Goal: Task Accomplishment & Management: Manage account settings

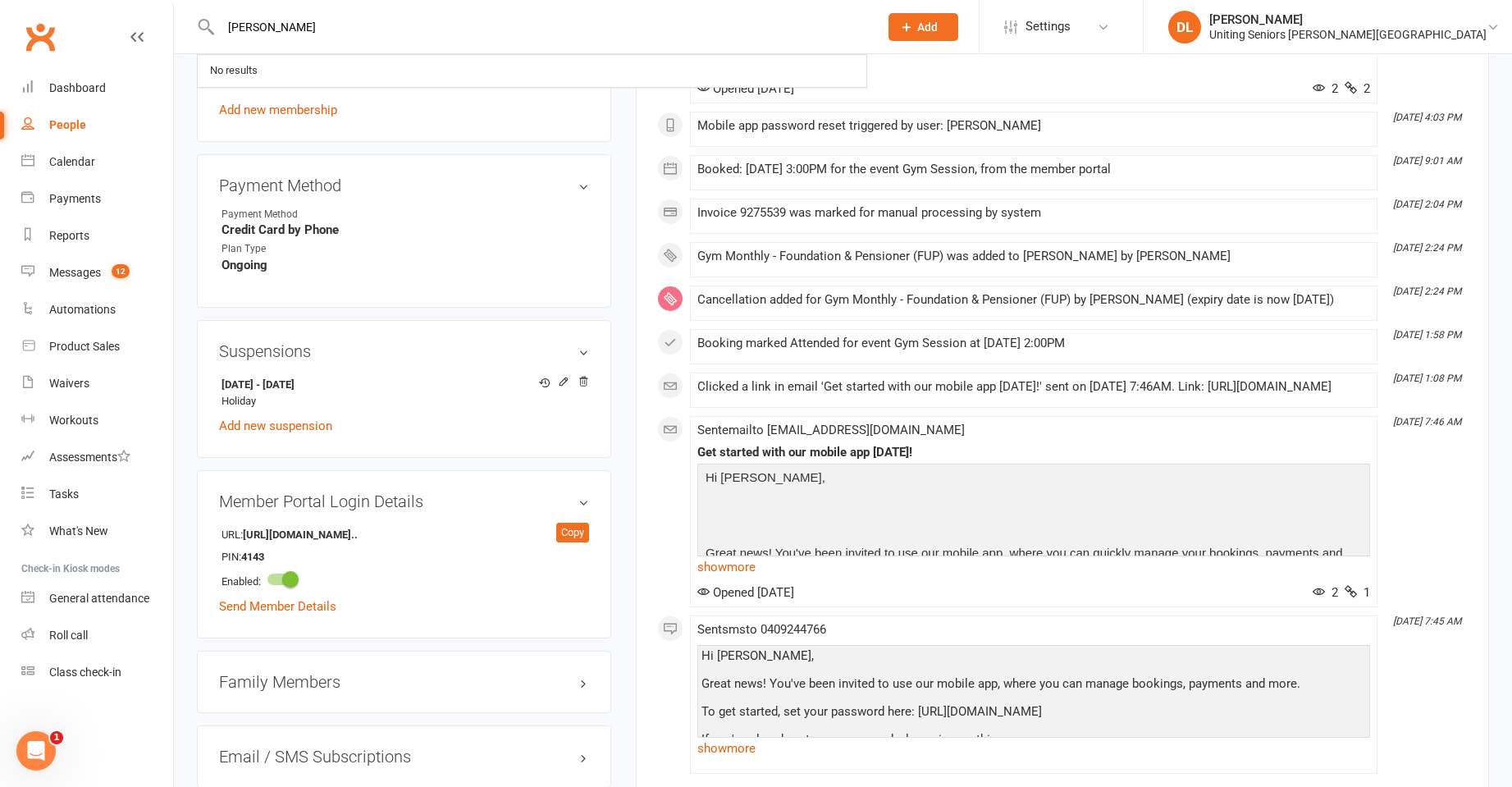
type input "carol young"
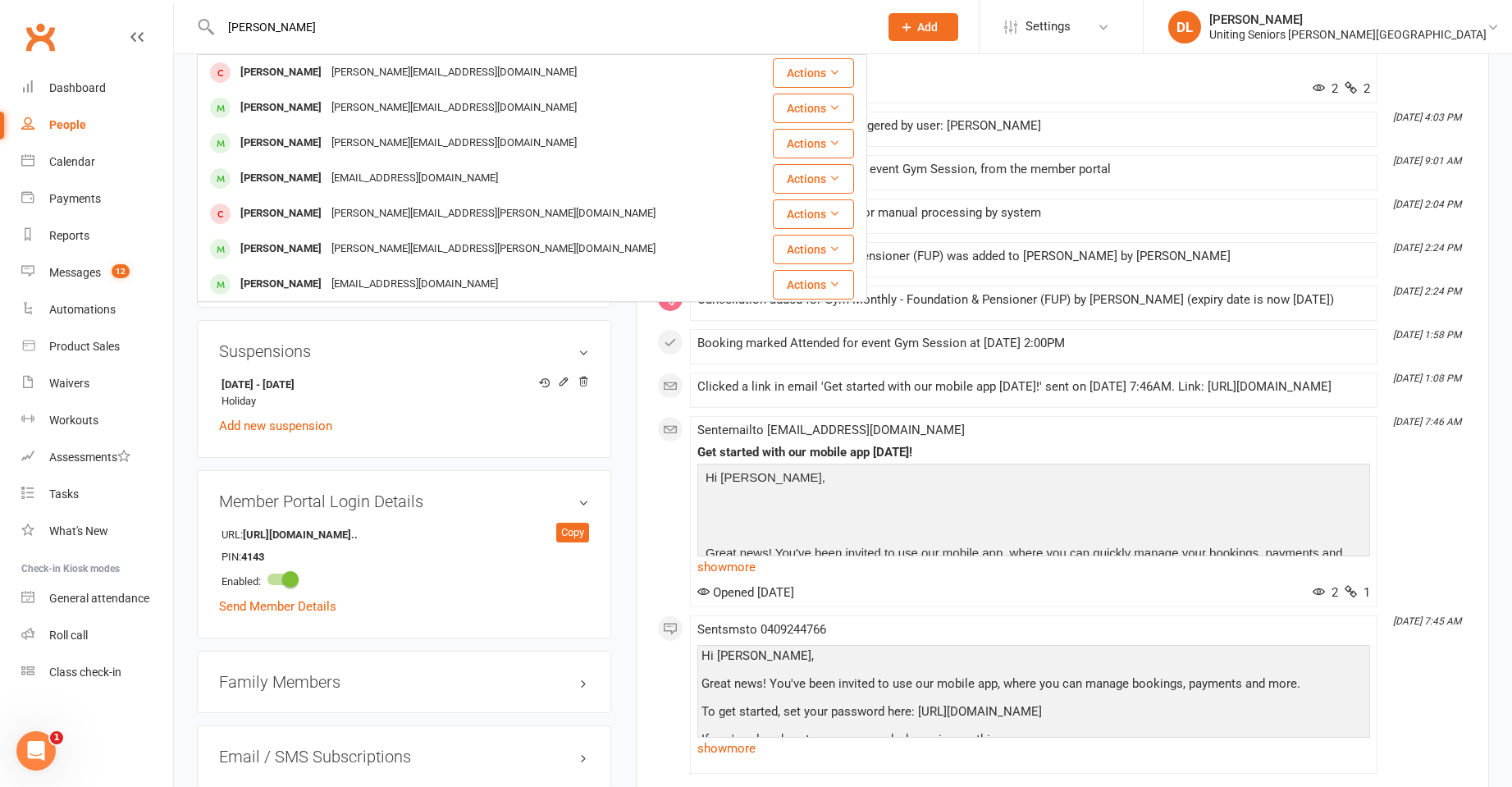
click at [420, 62] on div "carol.young144@gmail.com" at bounding box center [454, 72] width 255 height 24
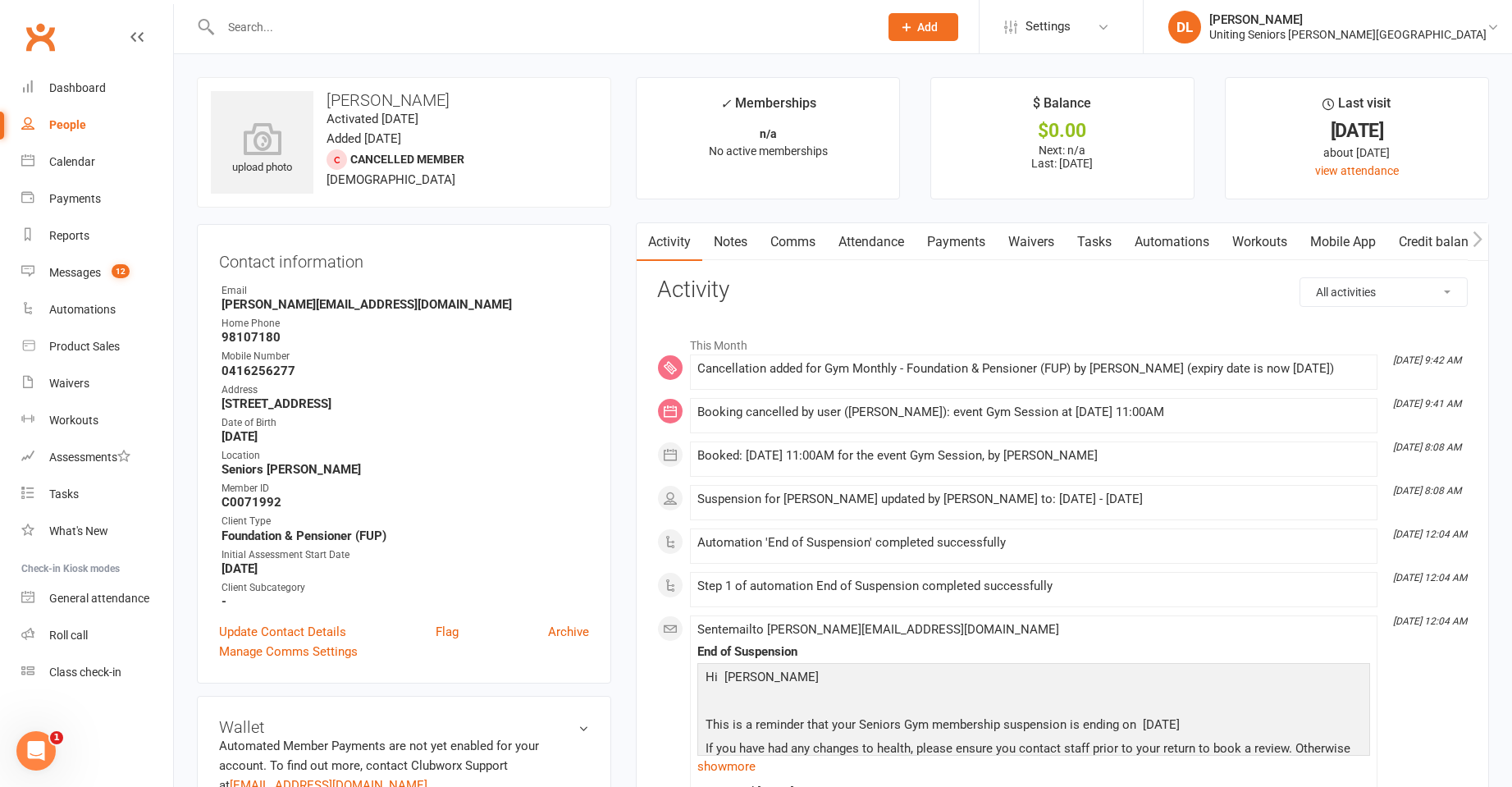
click at [855, 243] on link "Attendance" at bounding box center [871, 242] width 89 height 38
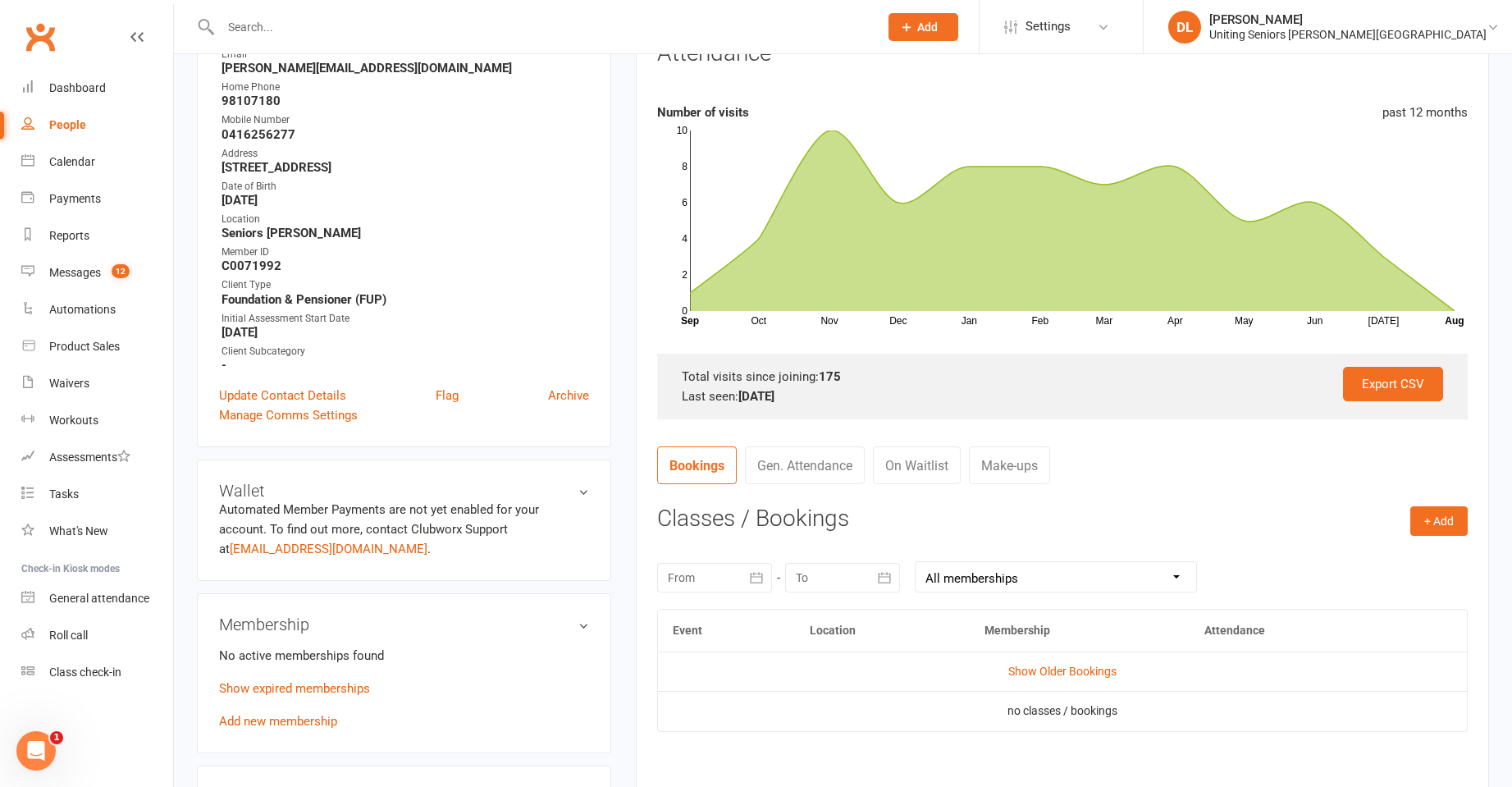
scroll to position [329, 0]
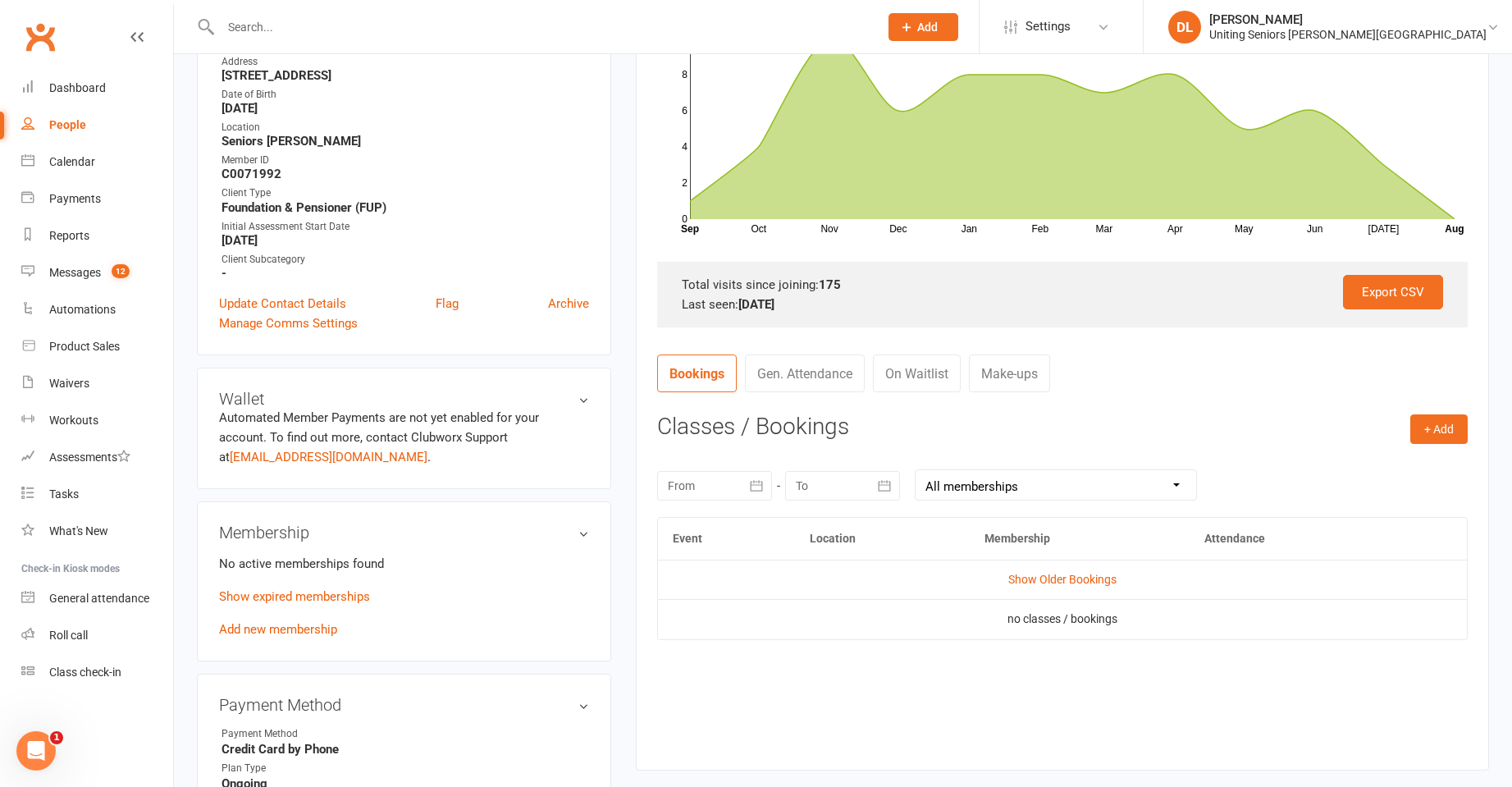
click at [414, 34] on input "text" at bounding box center [542, 27] width 652 height 23
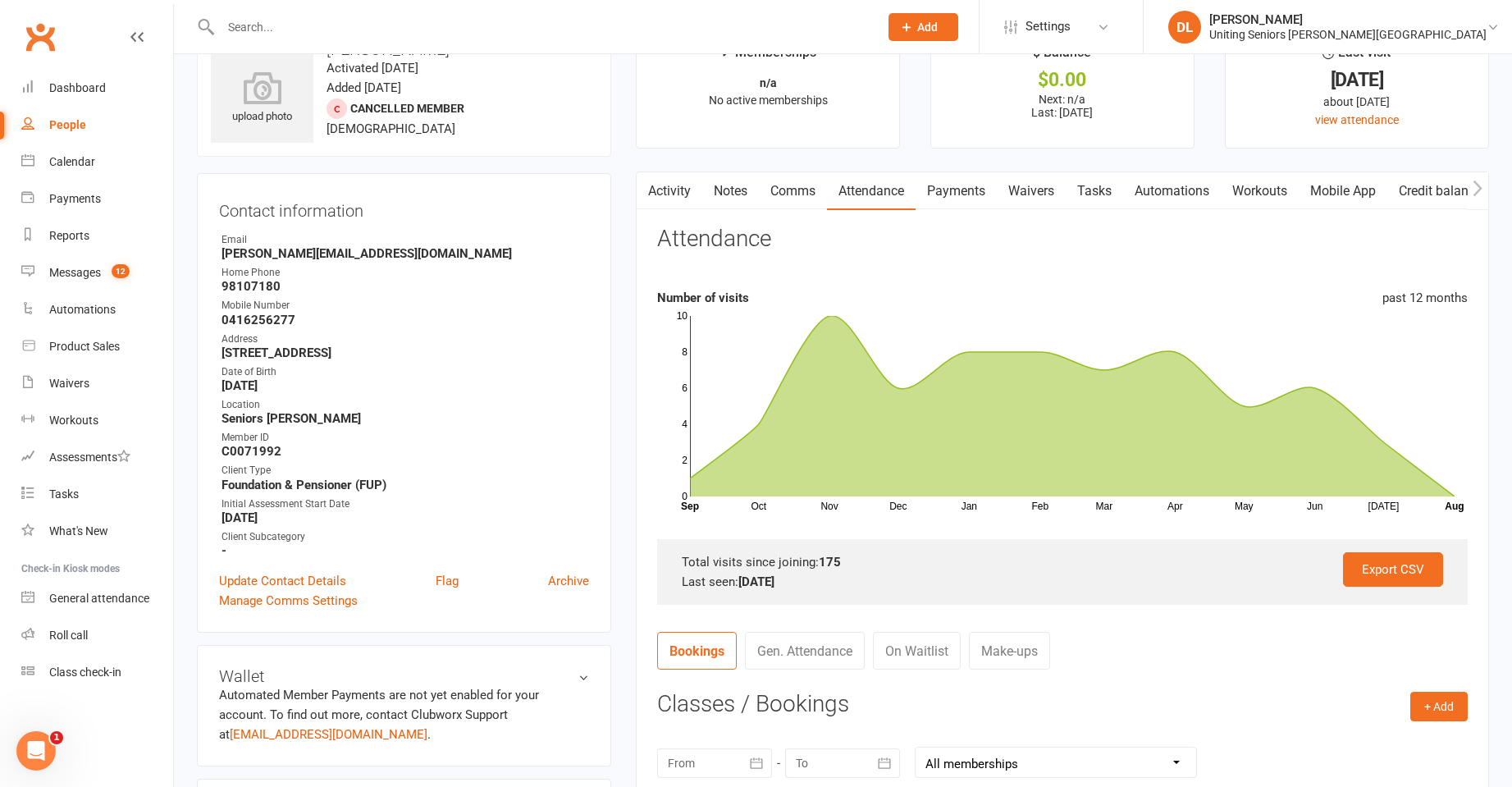
scroll to position [0, 0]
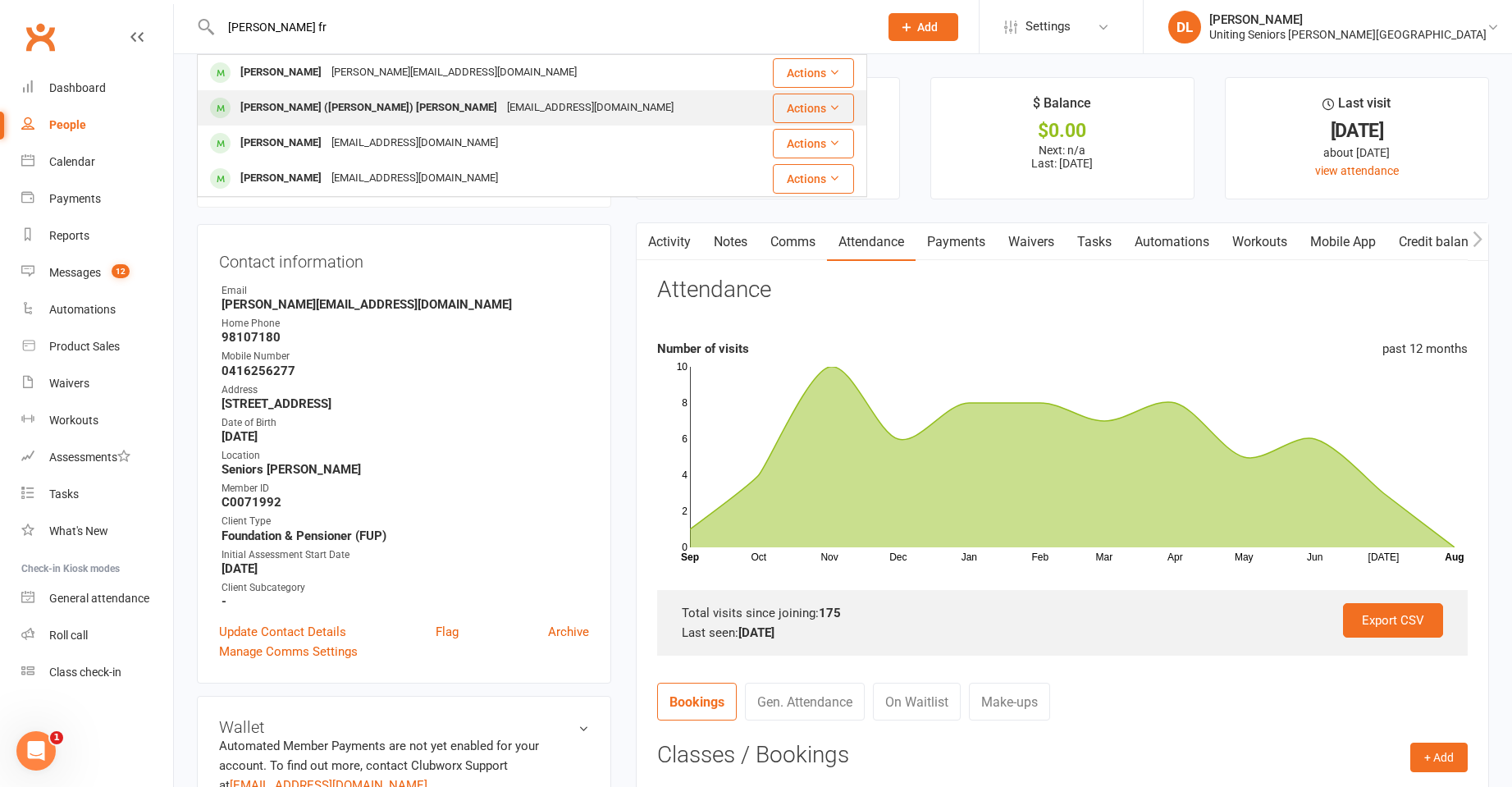
type input "libby fr"
click at [502, 96] on div "libfry@gmail.com" at bounding box center [590, 108] width 176 height 24
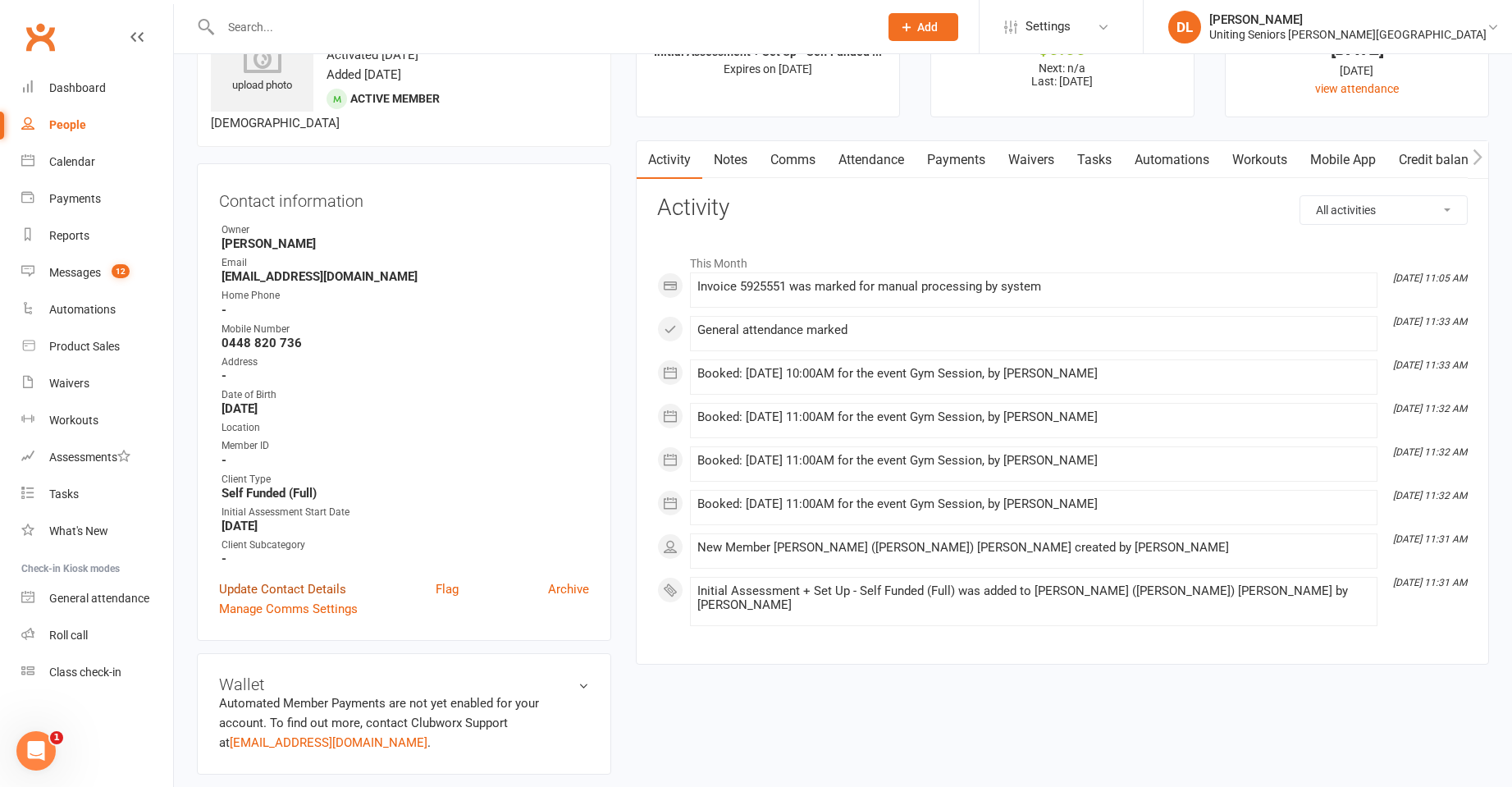
click at [309, 579] on link "Update Contact Details" at bounding box center [283, 589] width 128 height 20
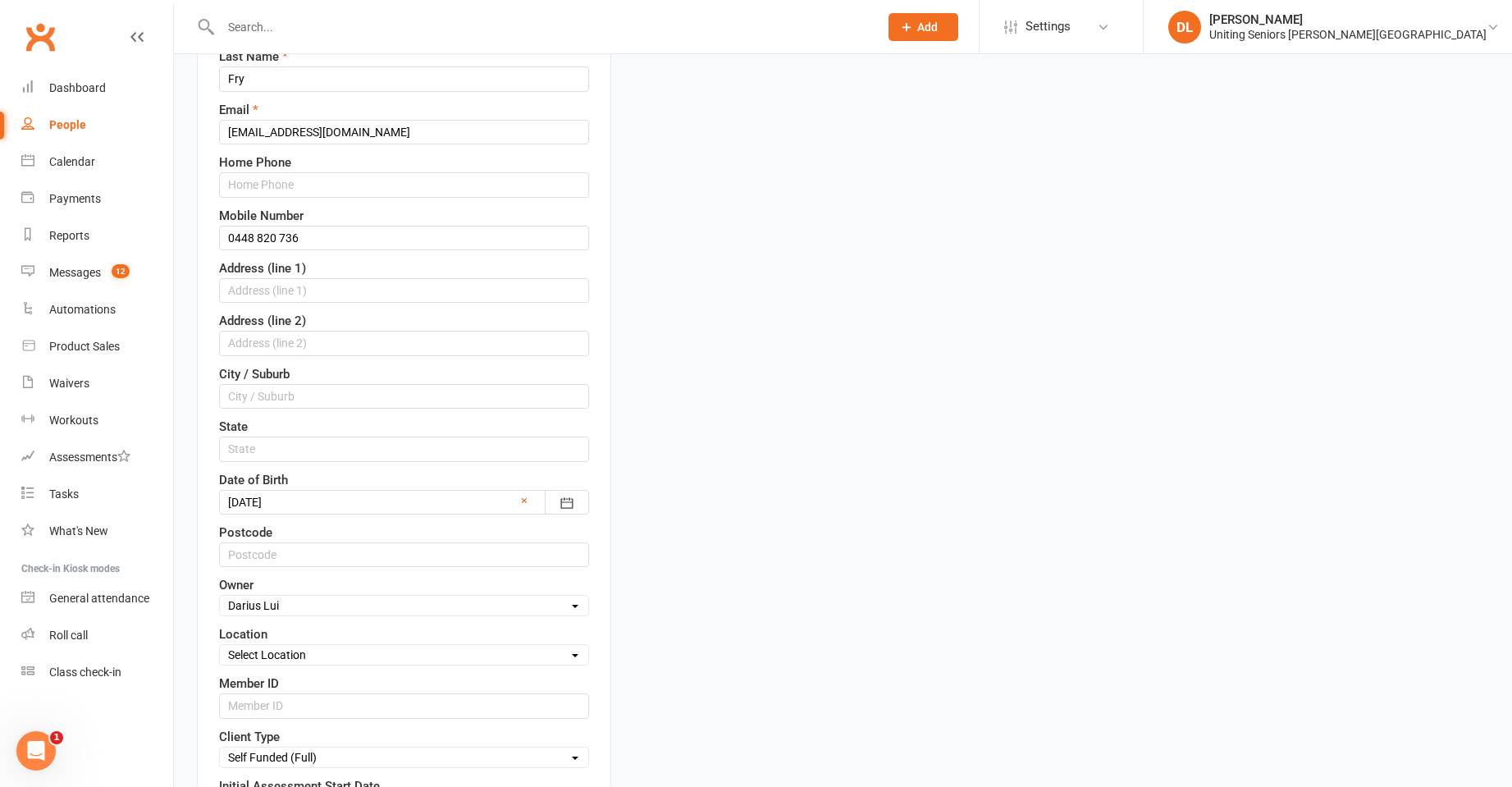
scroll to position [405, 0]
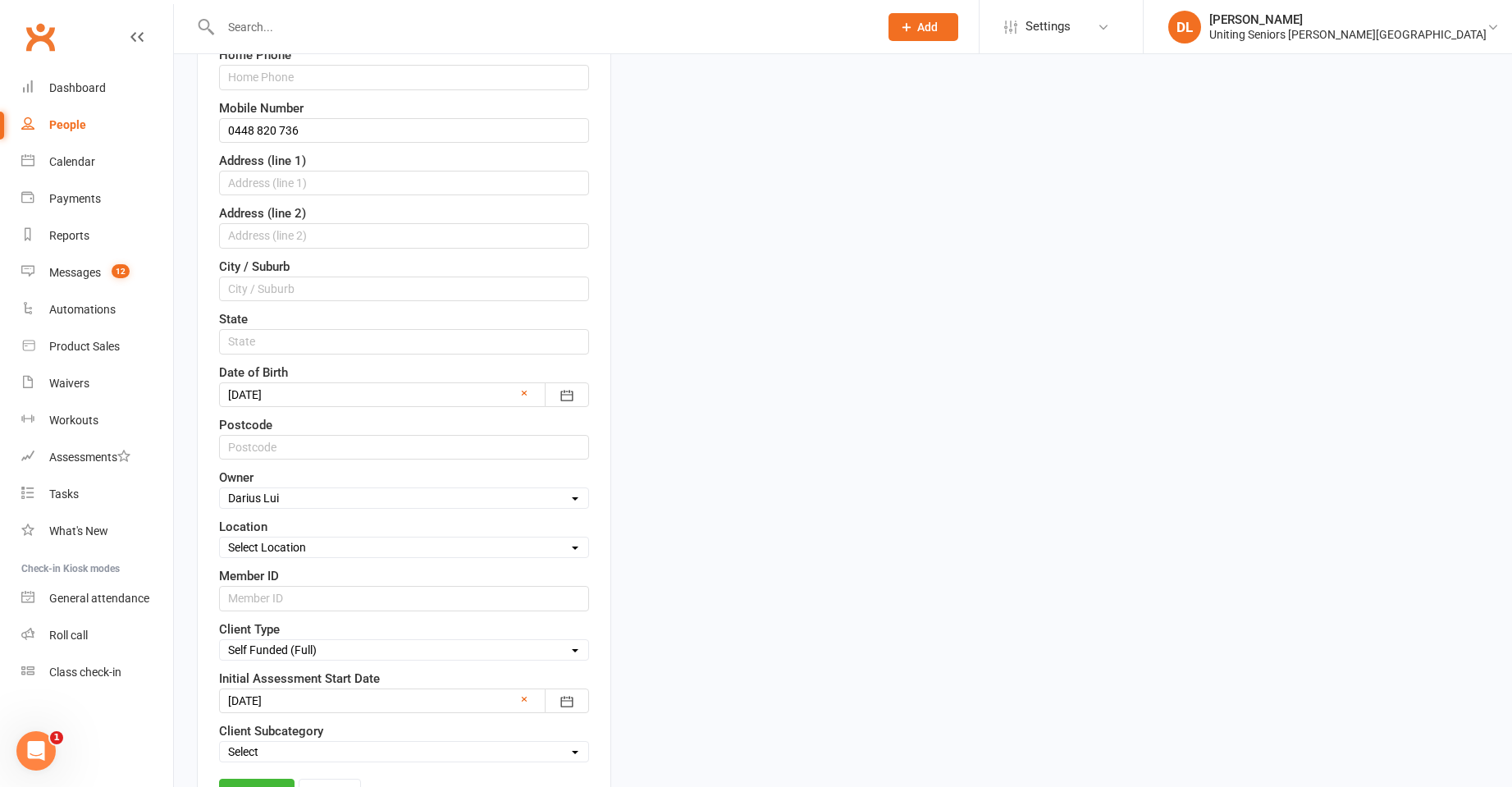
click at [350, 538] on select "Select Location Large Training Room next door to gym Leichhardt Bowling Club Se…" at bounding box center [404, 547] width 369 height 18
select select "2"
click at [220, 538] on select "Select Location Large Training Room next door to gym Leichhardt Bowling Club Se…" at bounding box center [404, 547] width 369 height 18
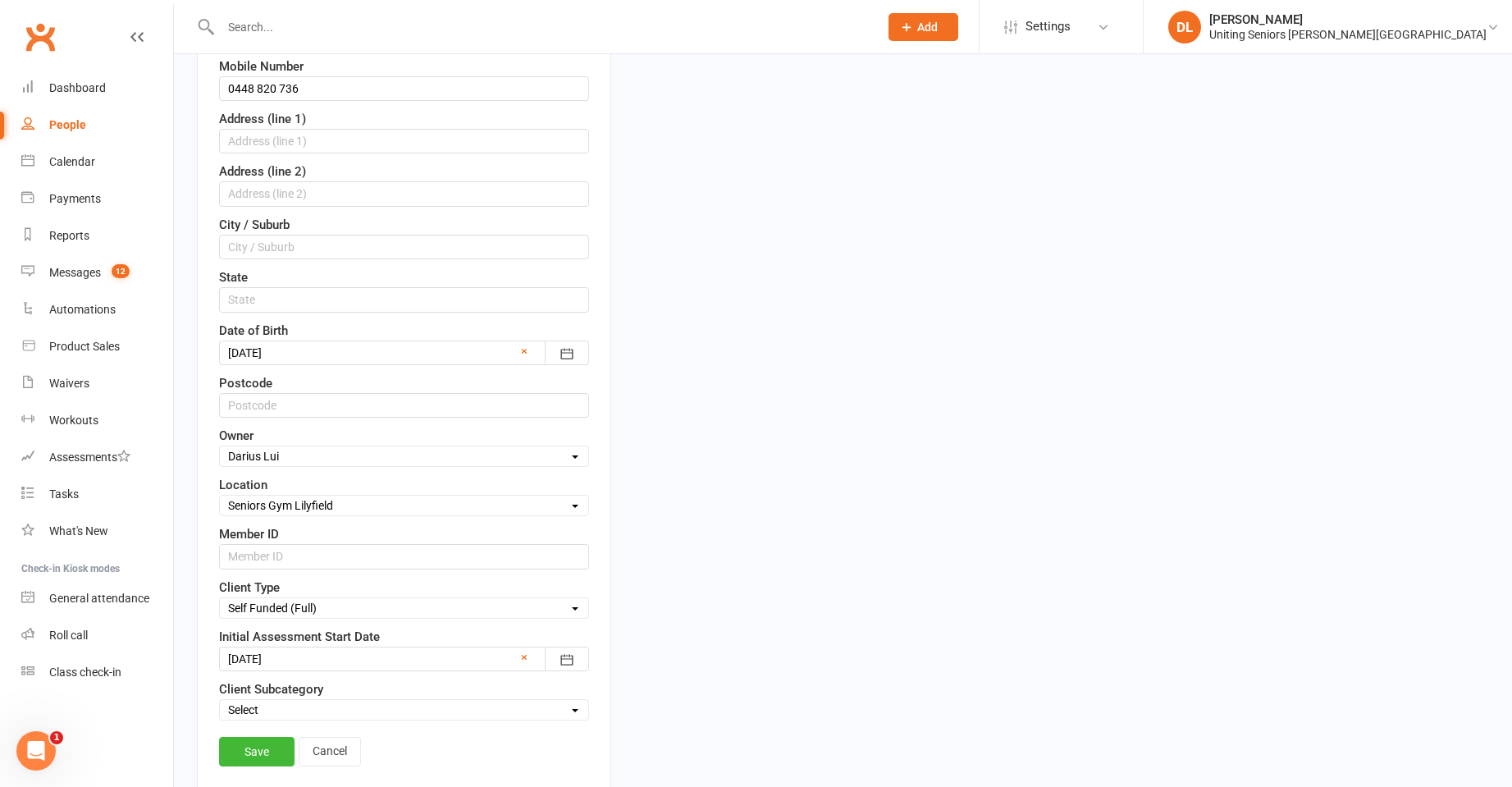
scroll to position [488, 0]
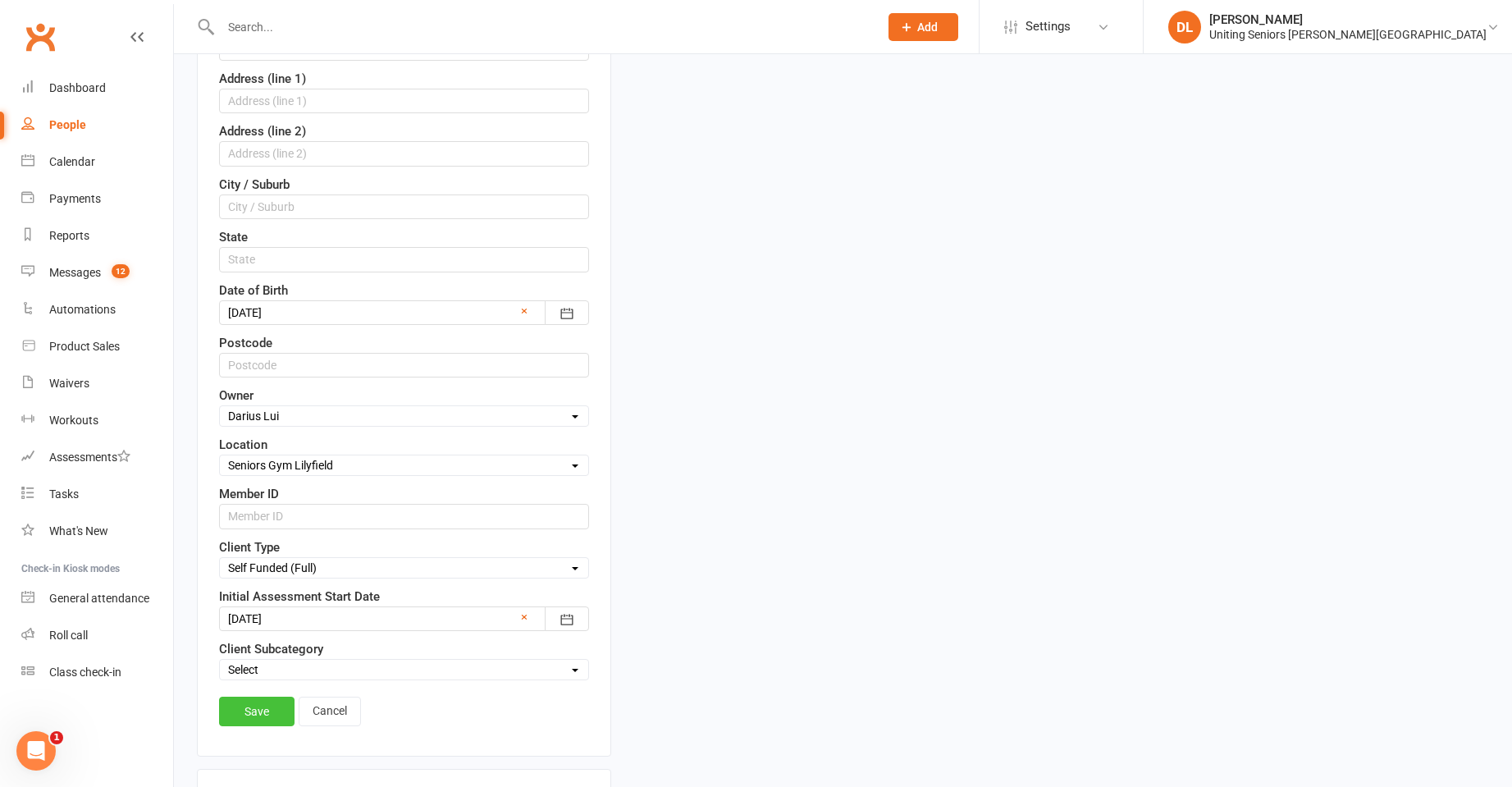
click at [281, 696] on link "Save" at bounding box center [256, 711] width 75 height 30
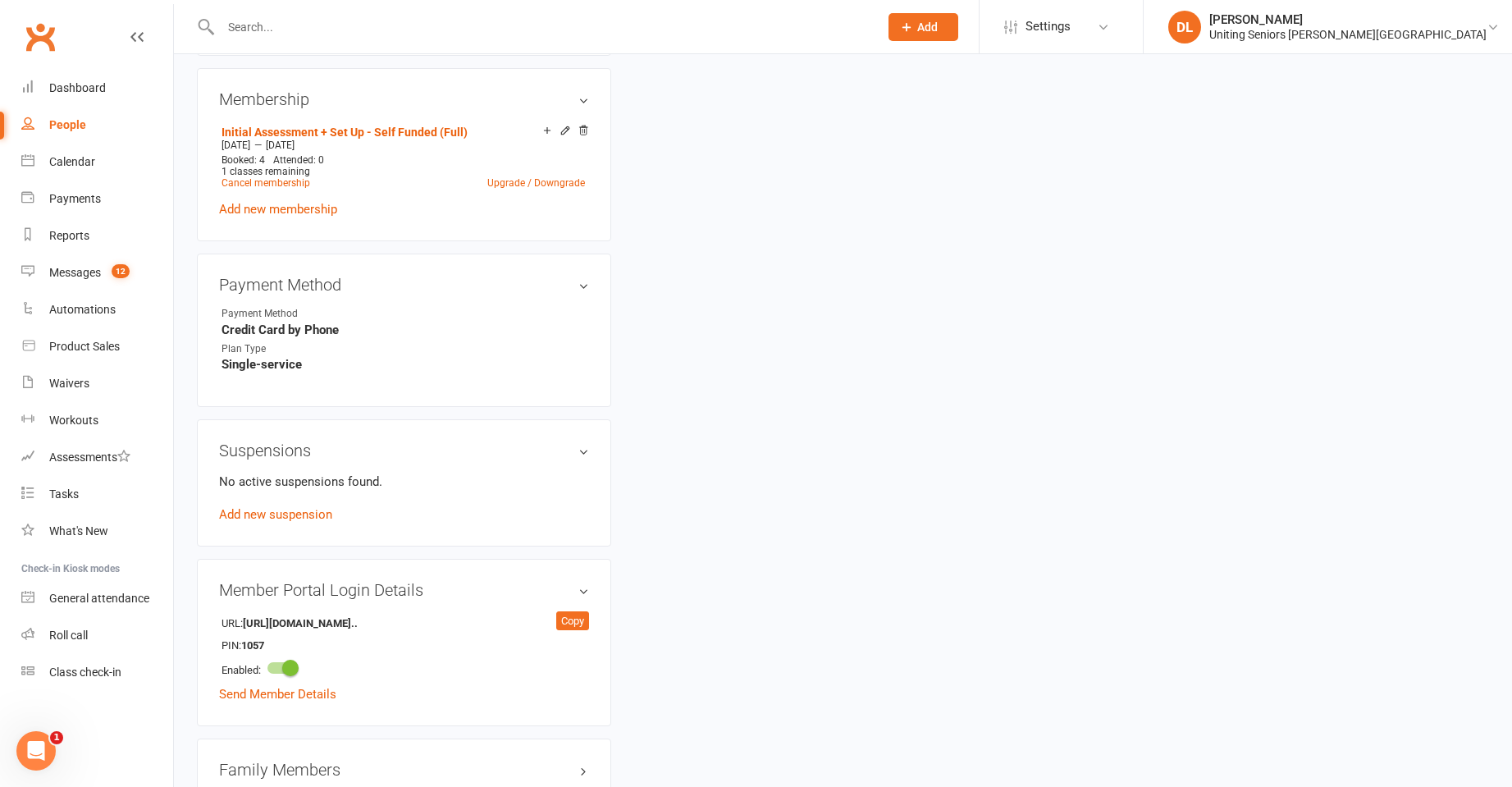
scroll to position [0, 0]
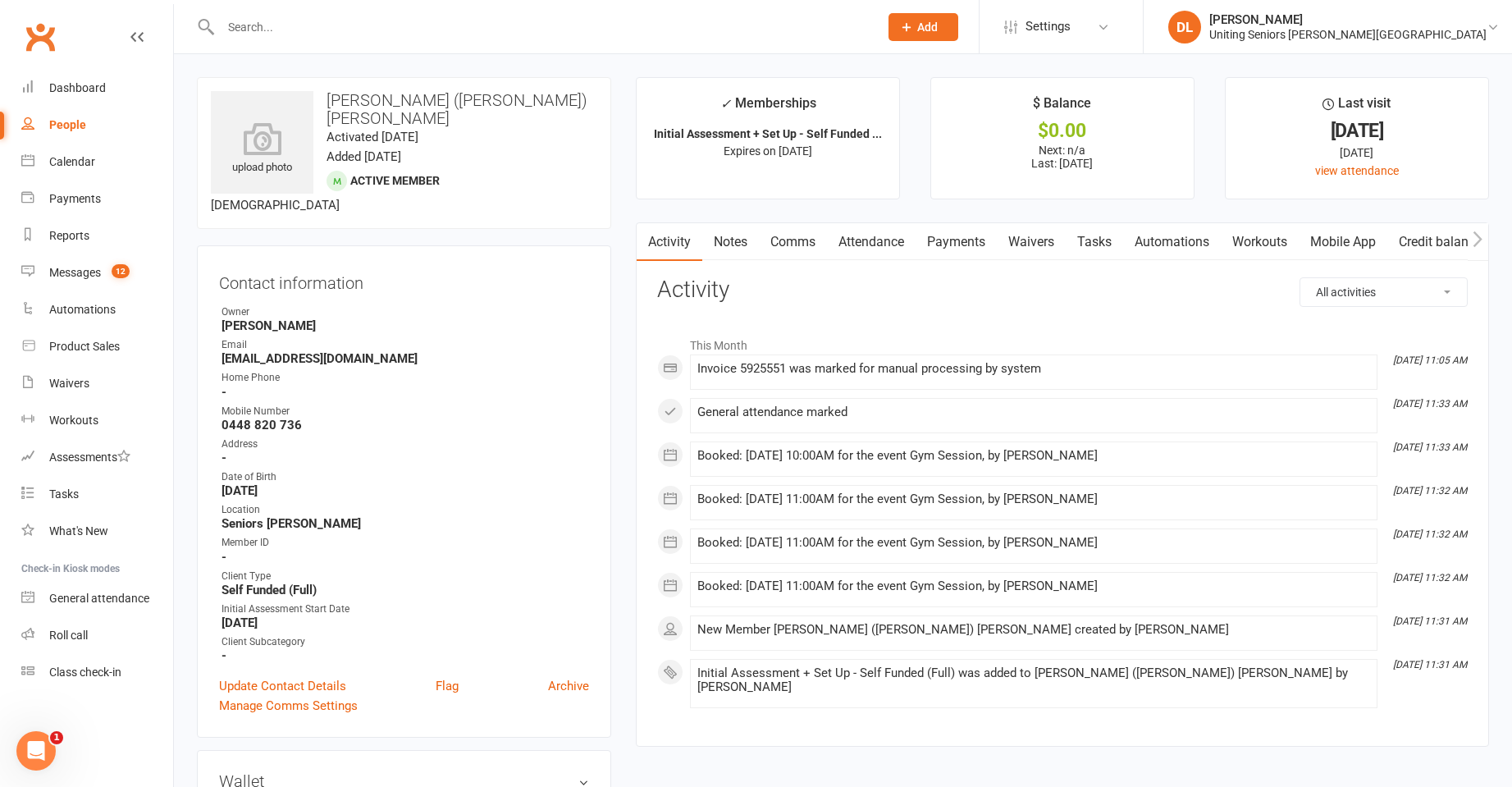
click at [454, 33] on input "text" at bounding box center [542, 27] width 652 height 23
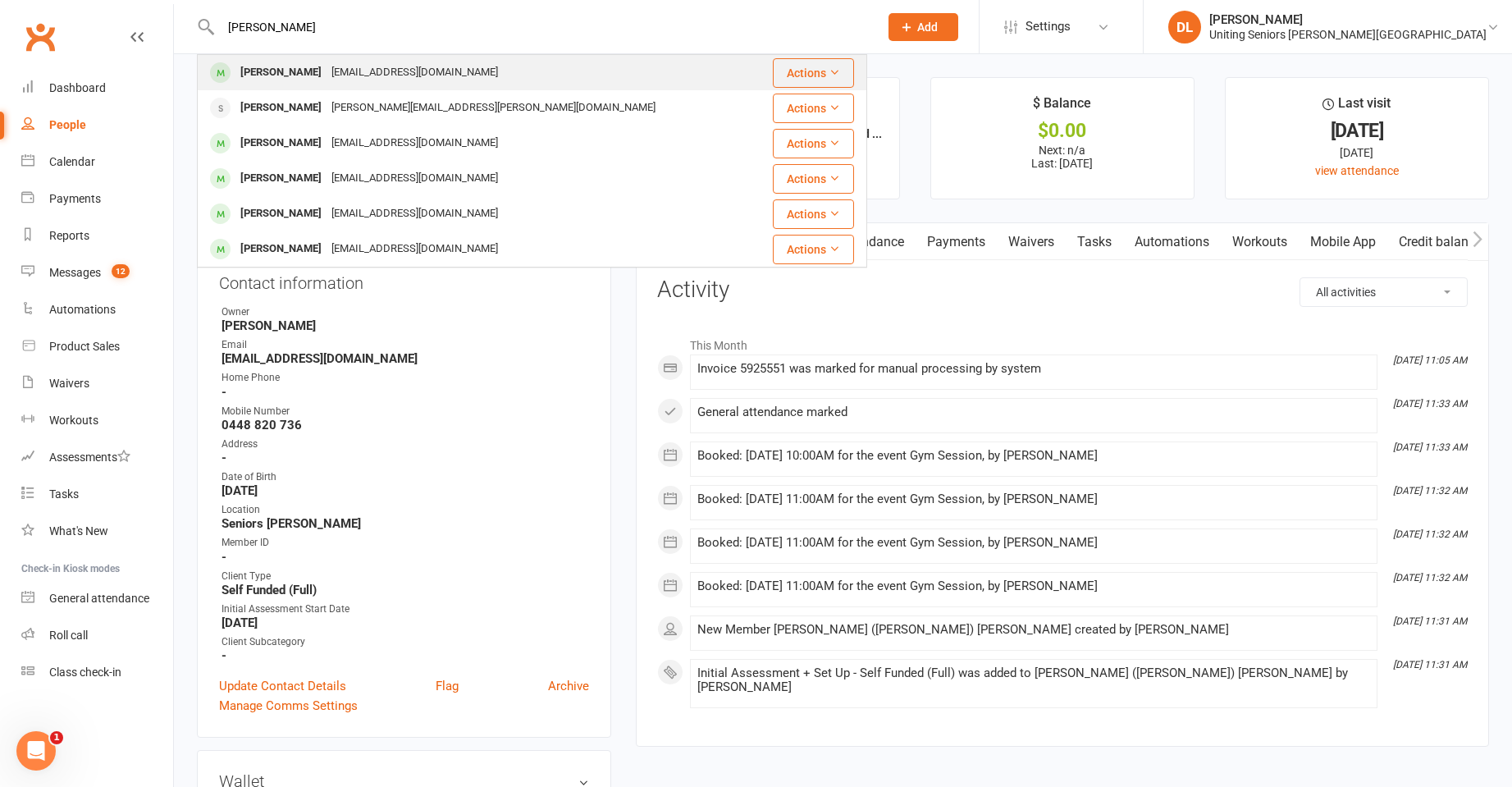
type input "jens"
click at [446, 67] on div "jensbagoien@yahoo.com.au" at bounding box center [414, 72] width 176 height 24
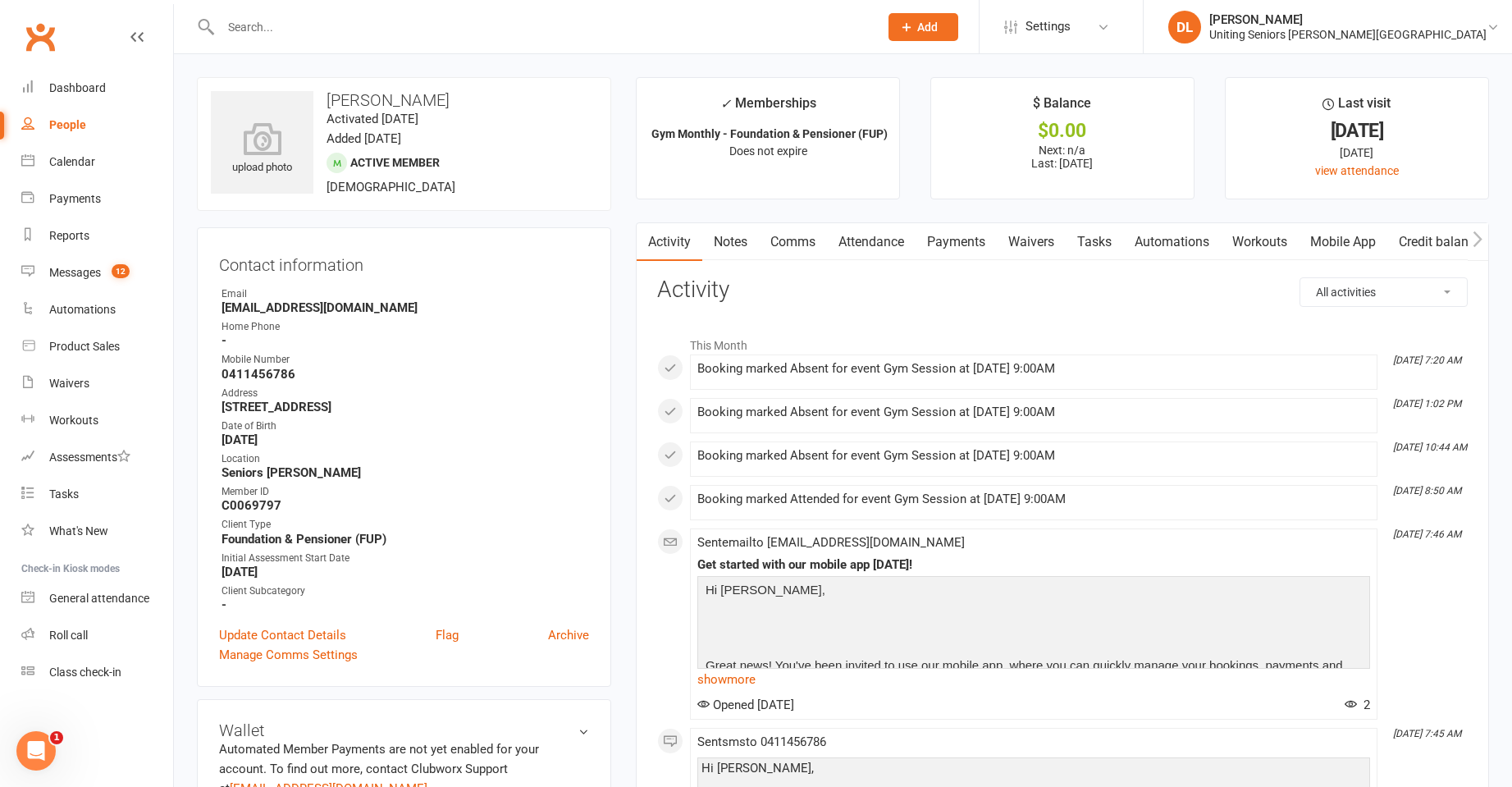
click at [875, 240] on link "Attendance" at bounding box center [871, 242] width 89 height 38
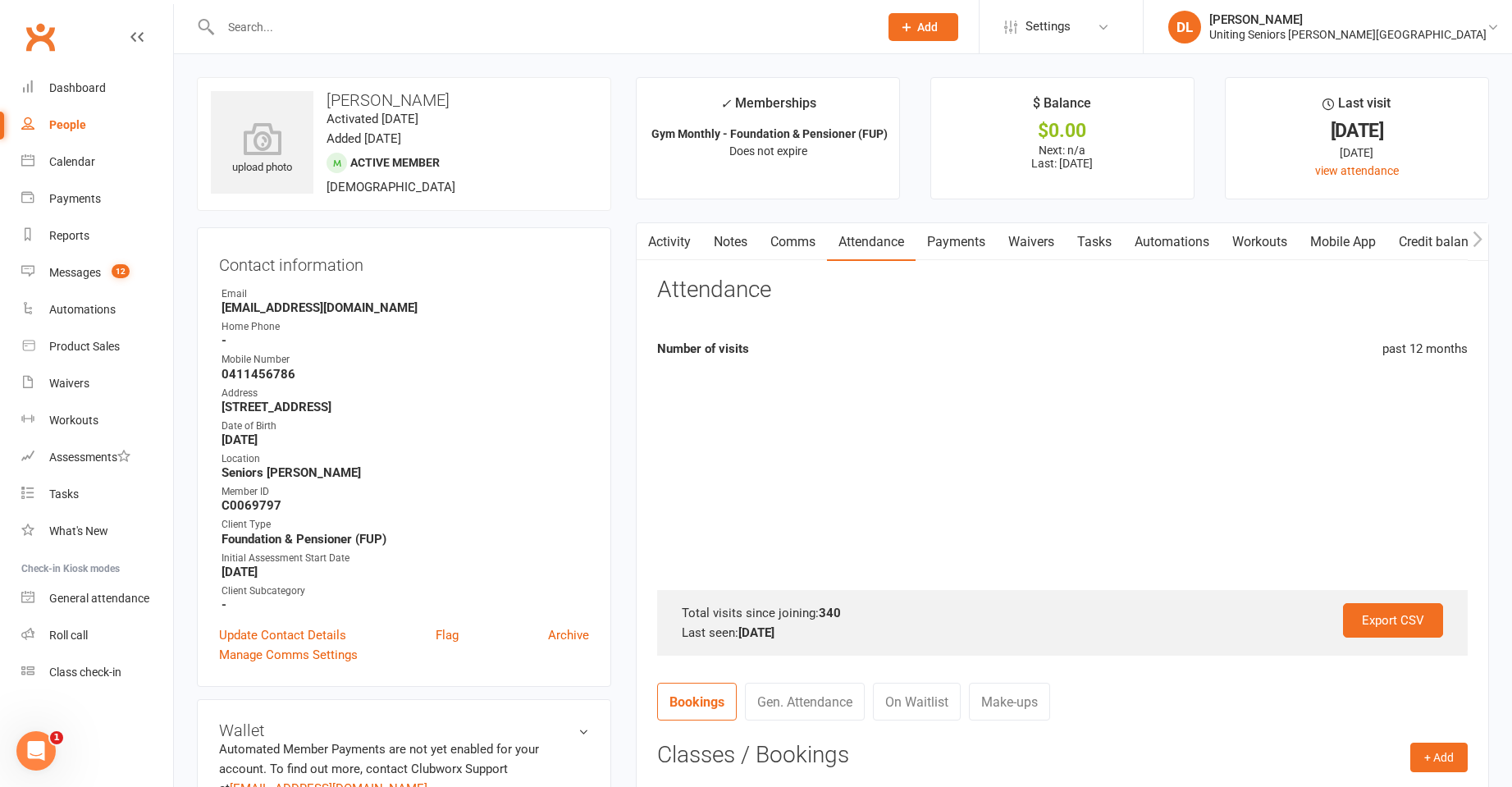
scroll to position [493, 0]
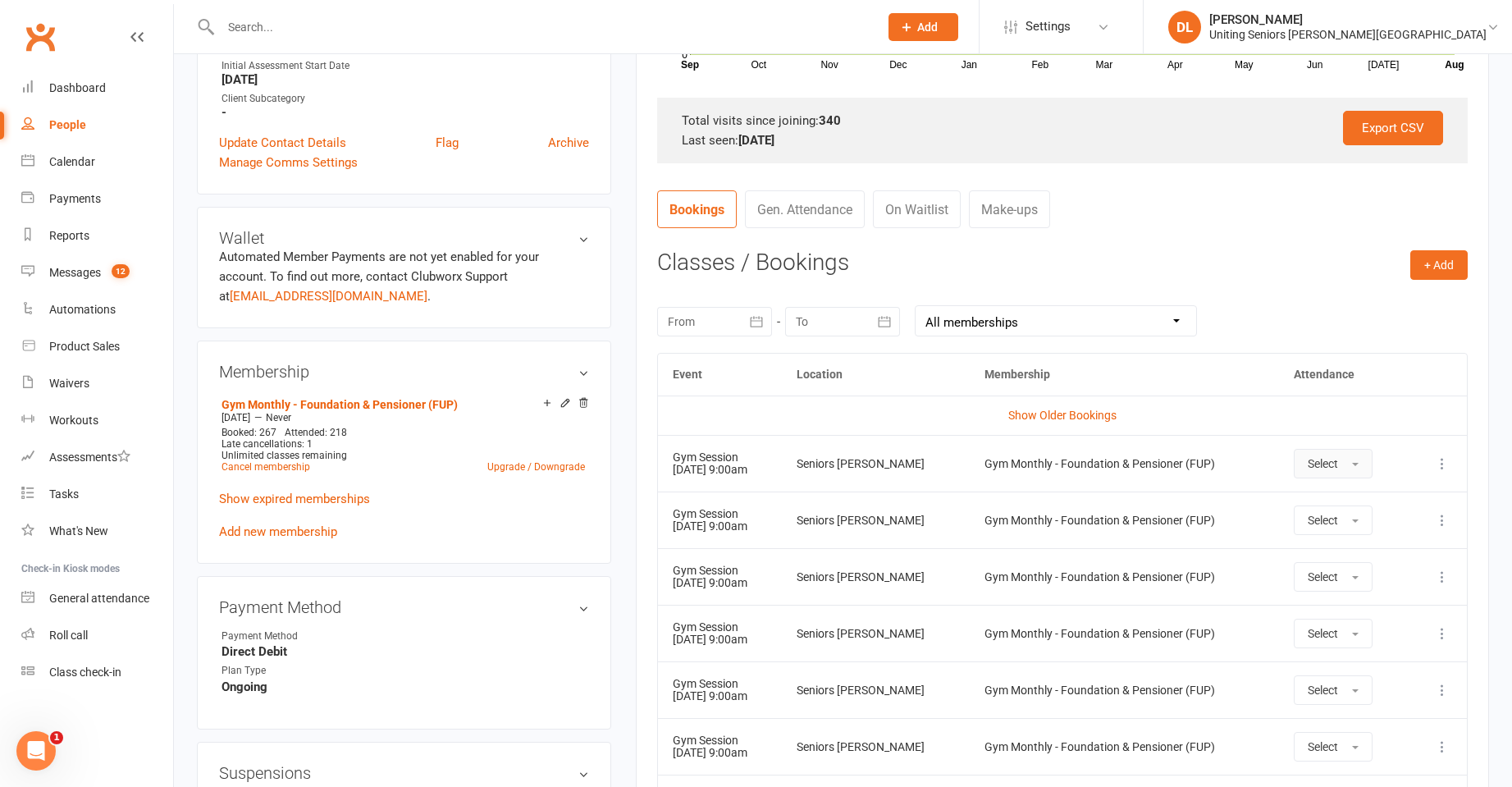
click at [1361, 461] on button "Select" at bounding box center [1333, 463] width 79 height 30
click at [1351, 511] on link "Attended" at bounding box center [1376, 500] width 163 height 32
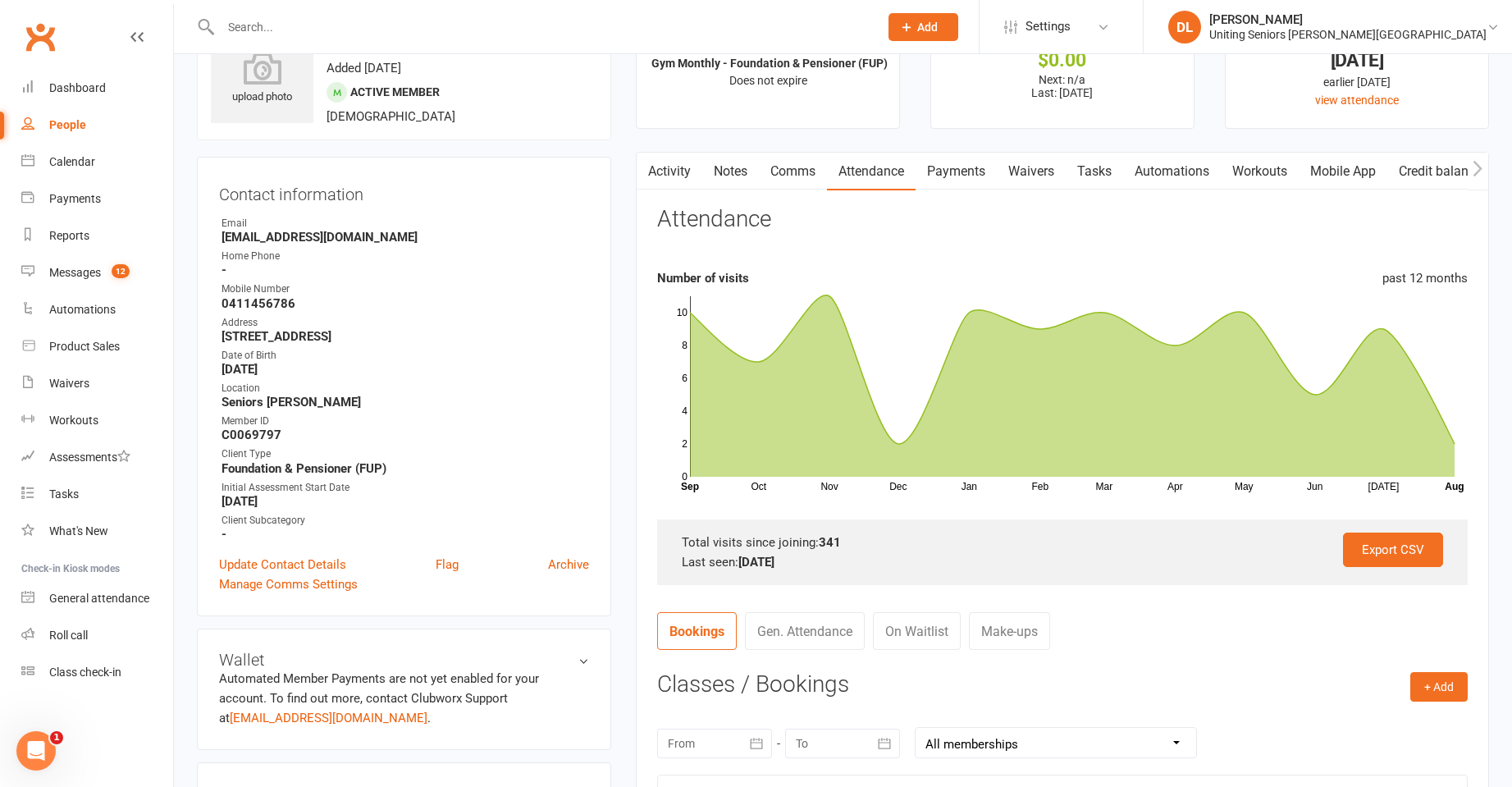
scroll to position [0, 0]
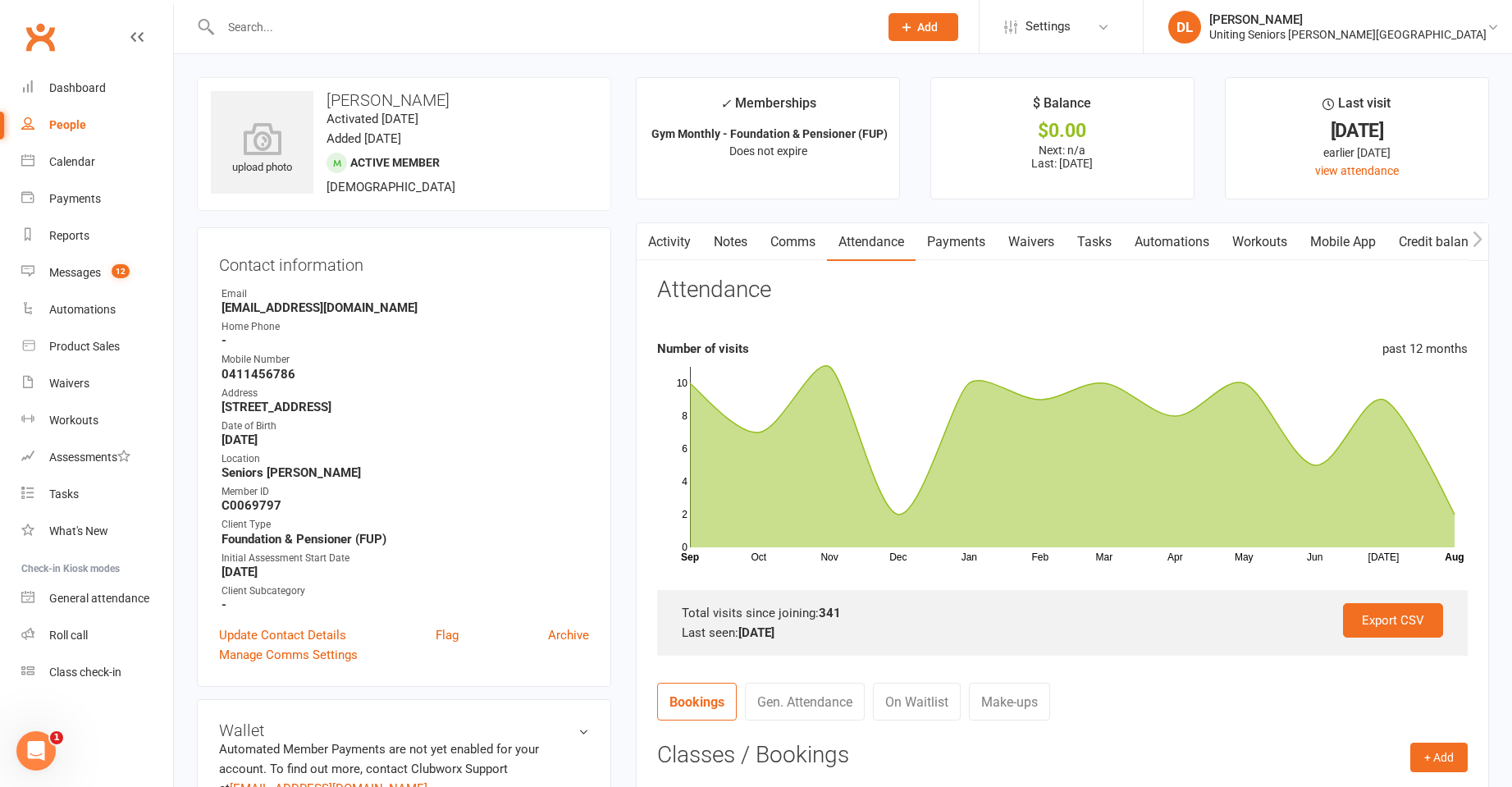
click at [302, 34] on input "text" at bounding box center [542, 27] width 652 height 23
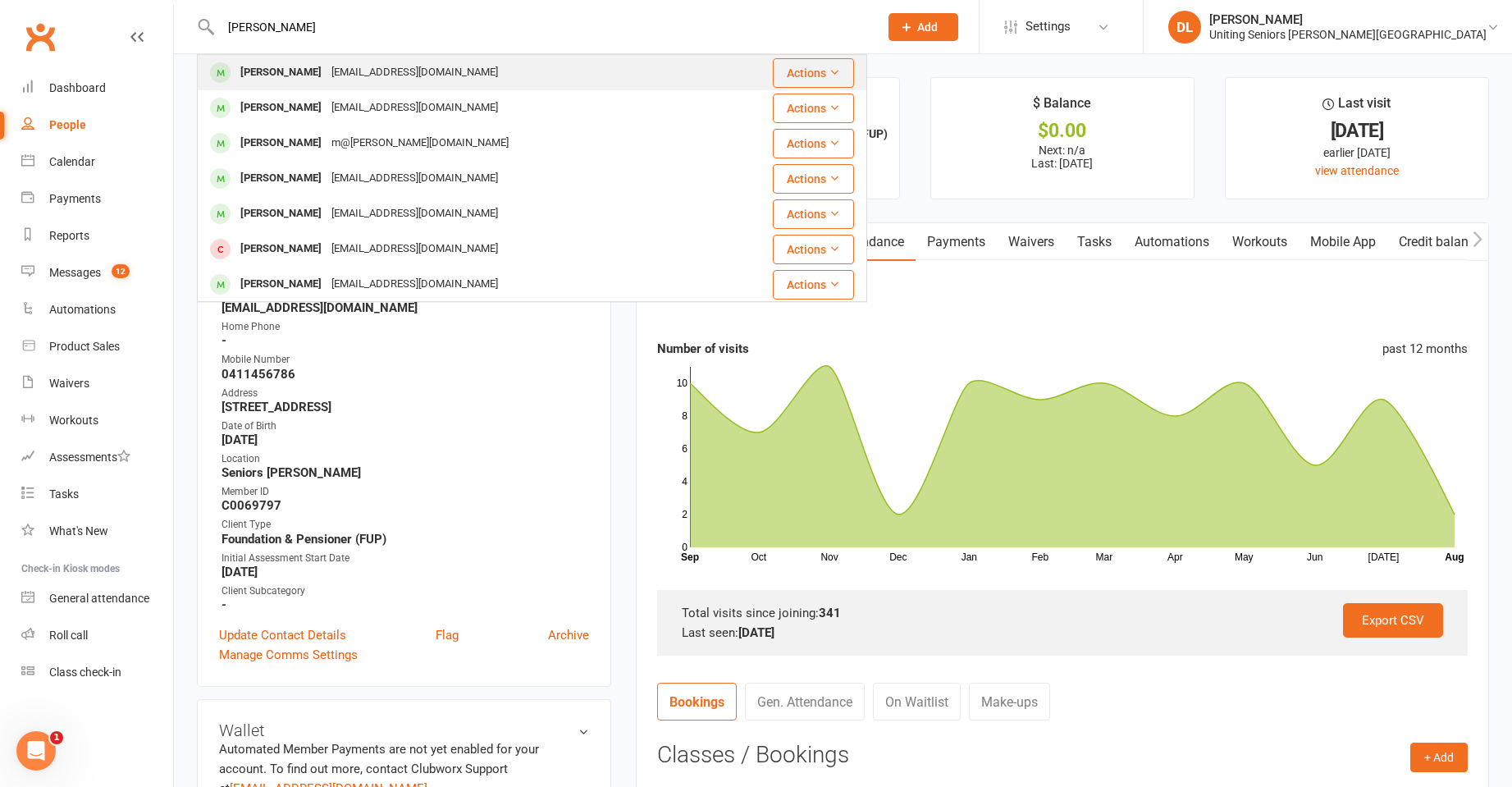
type input "marsh"
click at [345, 70] on div "robinmarsh44@gmail.com" at bounding box center [414, 72] width 176 height 24
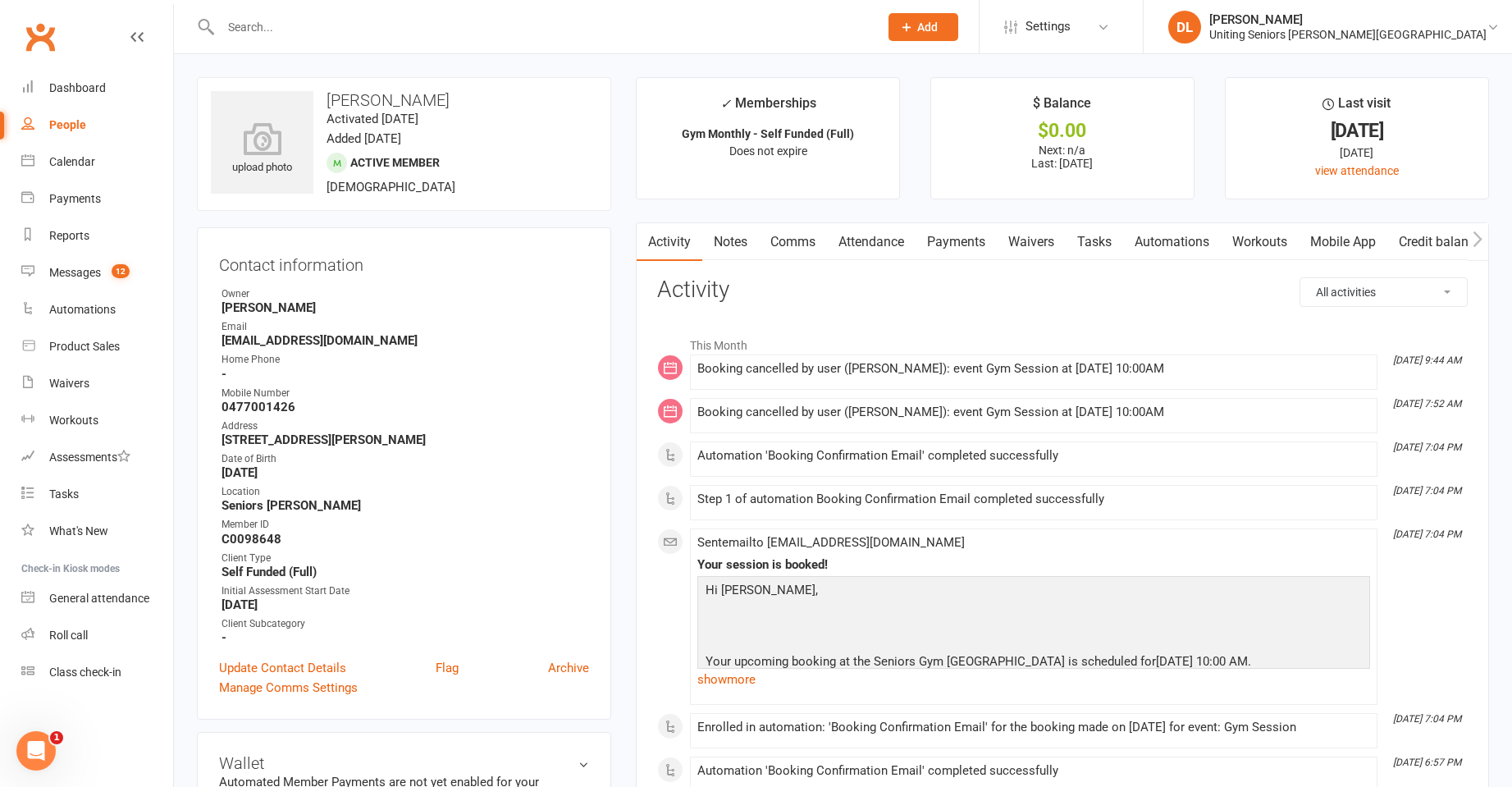
click at [879, 248] on link "Attendance" at bounding box center [871, 242] width 89 height 38
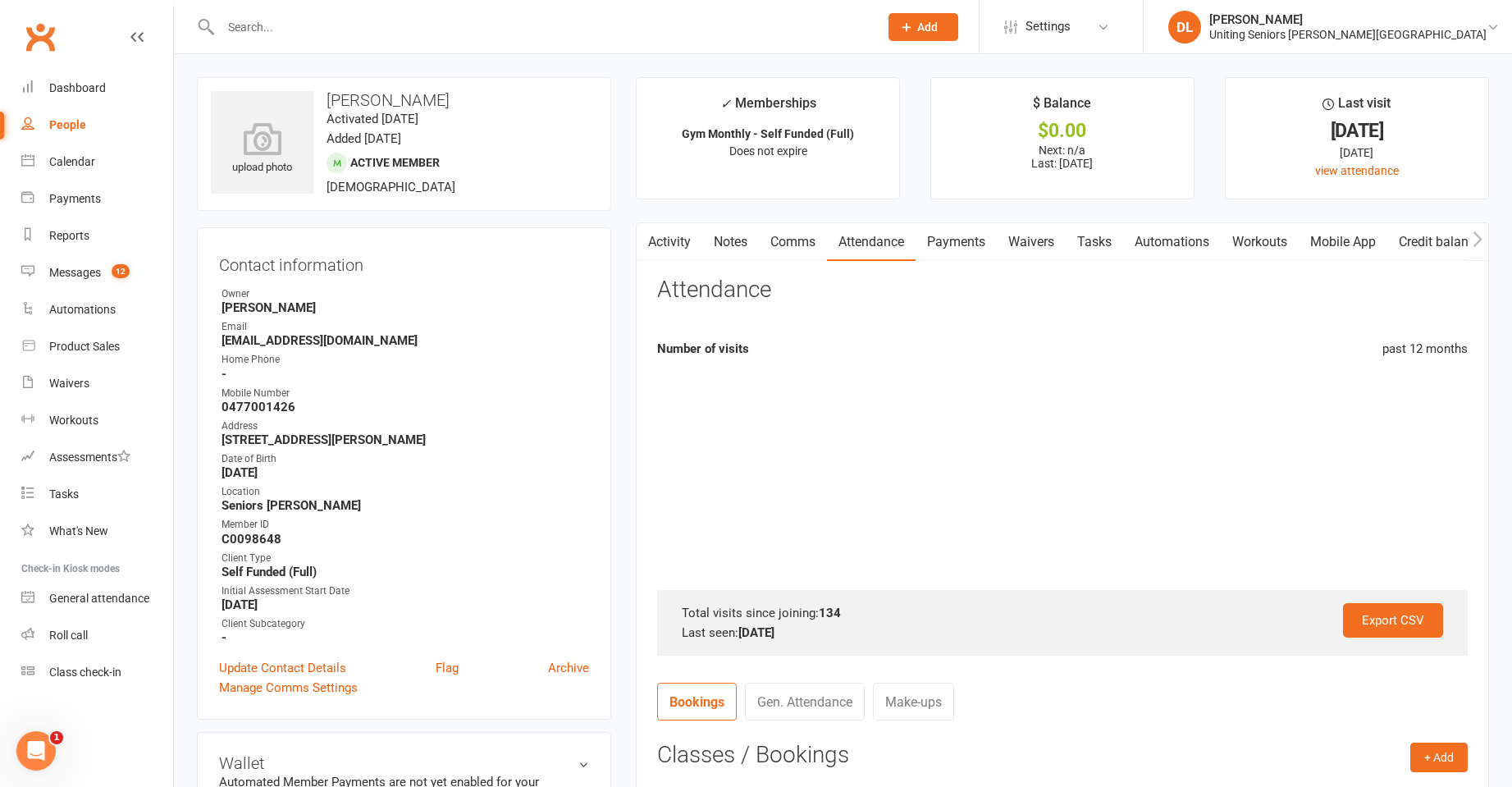
scroll to position [575, 0]
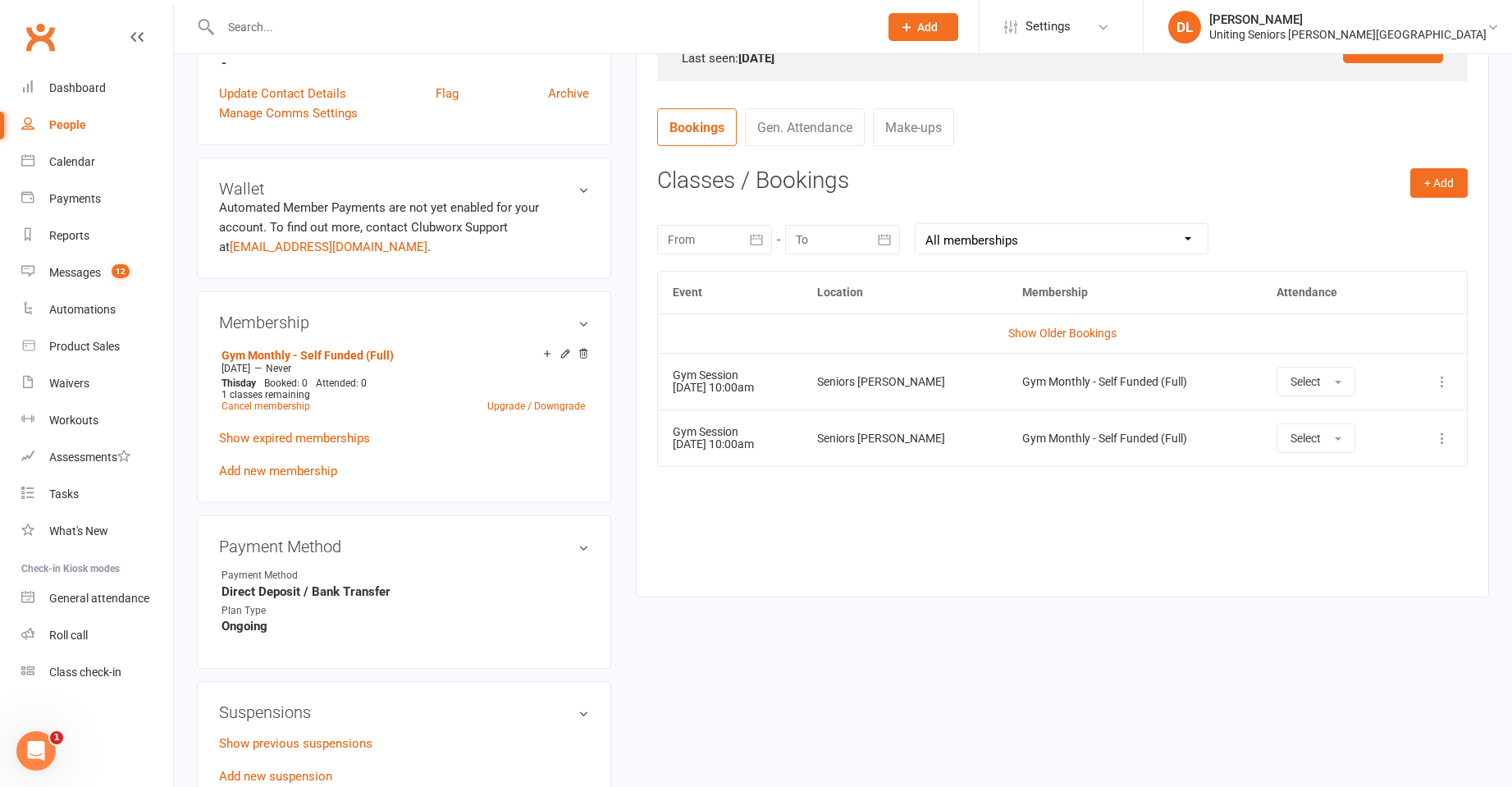
click at [633, 491] on main "✓ Memberships Gym Monthly - Self Funded (Full) Does not expire $ Balance $0.00 …" at bounding box center [1063, 58] width 878 height 1111
click at [1448, 385] on icon at bounding box center [1442, 381] width 16 height 16
click at [1411, 485] on link "Remove booking" at bounding box center [1370, 479] width 163 height 32
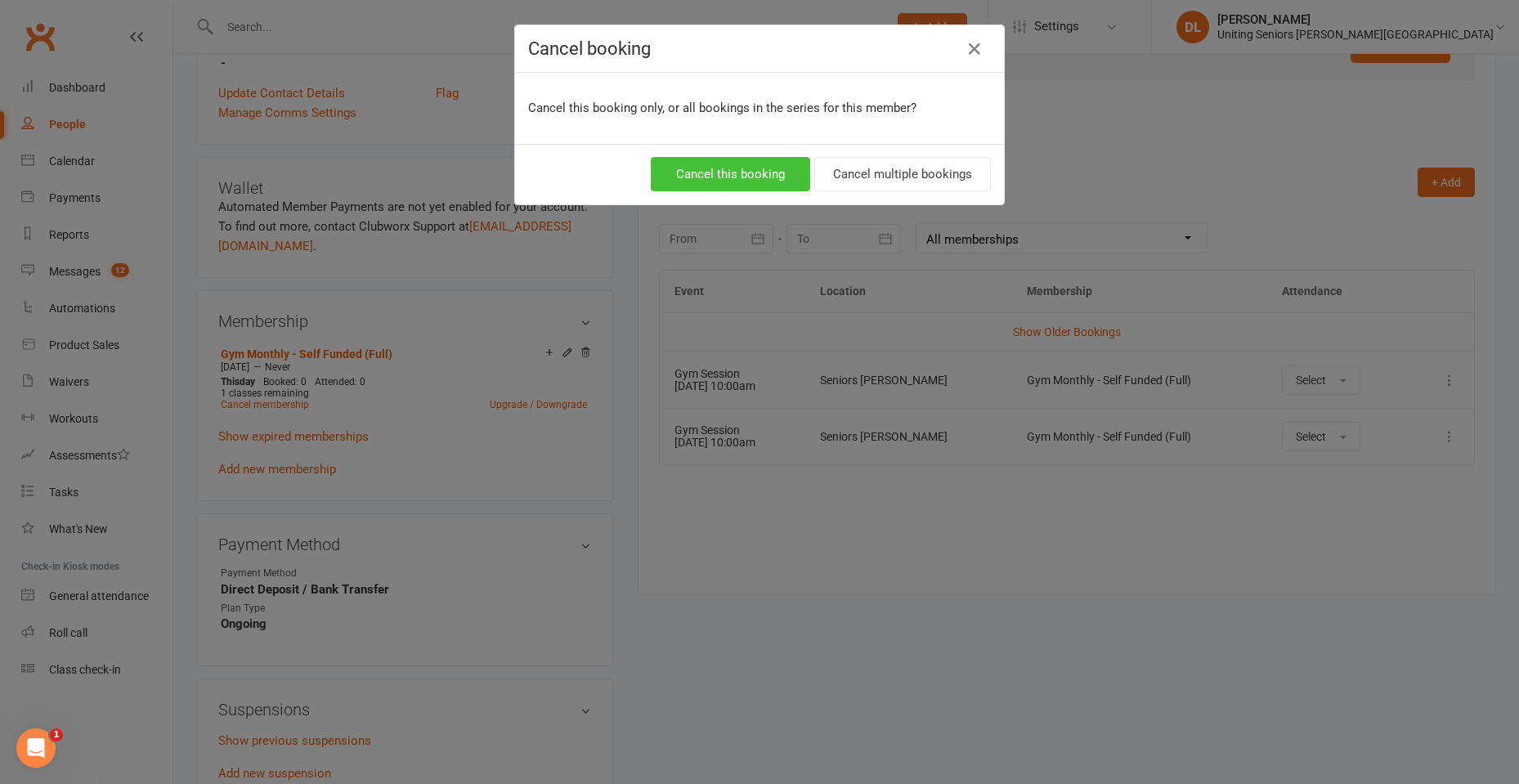
click at [746, 174] on button "Cancel this booking" at bounding box center [731, 174] width 159 height 34
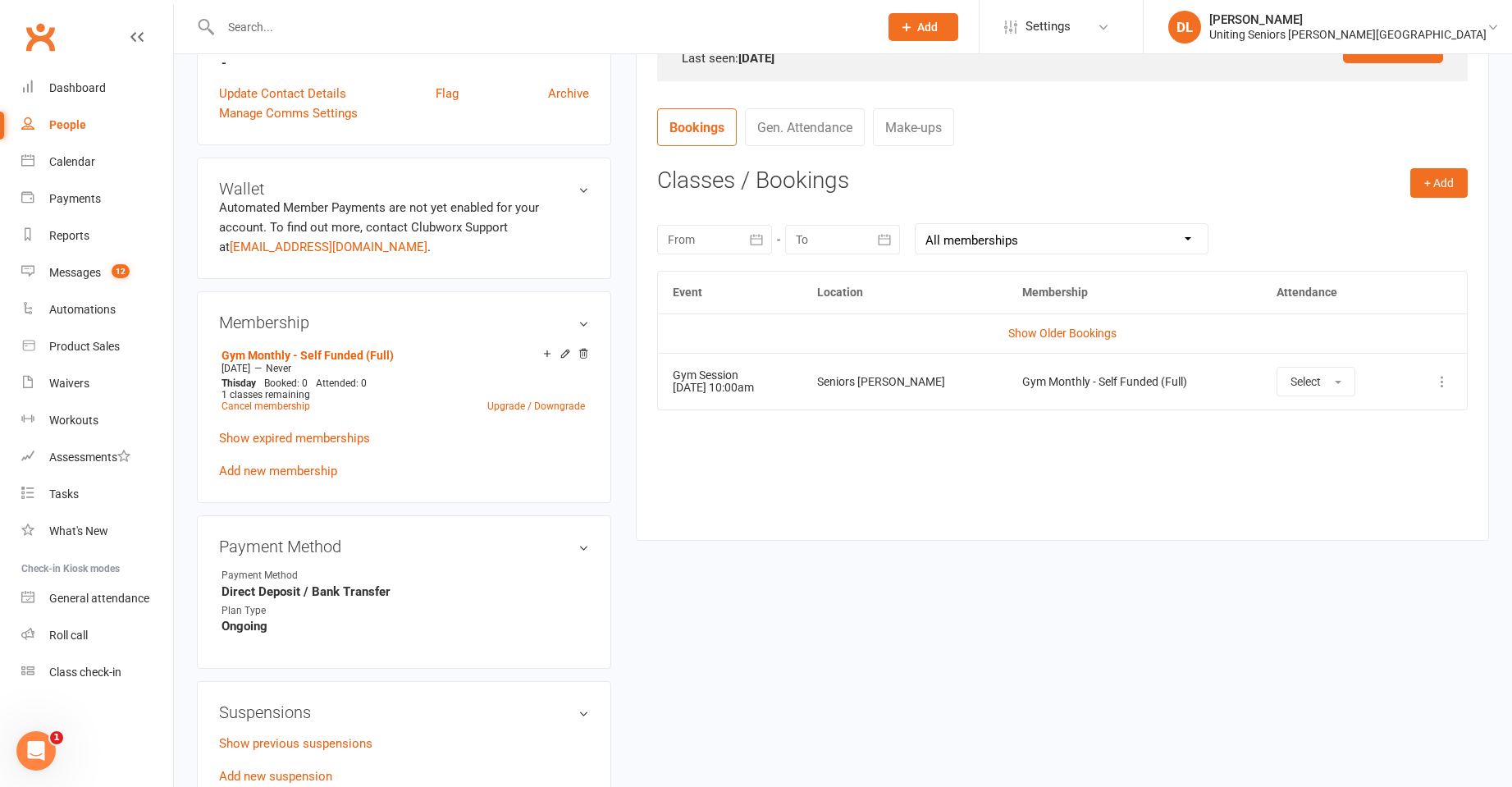
click at [1441, 386] on icon at bounding box center [1442, 381] width 16 height 16
click at [1367, 484] on link "Remove booking" at bounding box center [1370, 479] width 163 height 32
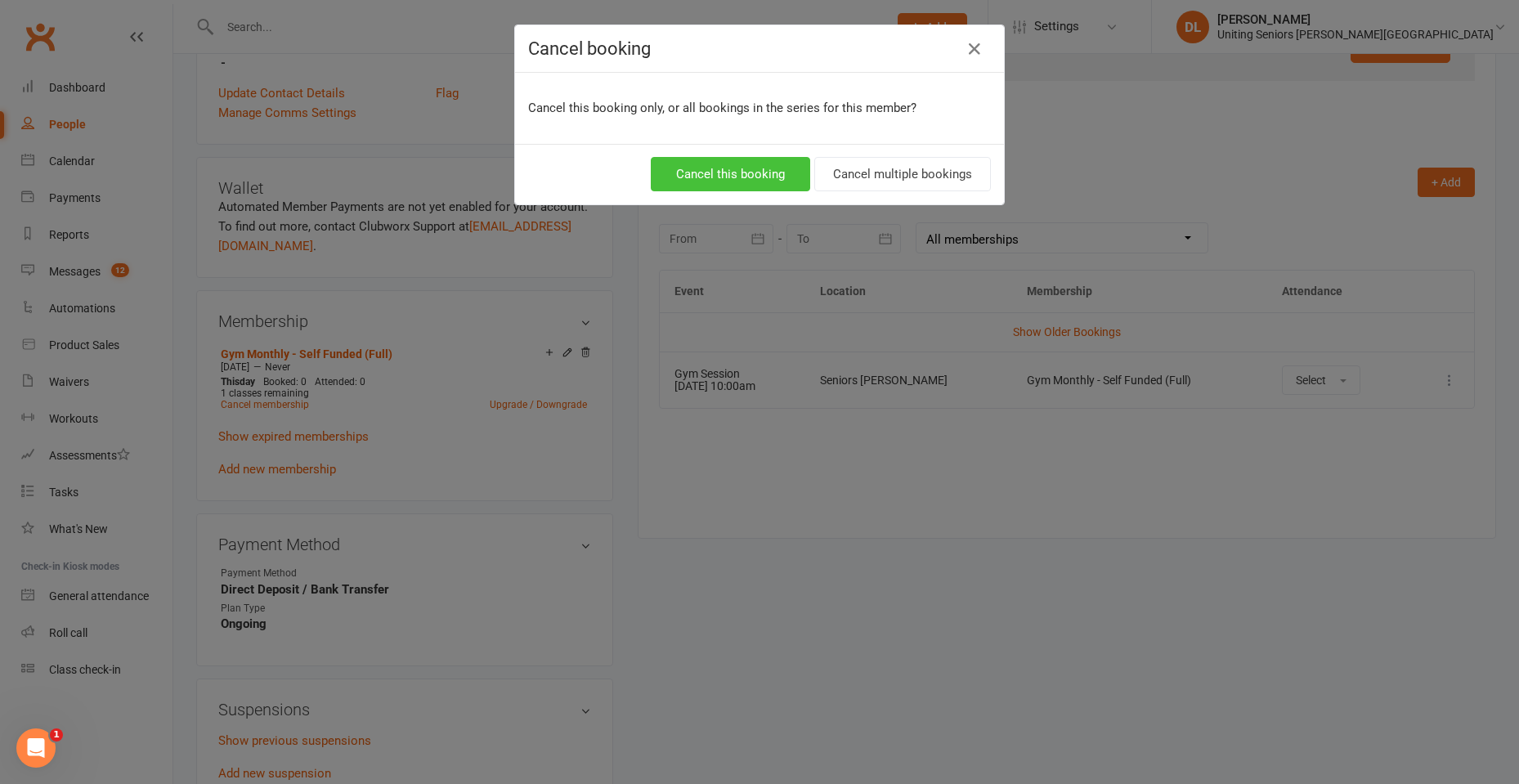
click at [714, 180] on button "Cancel this booking" at bounding box center [731, 174] width 159 height 34
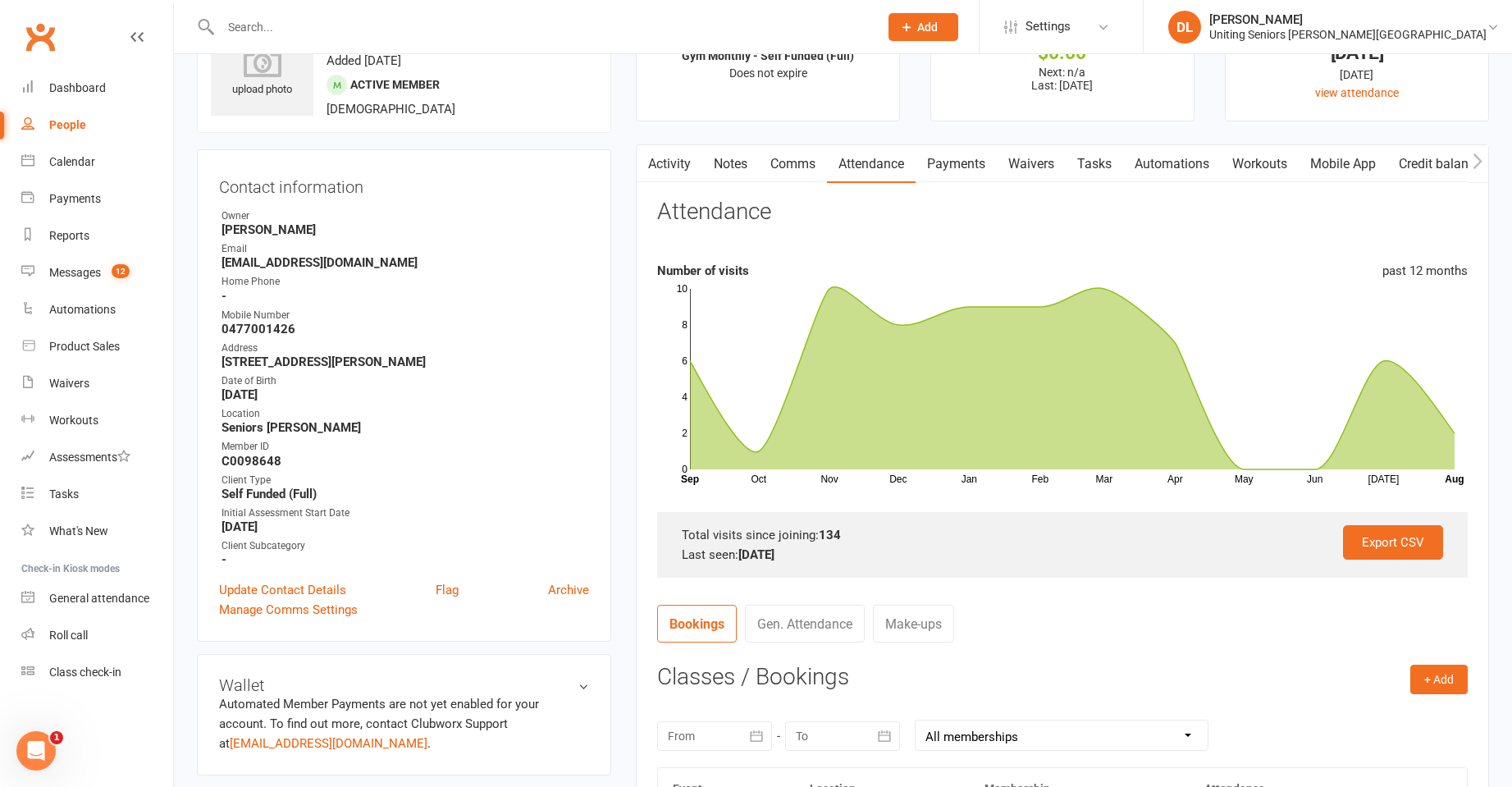
scroll to position [0, 0]
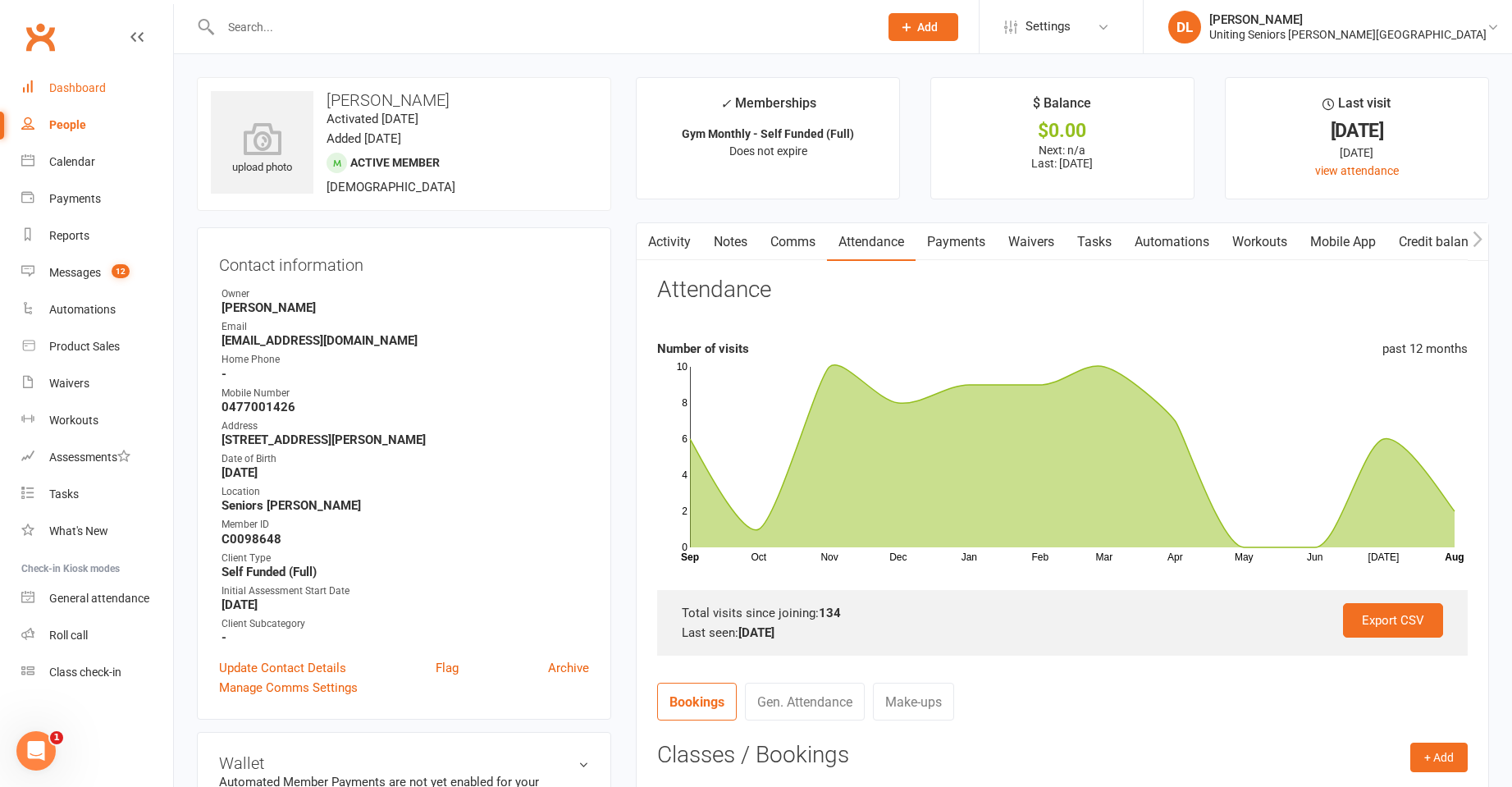
drag, startPoint x: 77, startPoint y: 80, endPoint x: 86, endPoint y: 85, distance: 10.3
click at [78, 80] on link "Dashboard" at bounding box center [96, 88] width 151 height 37
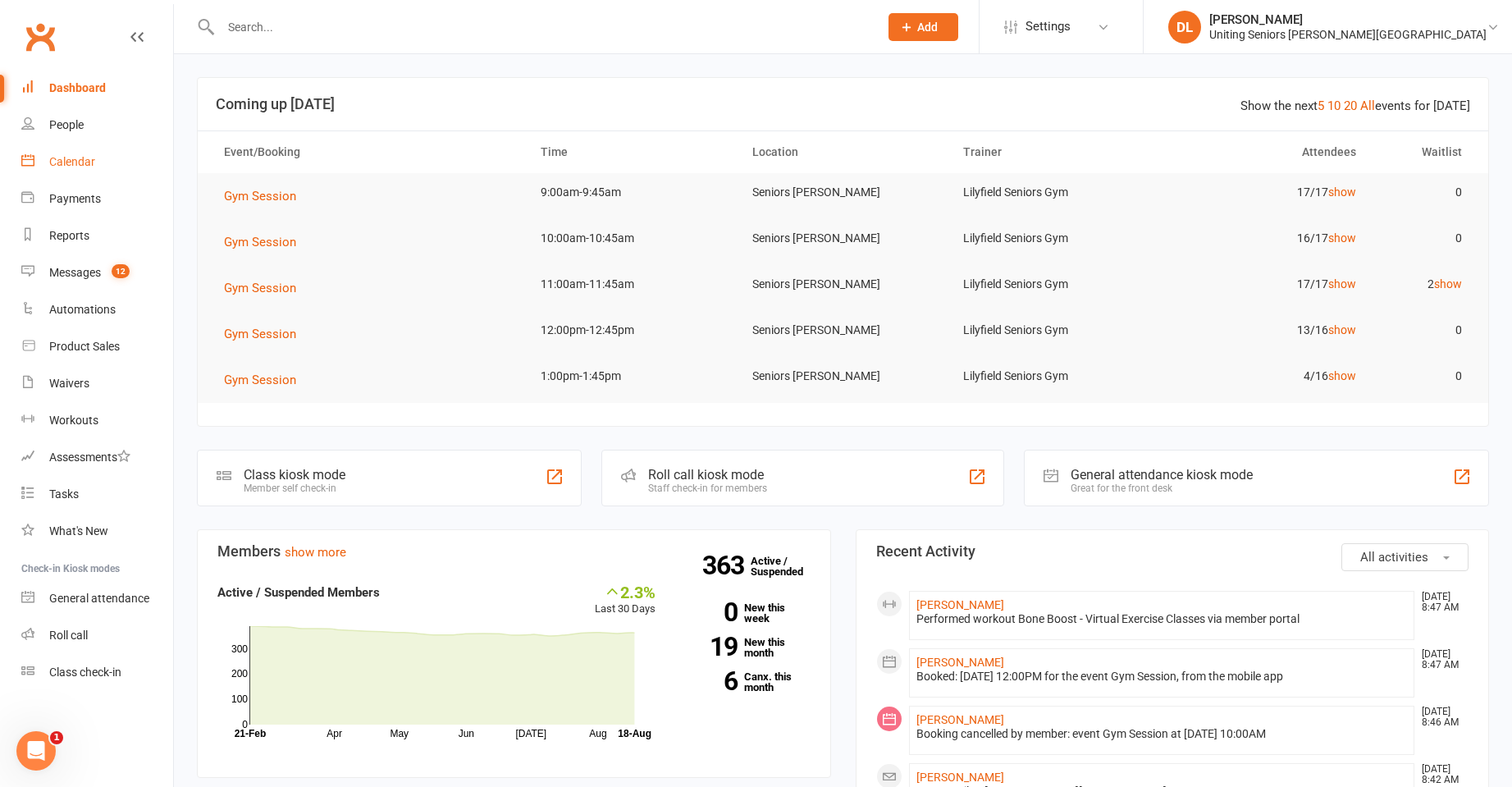
click at [69, 155] on div "Calendar" at bounding box center [72, 162] width 46 height 13
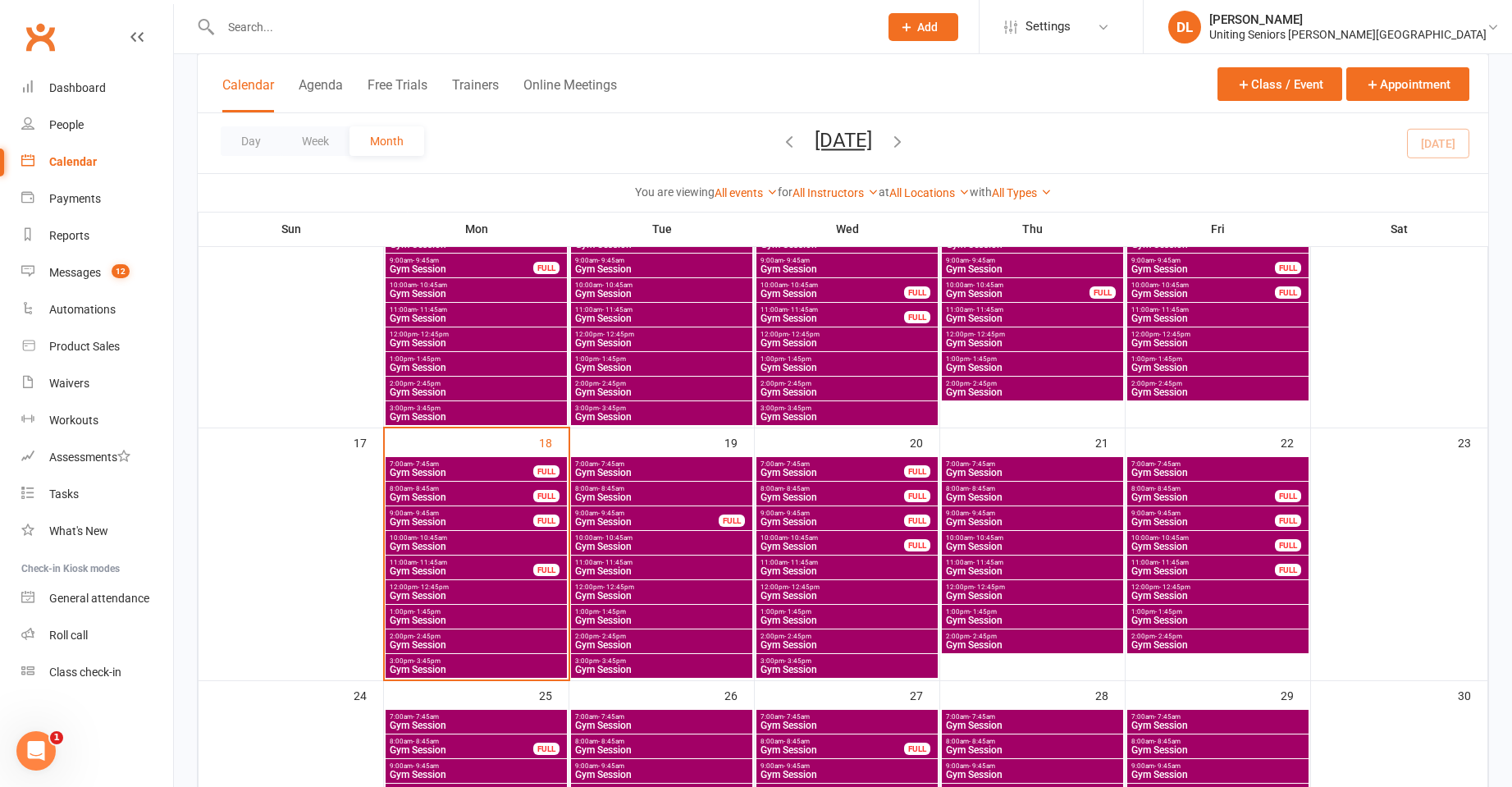
scroll to position [738, 0]
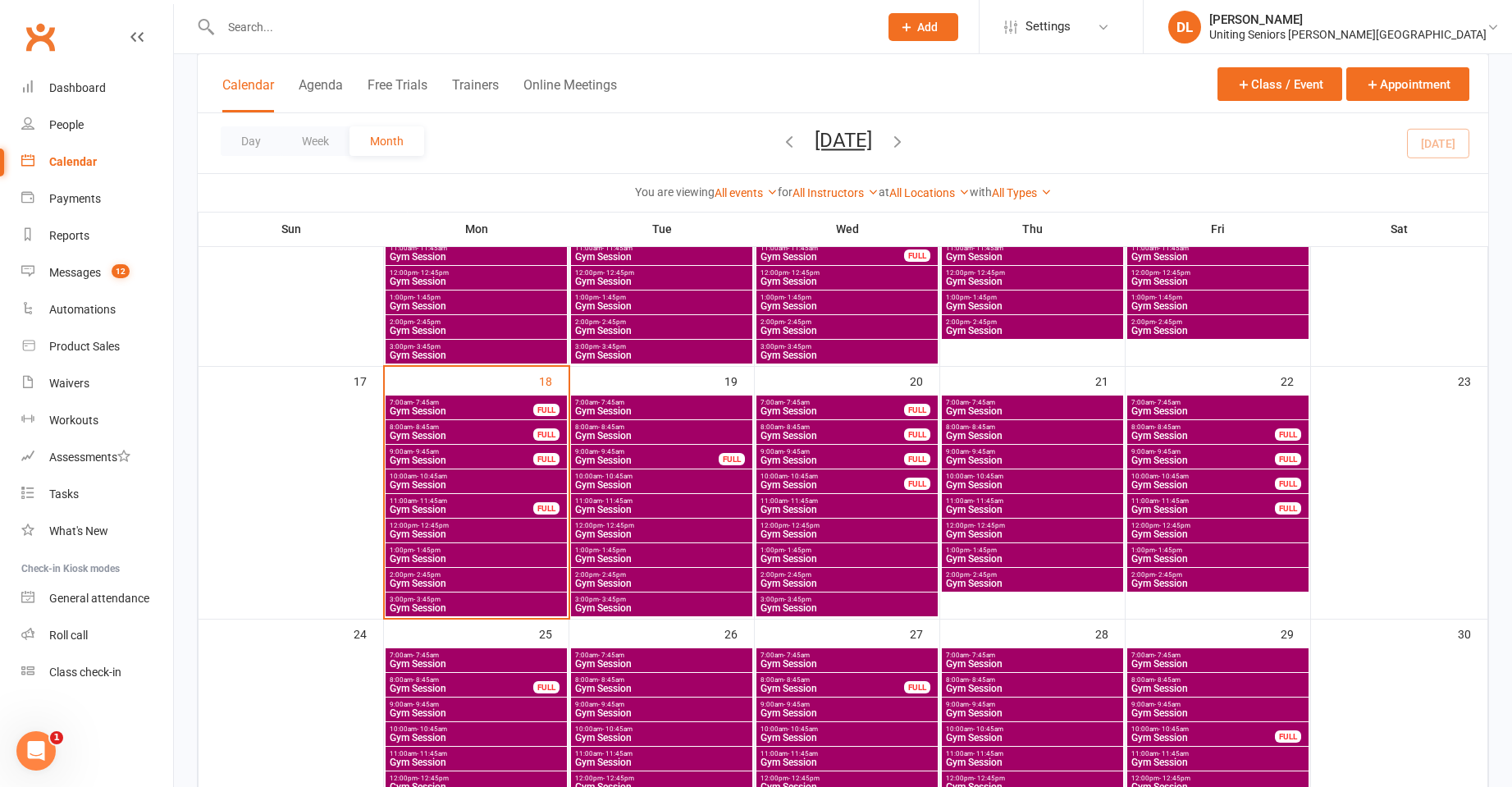
click at [445, 434] on span "Gym Session" at bounding box center [461, 435] width 145 height 10
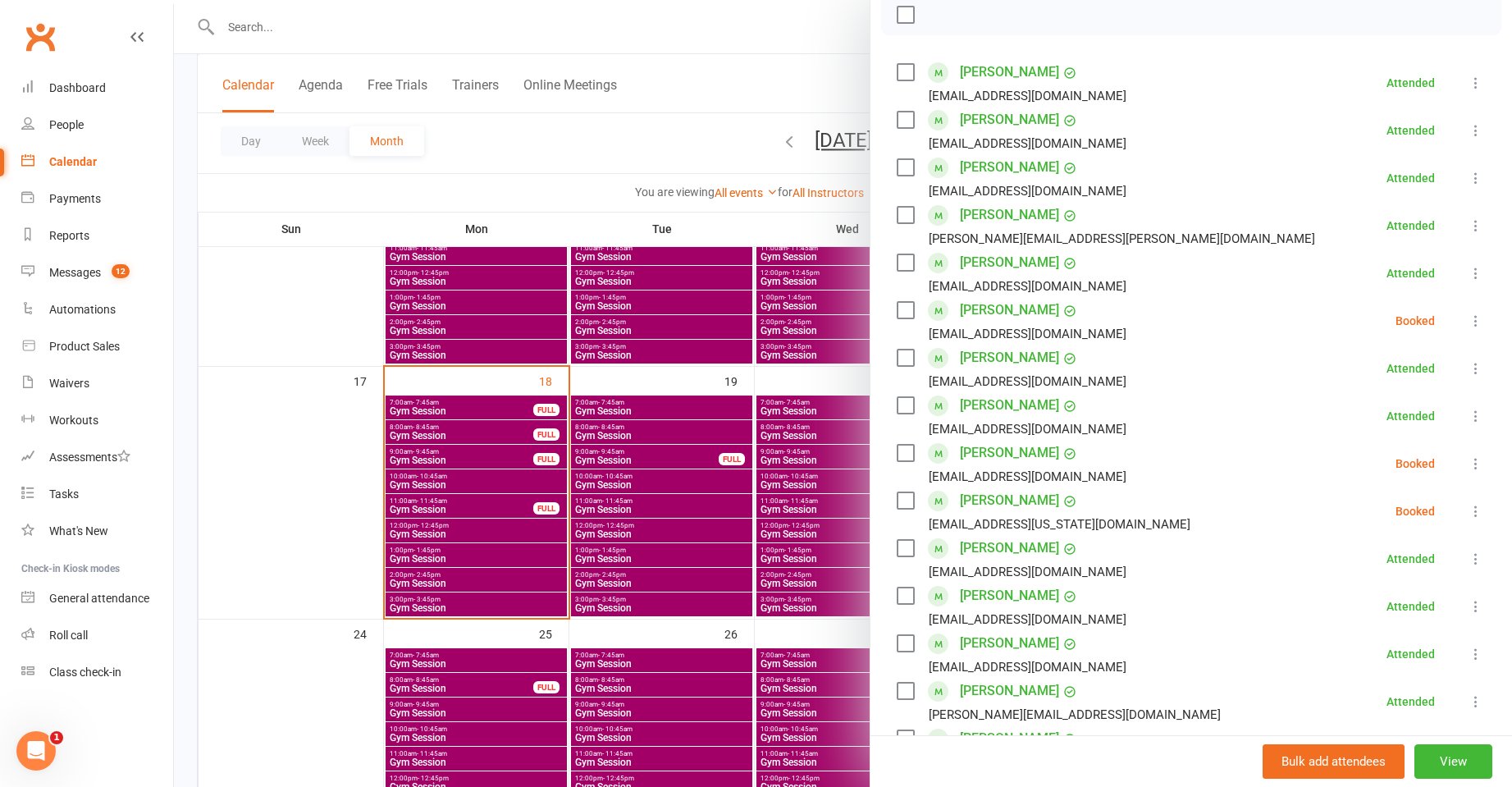
scroll to position [329, 0]
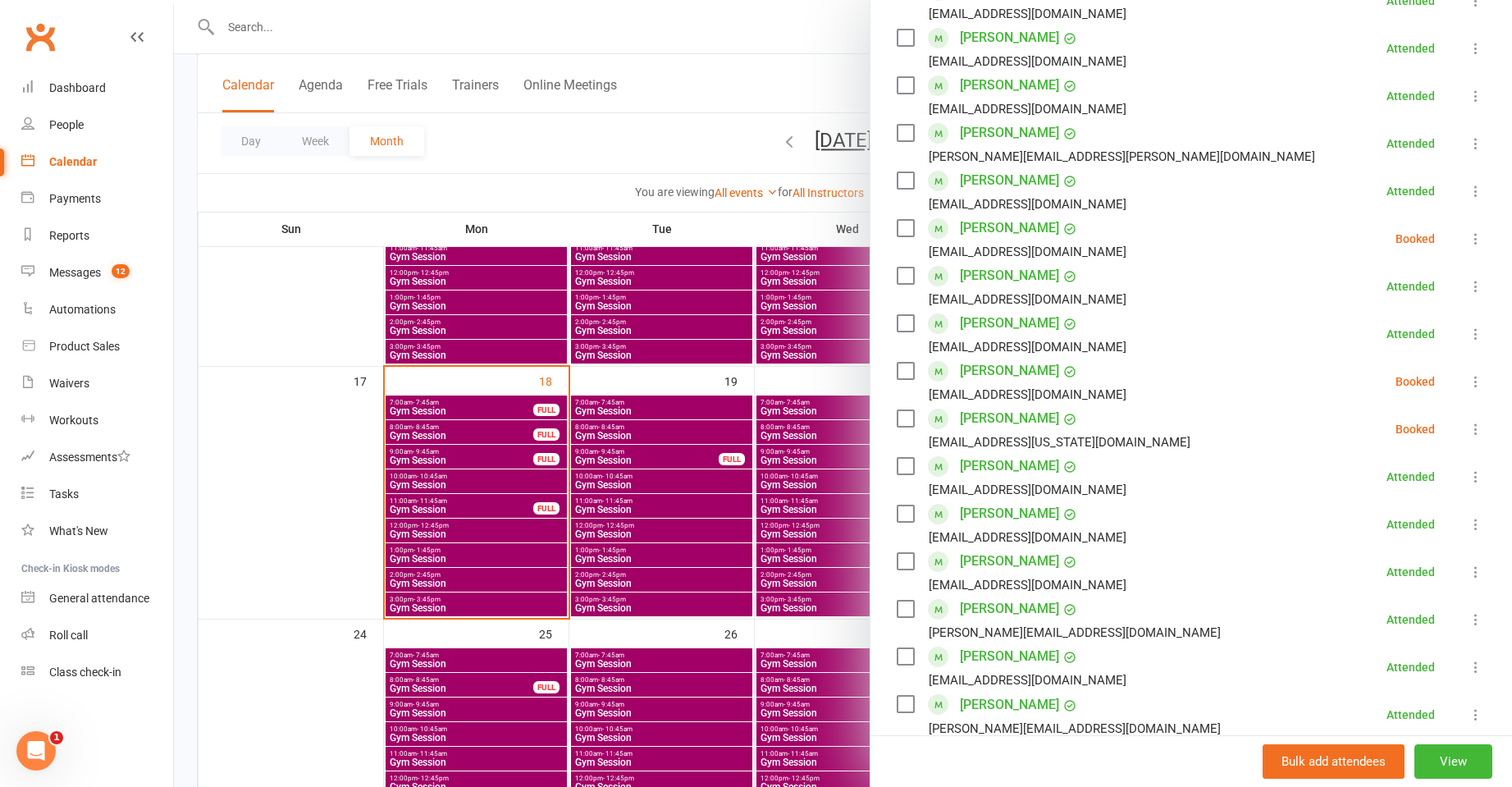
click at [1468, 380] on icon at bounding box center [1476, 381] width 16 height 16
drag, startPoint x: 1417, startPoint y: 471, endPoint x: 1428, endPoint y: 439, distance: 33.8
click at [1417, 471] on link "Check in" at bounding box center [1397, 479] width 176 height 32
click at [1441, 422] on li "Boyd Rayward wrayward@illinois.edu Booked More info Remove Check in Mark absent…" at bounding box center [1191, 429] width 589 height 48
click at [1468, 427] on icon at bounding box center [1476, 429] width 16 height 16
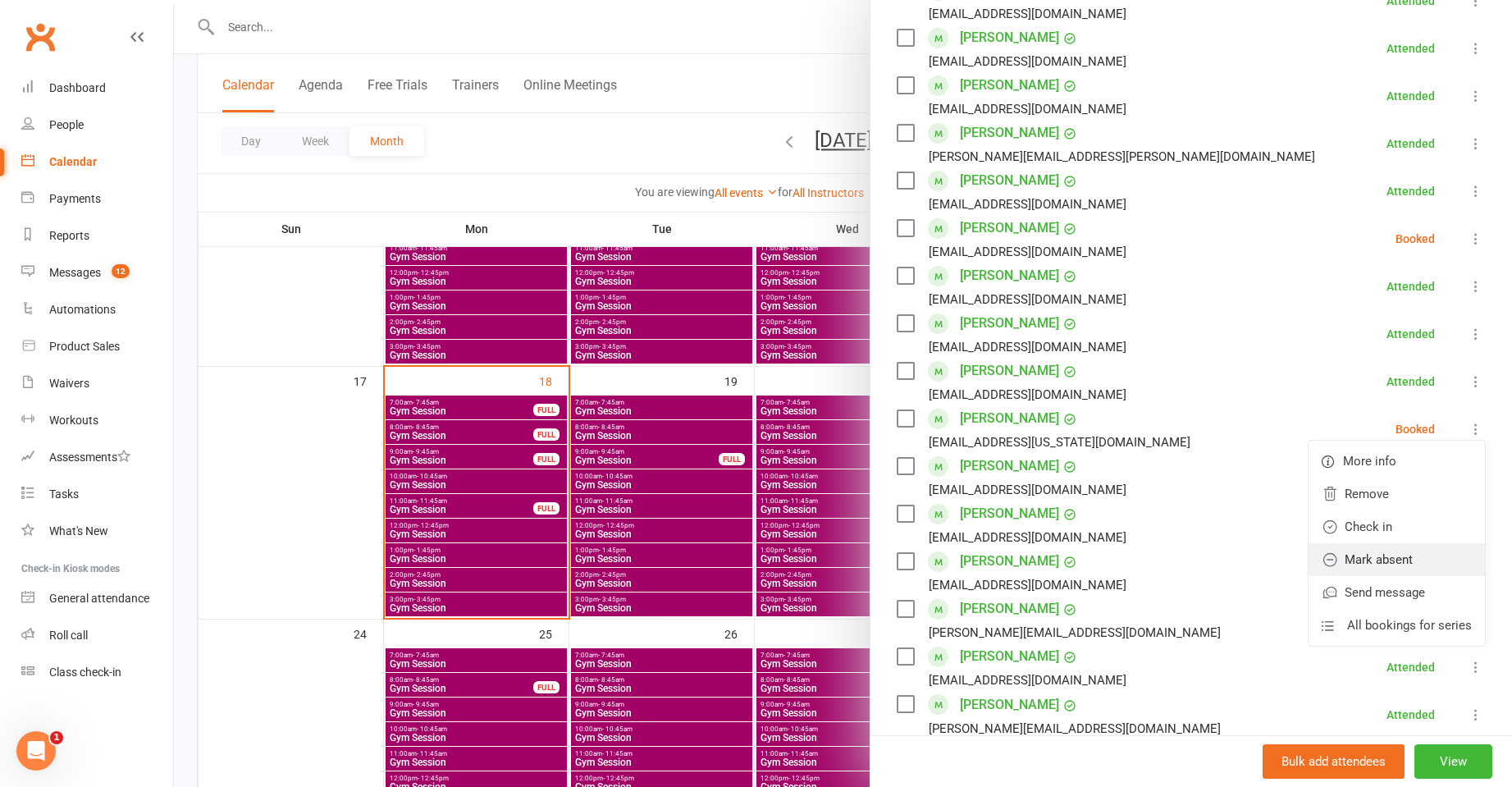
click at [1424, 544] on link "Mark absent" at bounding box center [1397, 559] width 176 height 32
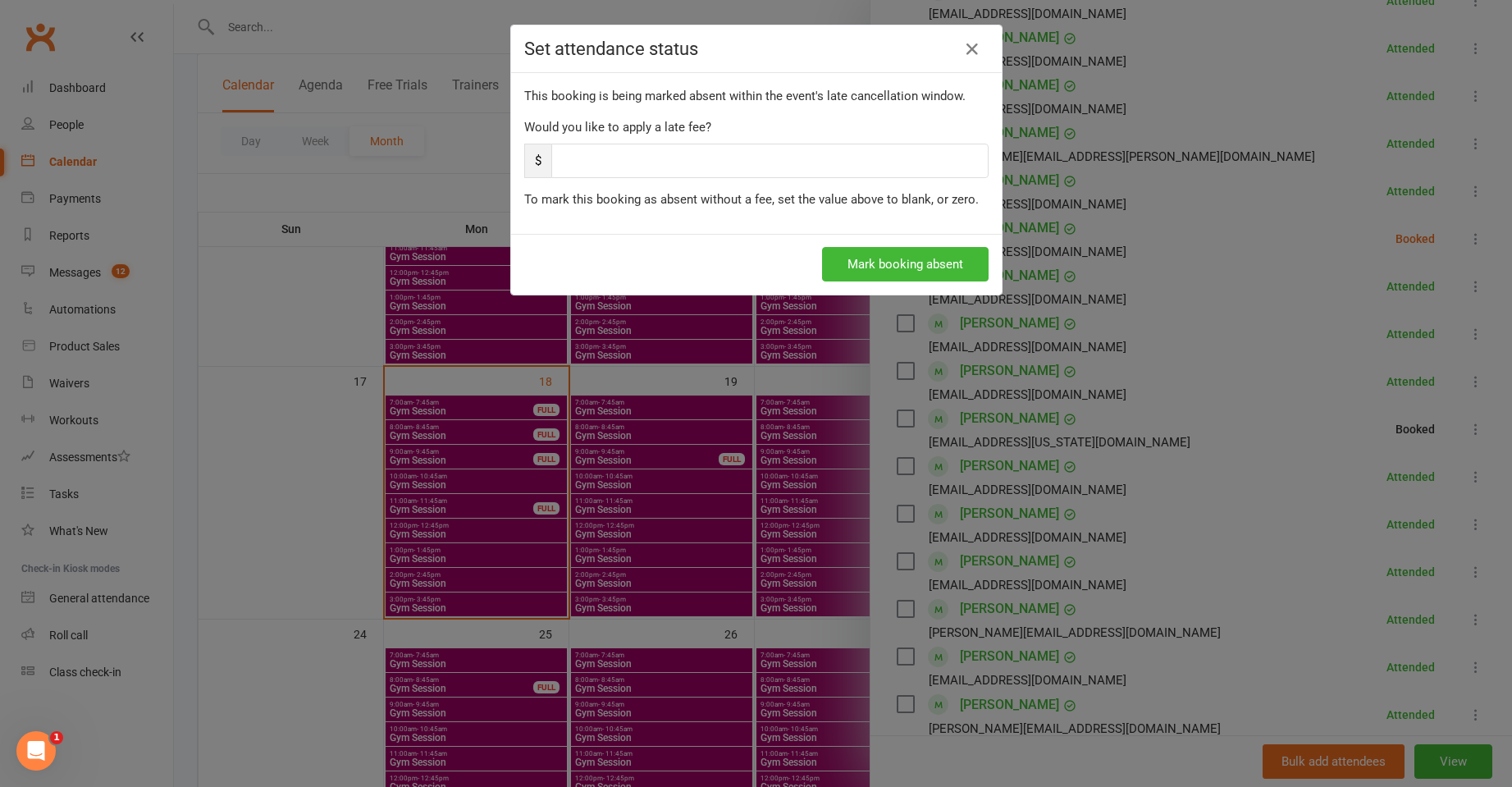
click at [974, 71] on div "Set attendance status" at bounding box center [756, 50] width 491 height 48
click at [967, 53] on icon at bounding box center [972, 49] width 20 height 20
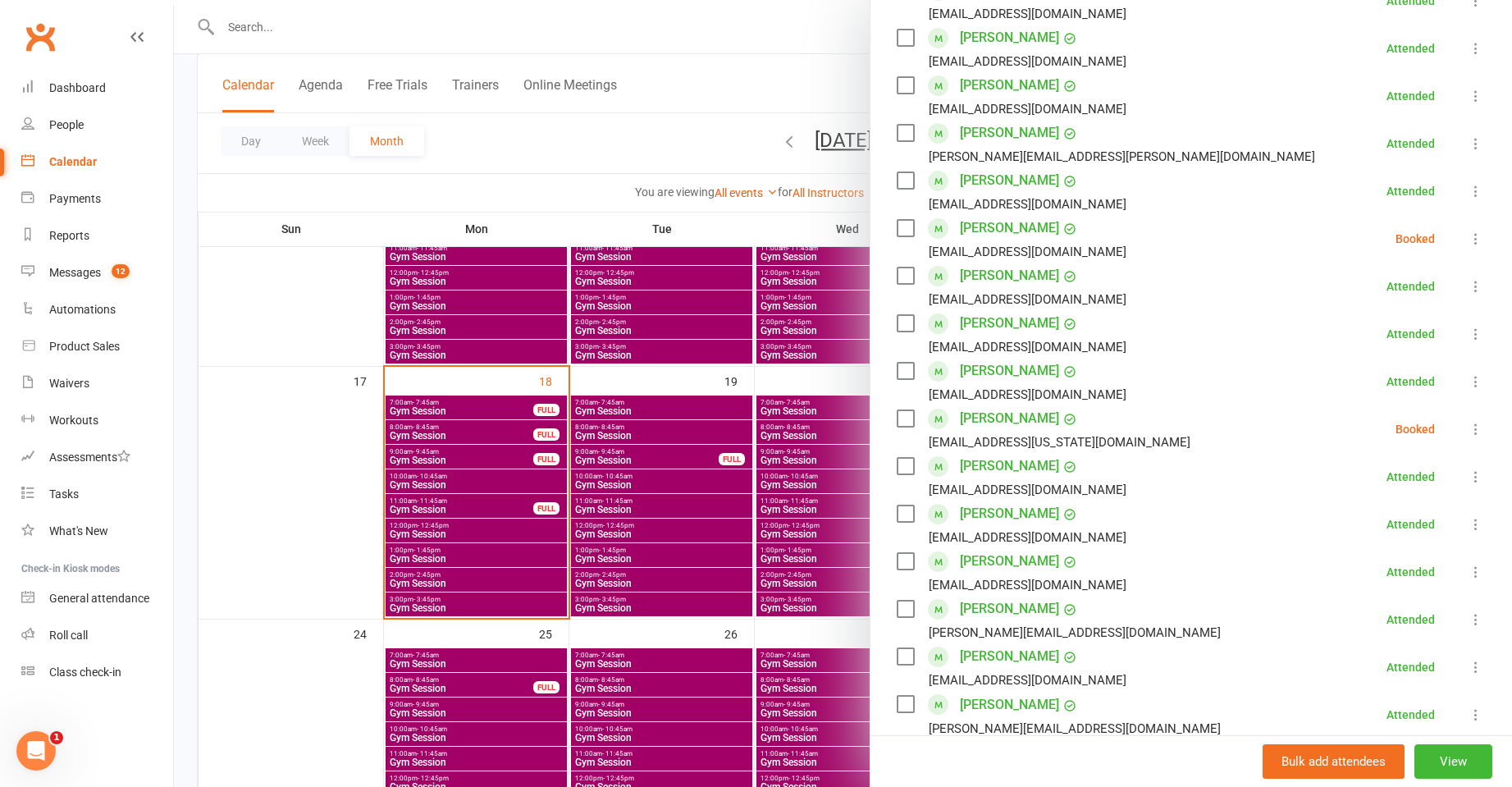
click at [1453, 418] on li "Boyd Rayward wrayward@illinois.edu Booked More info Remove Check in Mark absent…" at bounding box center [1191, 429] width 589 height 48
click at [1464, 434] on div "Class kiosk mode Roll call 8:00 AM - 8:45 AM, Monday, August, 18, 2025 with Lil…" at bounding box center [1192, 501] width 642 height 1520
click at [1468, 431] on icon at bounding box center [1476, 429] width 16 height 16
click at [1397, 524] on link "Check in" at bounding box center [1397, 527] width 176 height 32
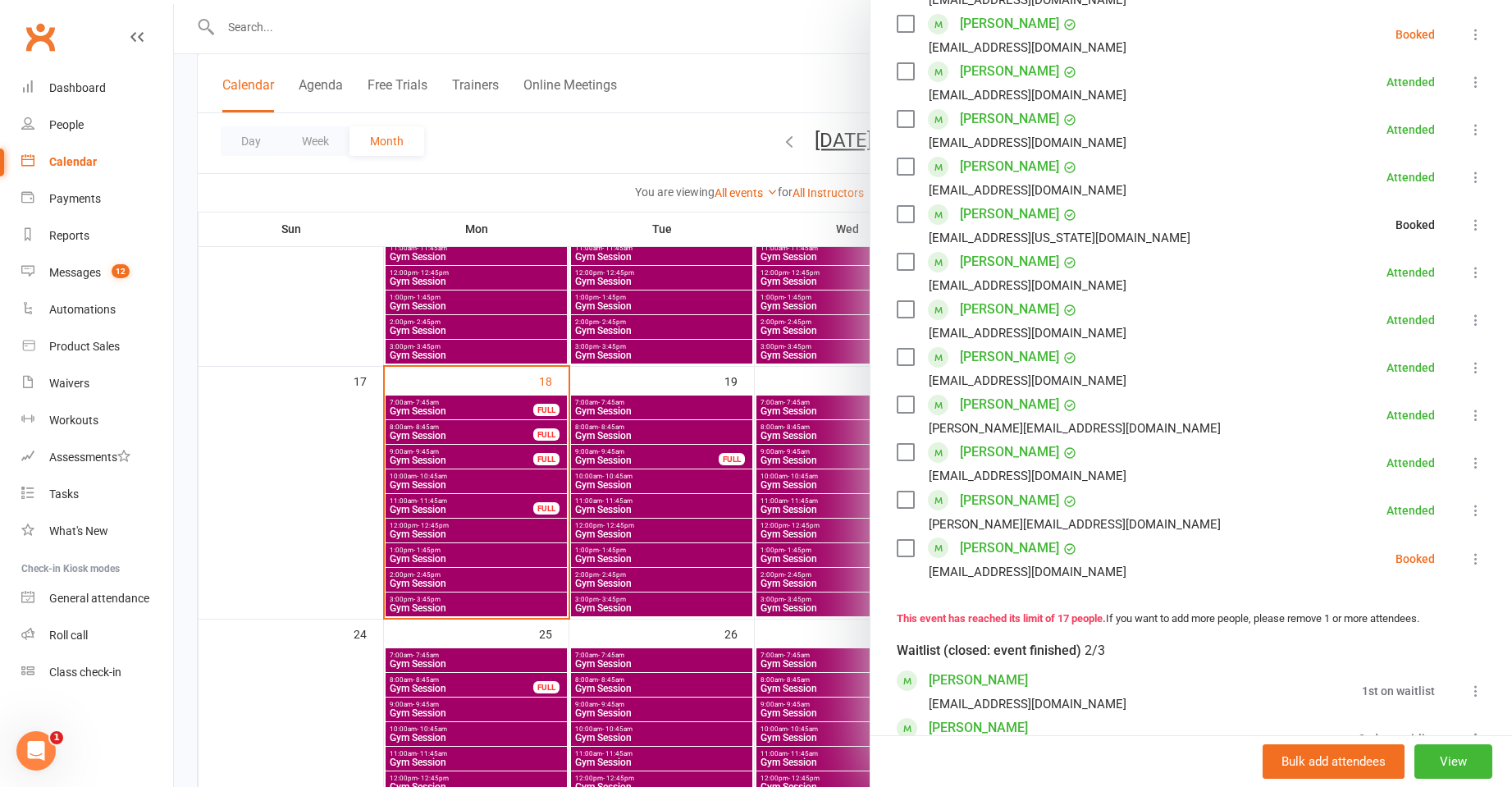
scroll to position [656, 0]
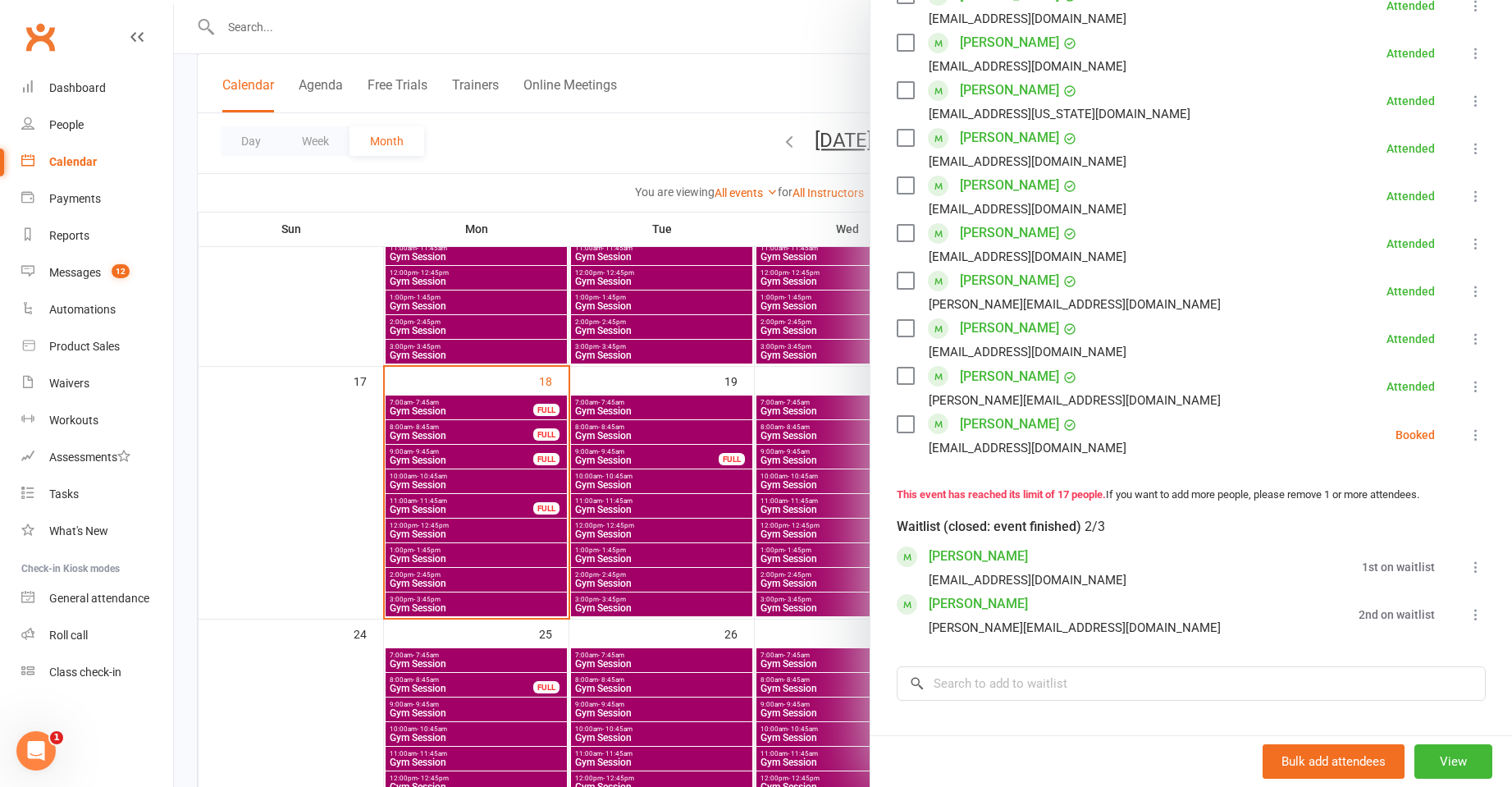
click at [1468, 440] on icon at bounding box center [1476, 434] width 16 height 16
click at [1401, 533] on link "Check in" at bounding box center [1397, 533] width 176 height 32
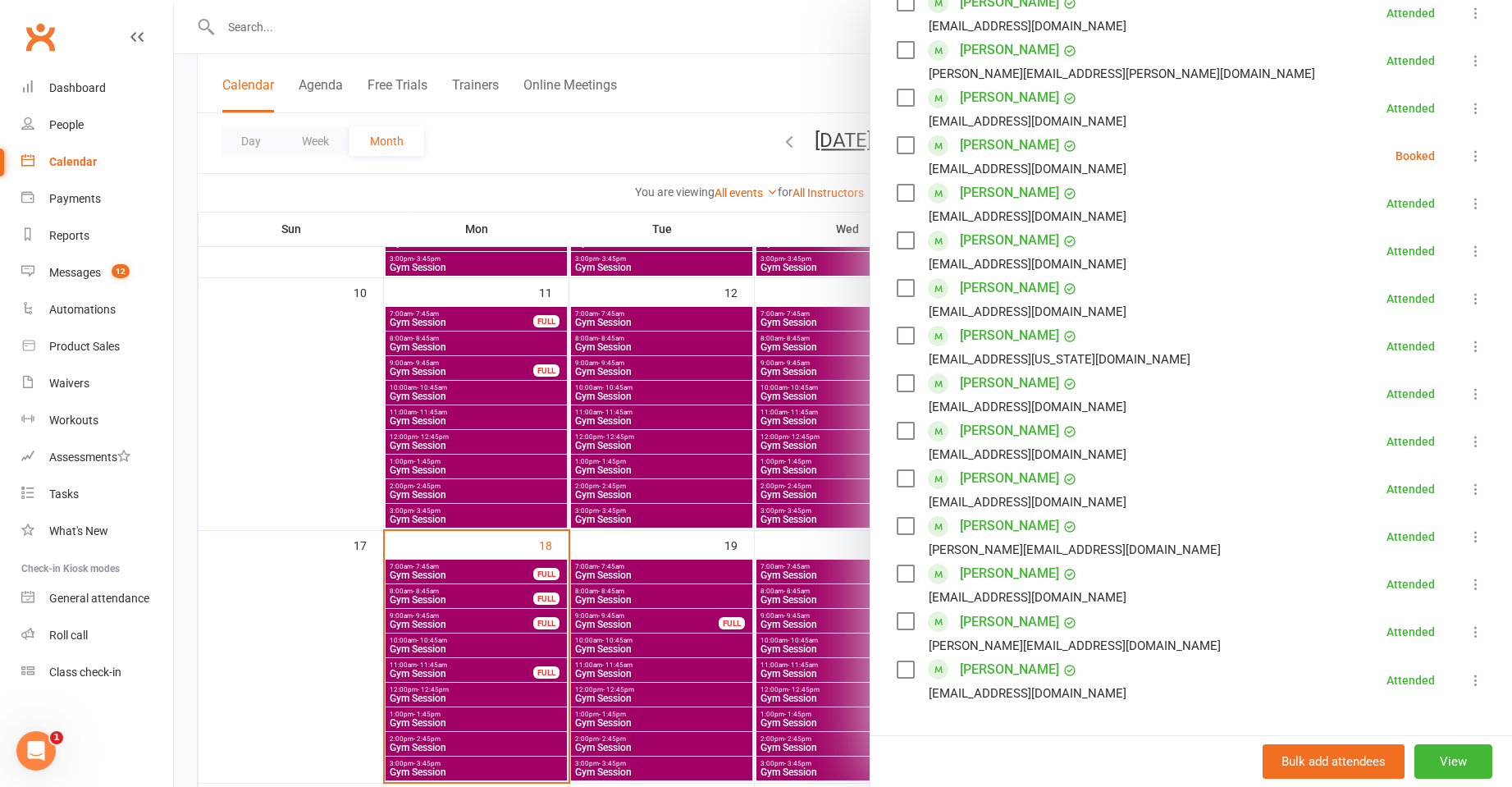
scroll to position [411, 0]
drag, startPoint x: 552, startPoint y: 286, endPoint x: 302, endPoint y: 406, distance: 277.3
click at [552, 284] on div at bounding box center [843, 394] width 1339 height 787
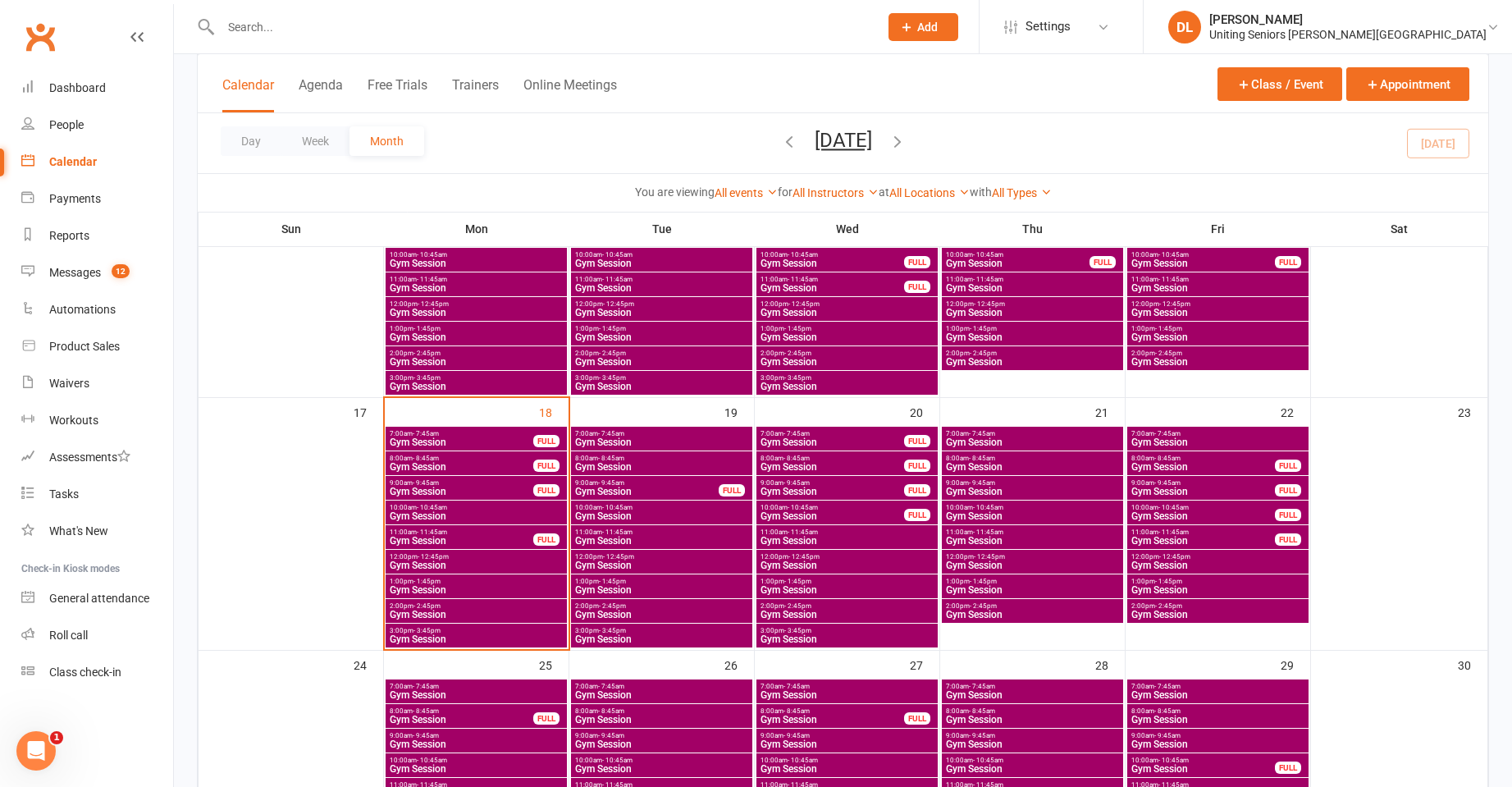
scroll to position [738, 0]
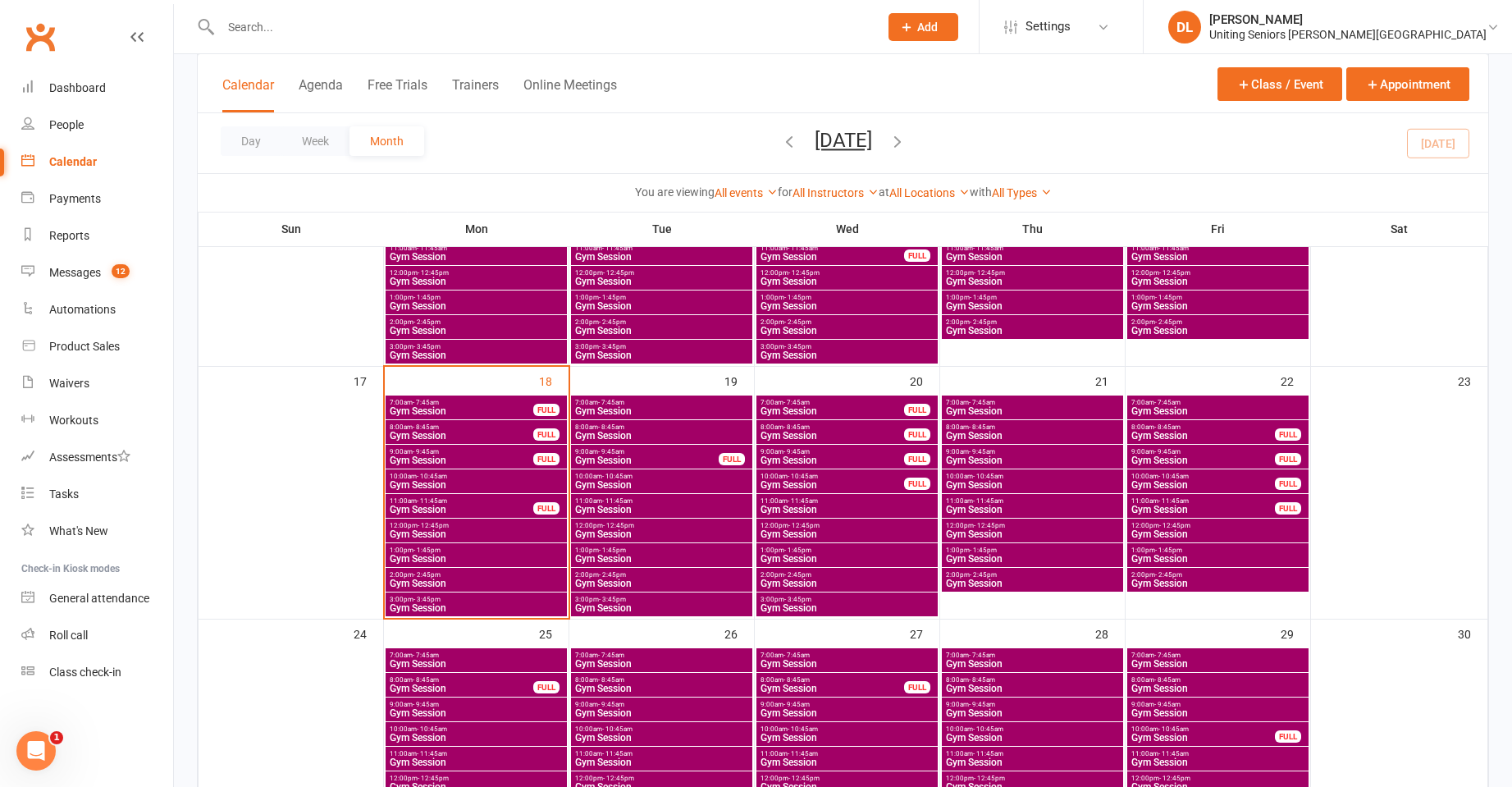
click at [455, 465] on span "Gym Session" at bounding box center [461, 460] width 145 height 10
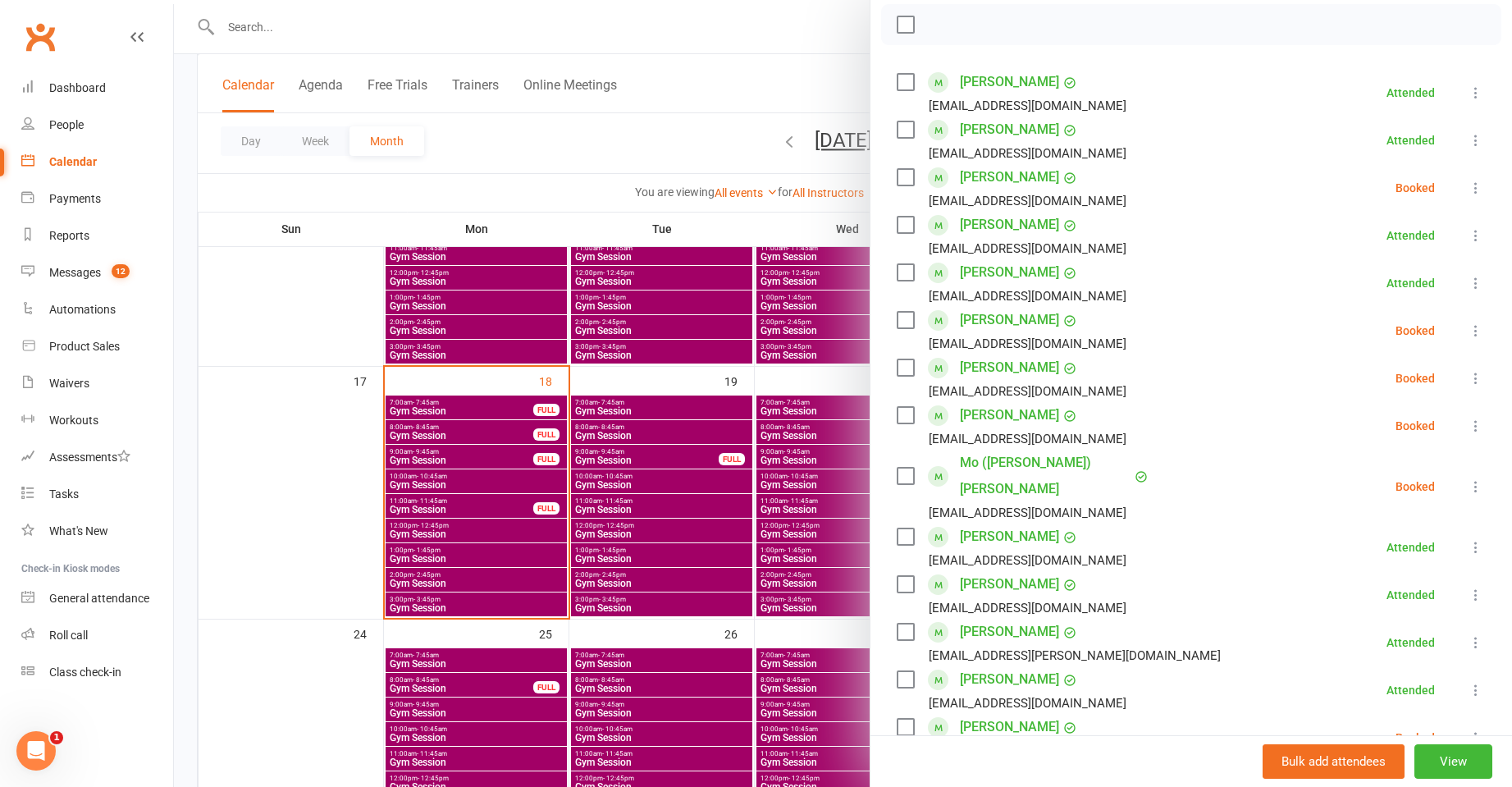
scroll to position [246, 0]
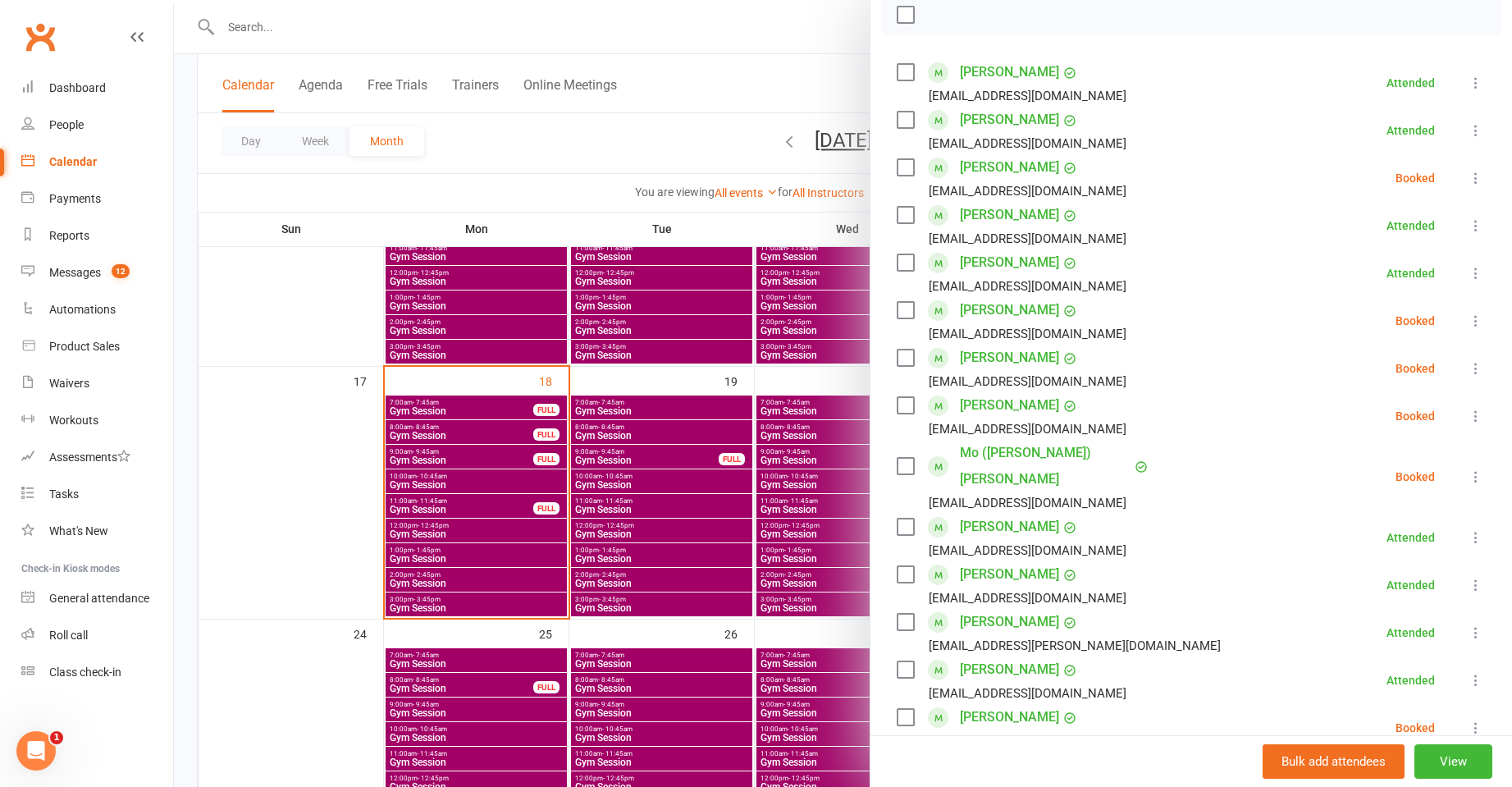
click at [1468, 417] on icon at bounding box center [1476, 415] width 16 height 16
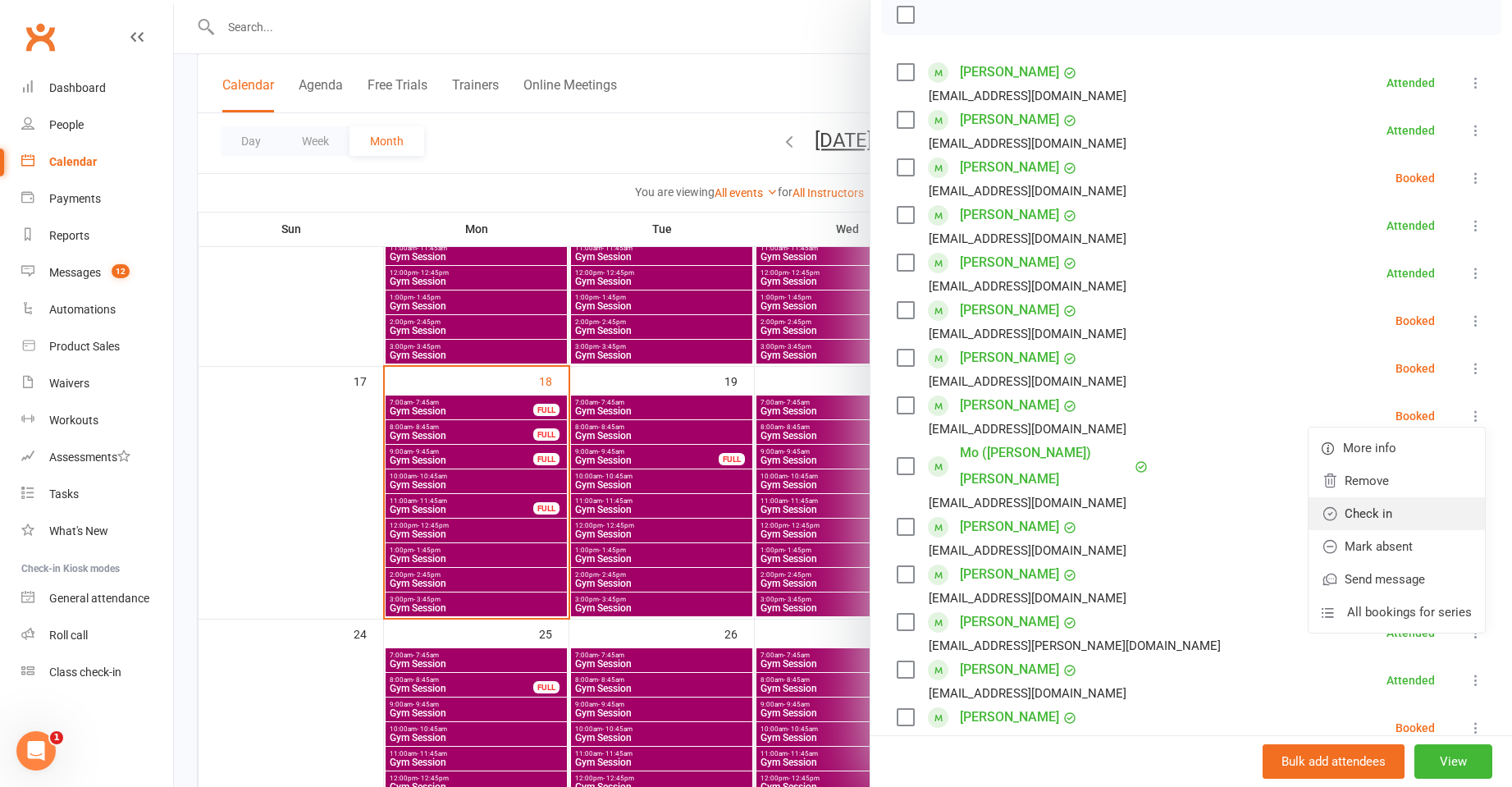
click at [1394, 509] on link "Check in" at bounding box center [1397, 514] width 176 height 32
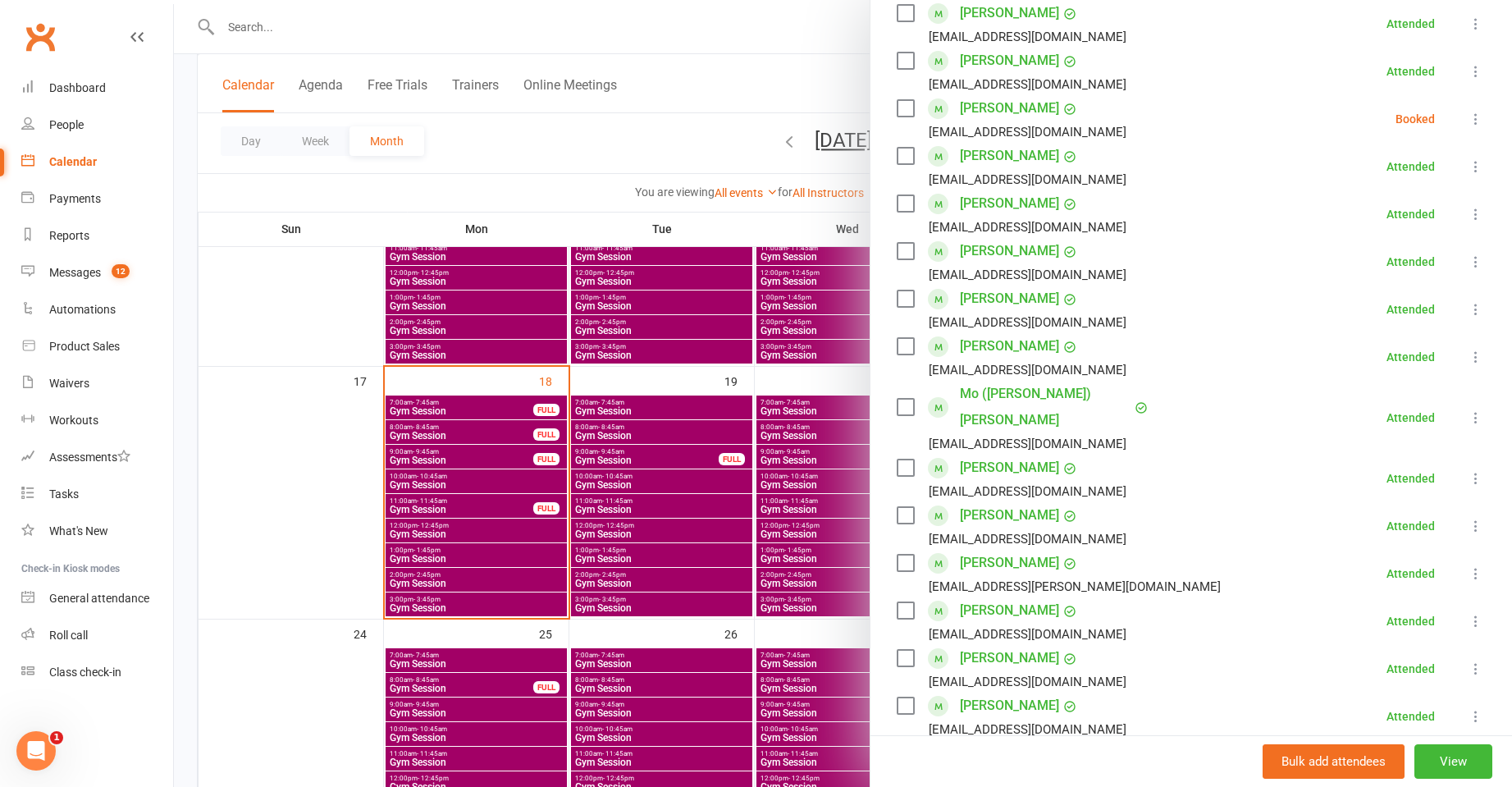
scroll to position [164, 0]
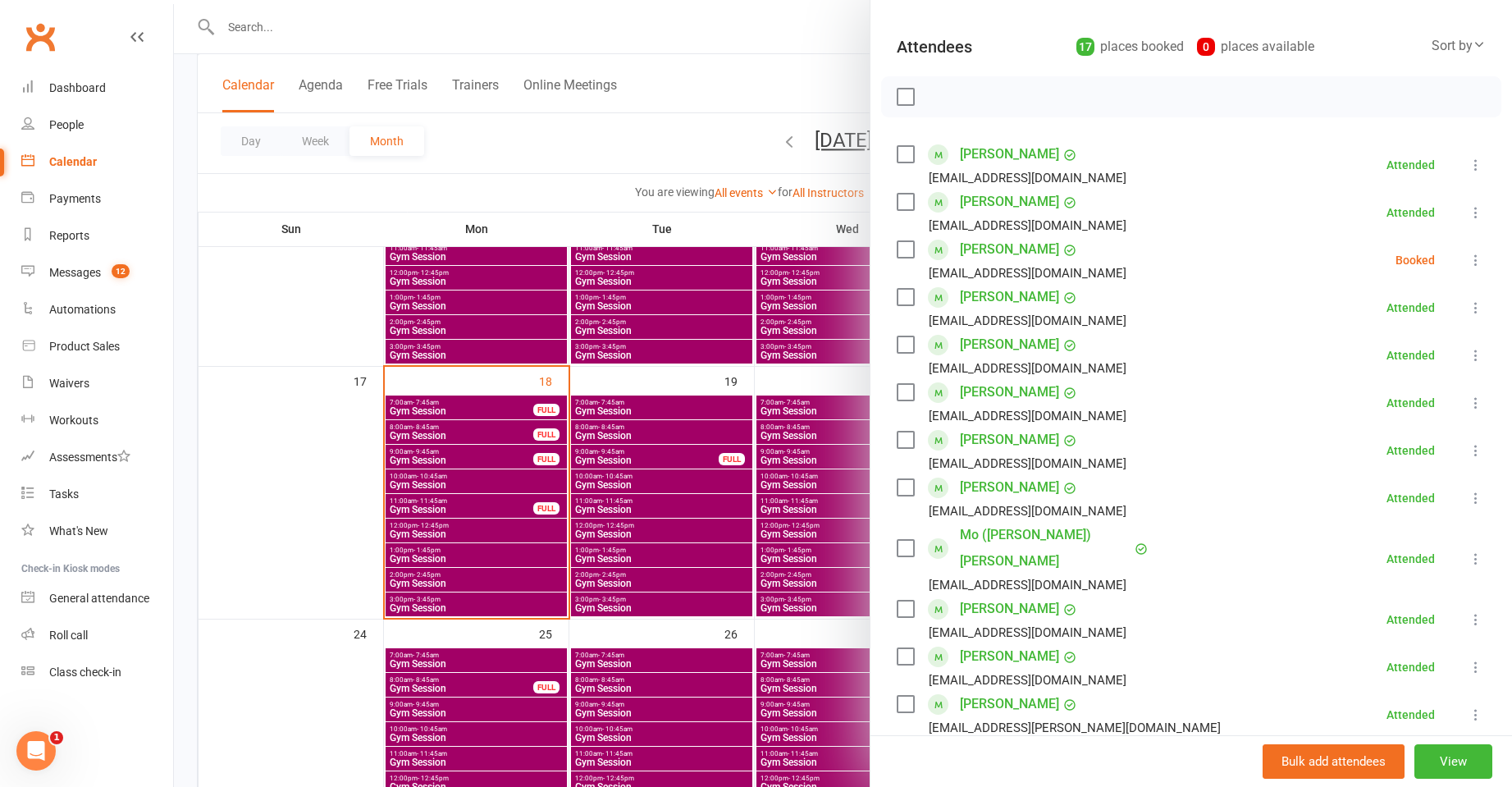
click at [846, 398] on div at bounding box center [843, 394] width 1339 height 787
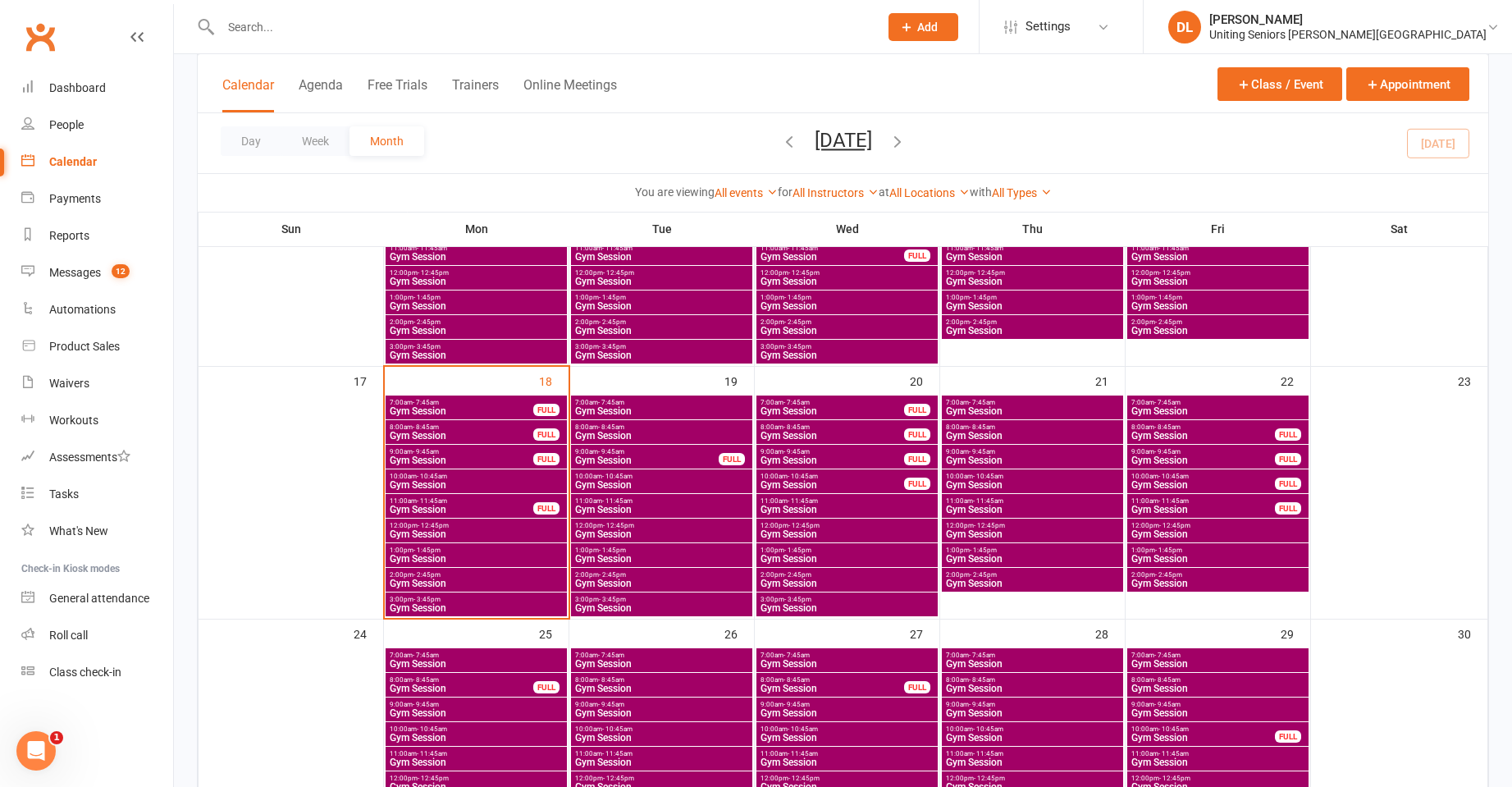
click at [456, 434] on span "Gym Session" at bounding box center [461, 435] width 145 height 10
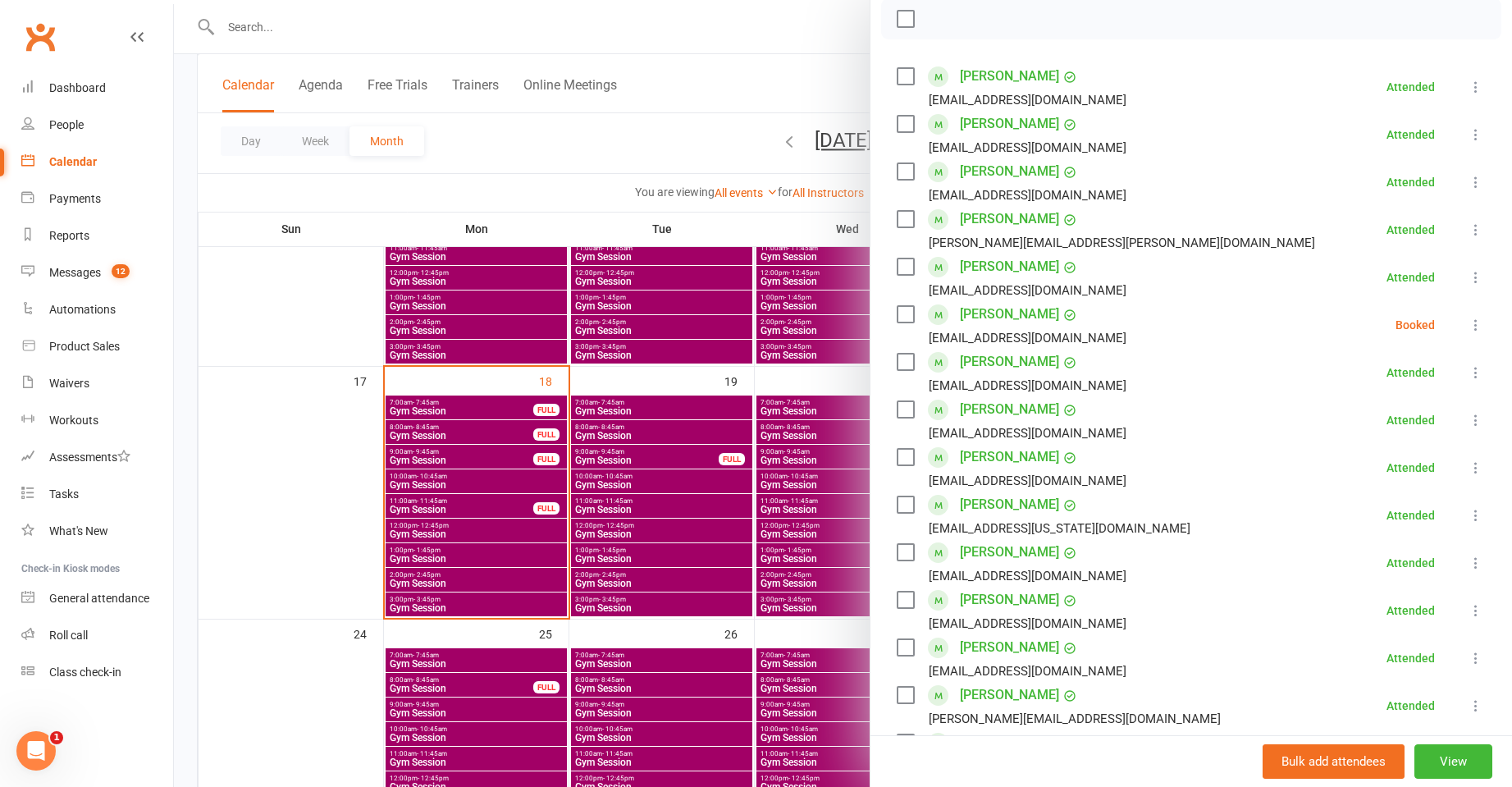
scroll to position [246, 0]
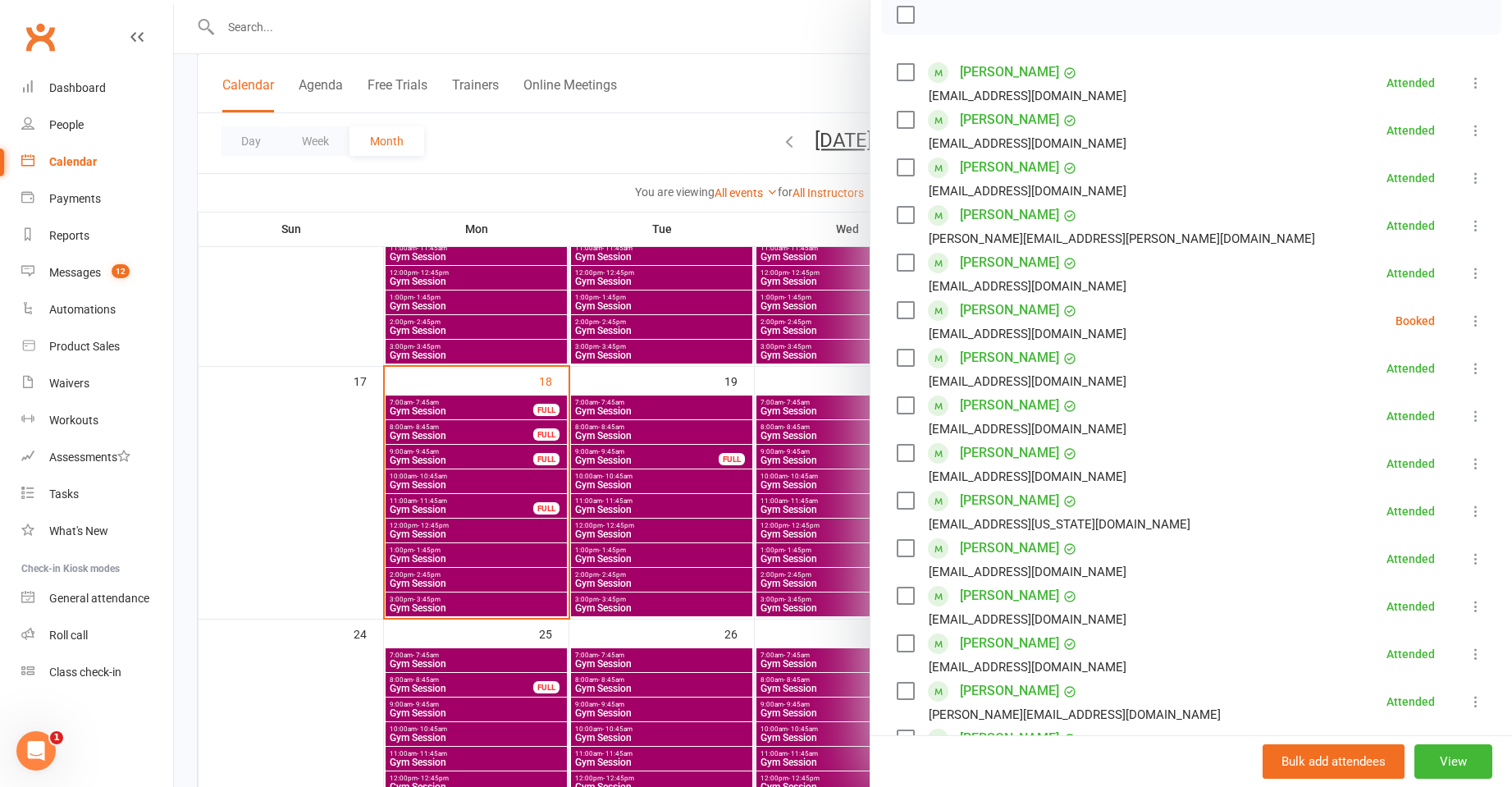
click at [1440, 316] on li "Neville Hodgson hodonja@bigpond.com Booked More info Remove Check in Mark absen…" at bounding box center [1191, 321] width 589 height 48
click at [1441, 316] on li "Neville Hodgson hodonja@bigpond.com Booked More info Remove Check in Mark absen…" at bounding box center [1191, 321] width 589 height 48
click at [1462, 322] on div "Class kiosk mode Roll call 8:00 AM - 8:45 AM, Monday, August, 18, 2025 with Lil…" at bounding box center [1192, 583] width 642 height 1520
click at [1468, 320] on icon at bounding box center [1476, 320] width 16 height 16
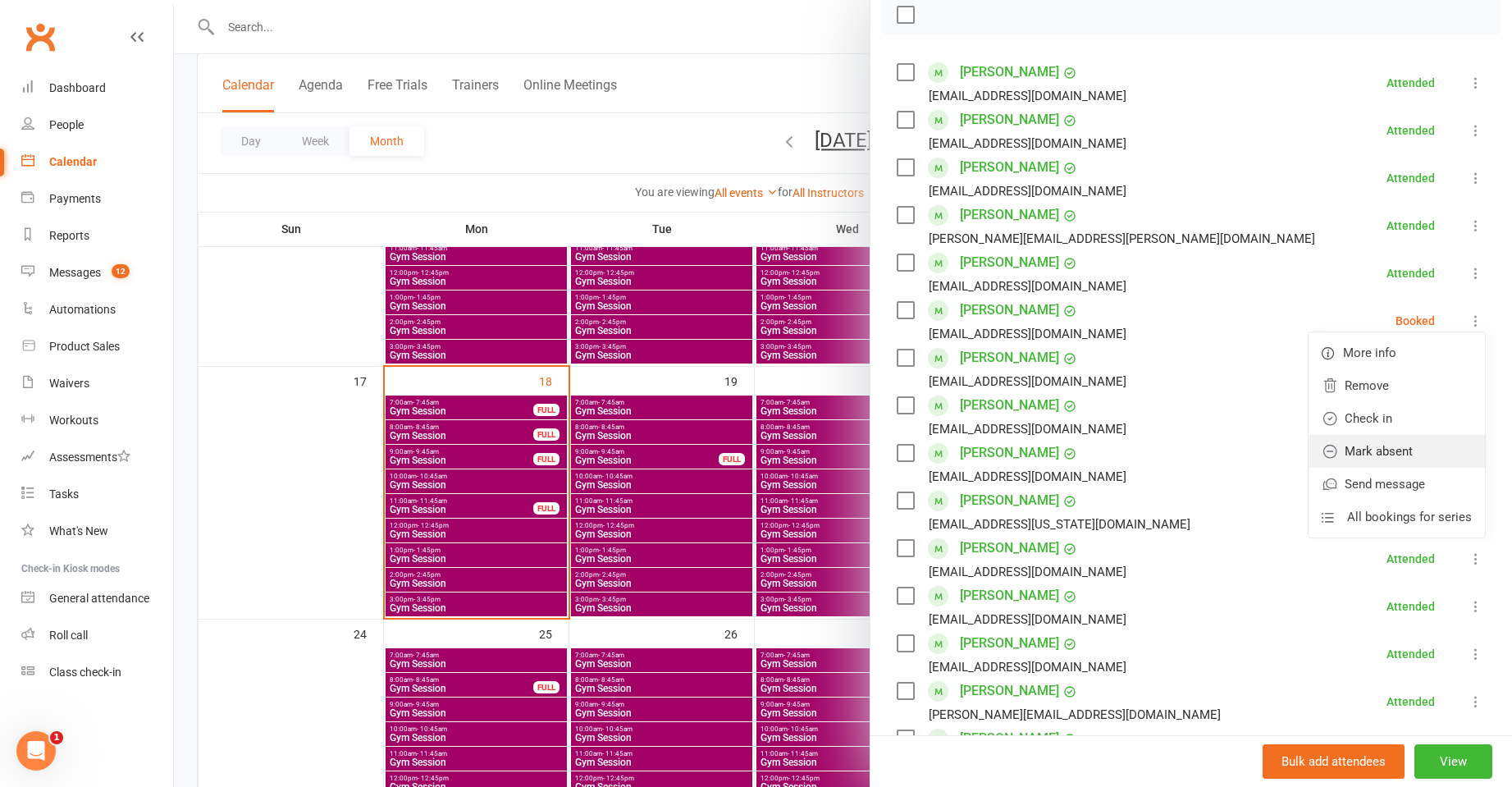
click at [1381, 447] on link "Mark absent" at bounding box center [1397, 451] width 176 height 32
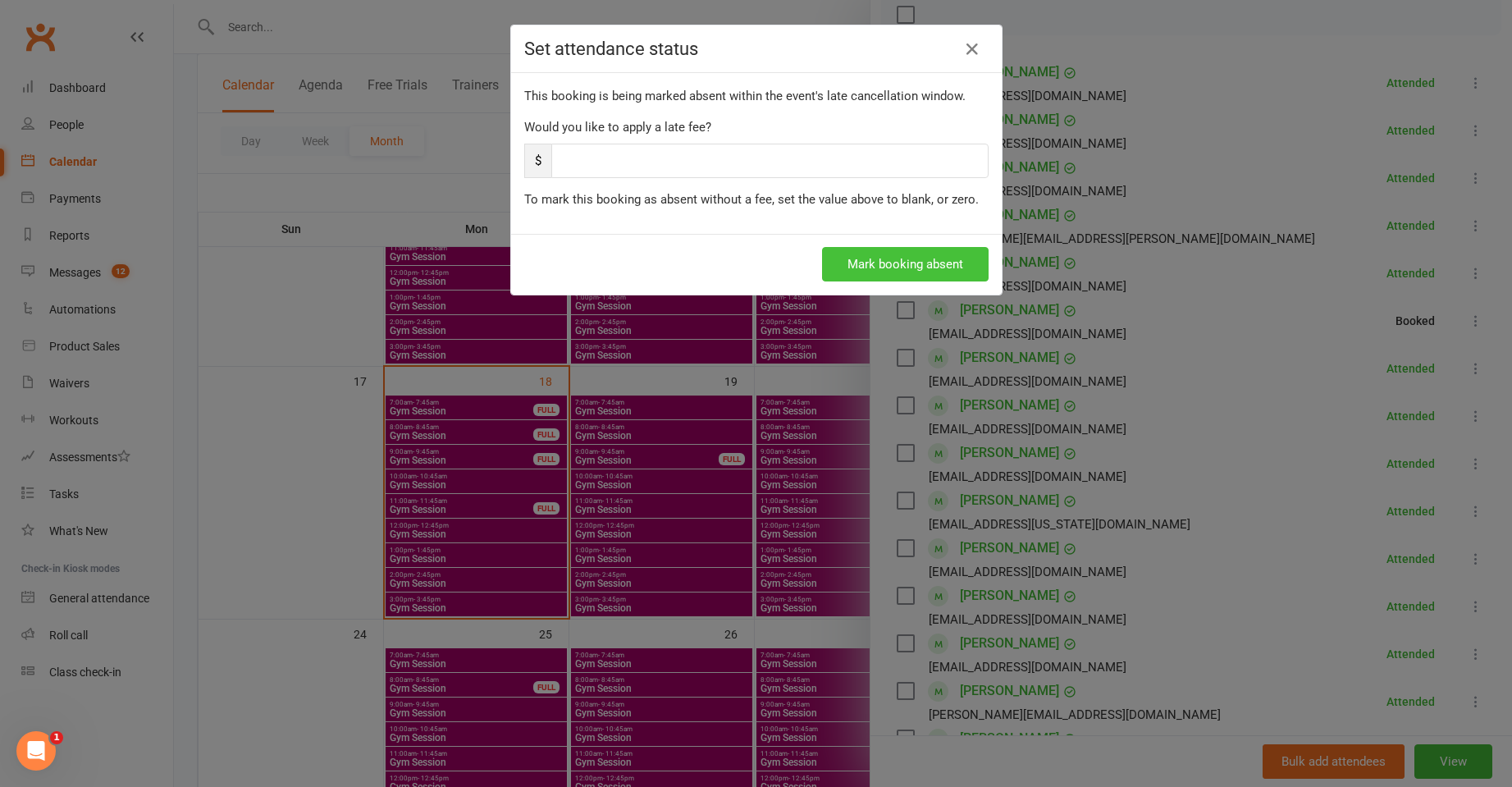
click at [886, 266] on button "Mark booking absent" at bounding box center [905, 264] width 167 height 34
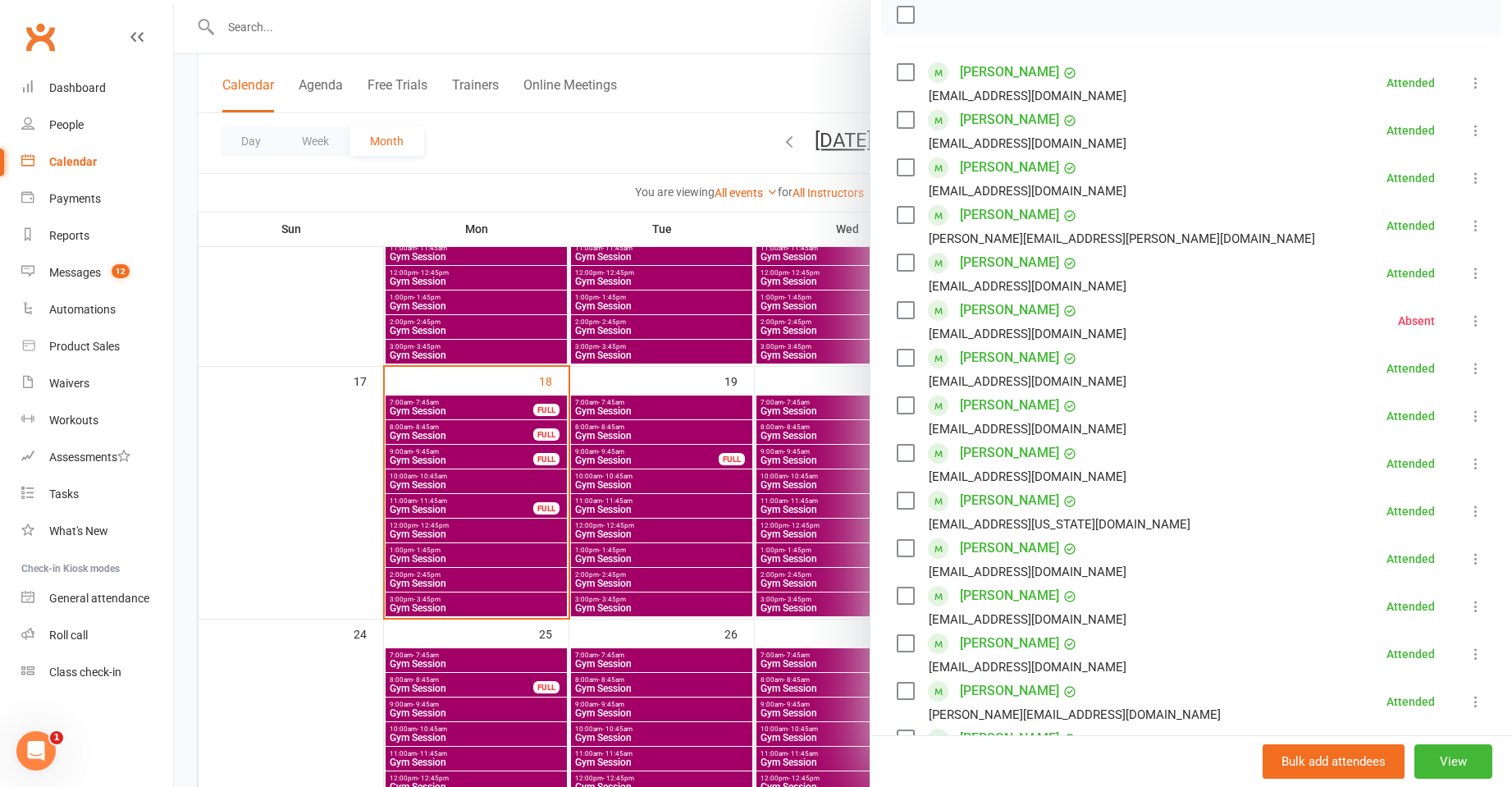
click at [441, 413] on div at bounding box center [843, 394] width 1339 height 787
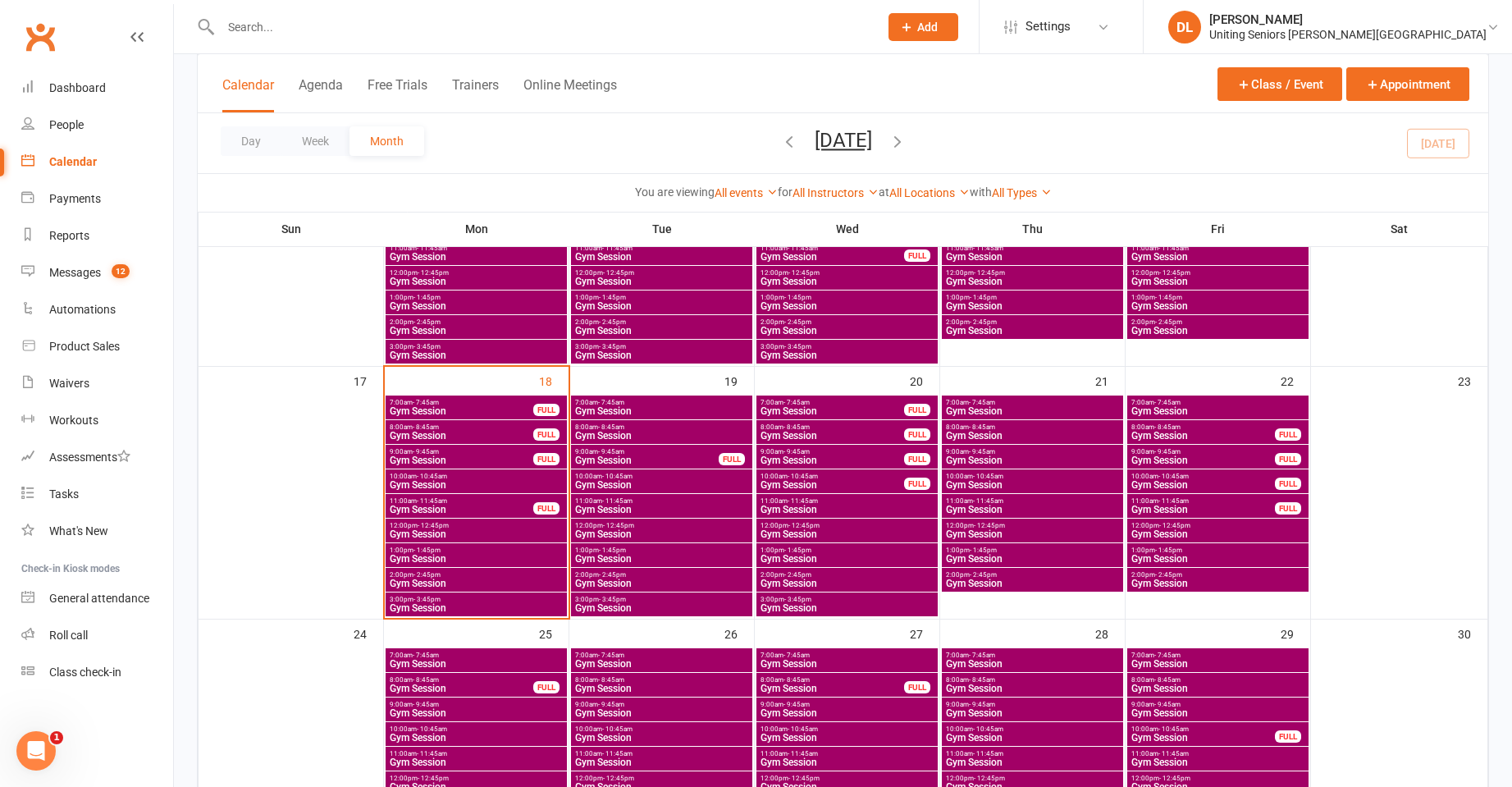
click at [441, 413] on span "Gym Session" at bounding box center [461, 411] width 145 height 10
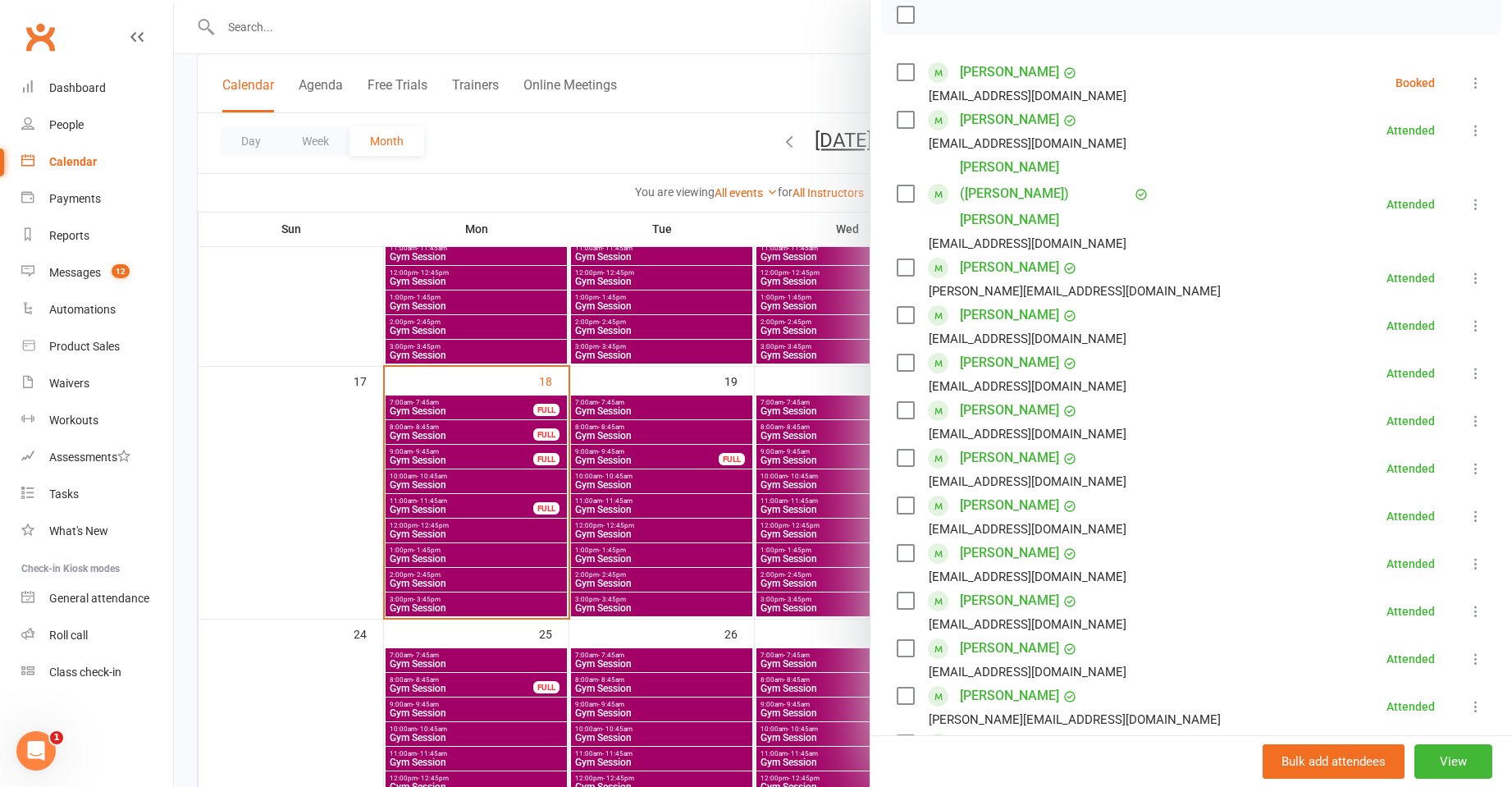
scroll to position [575, 0]
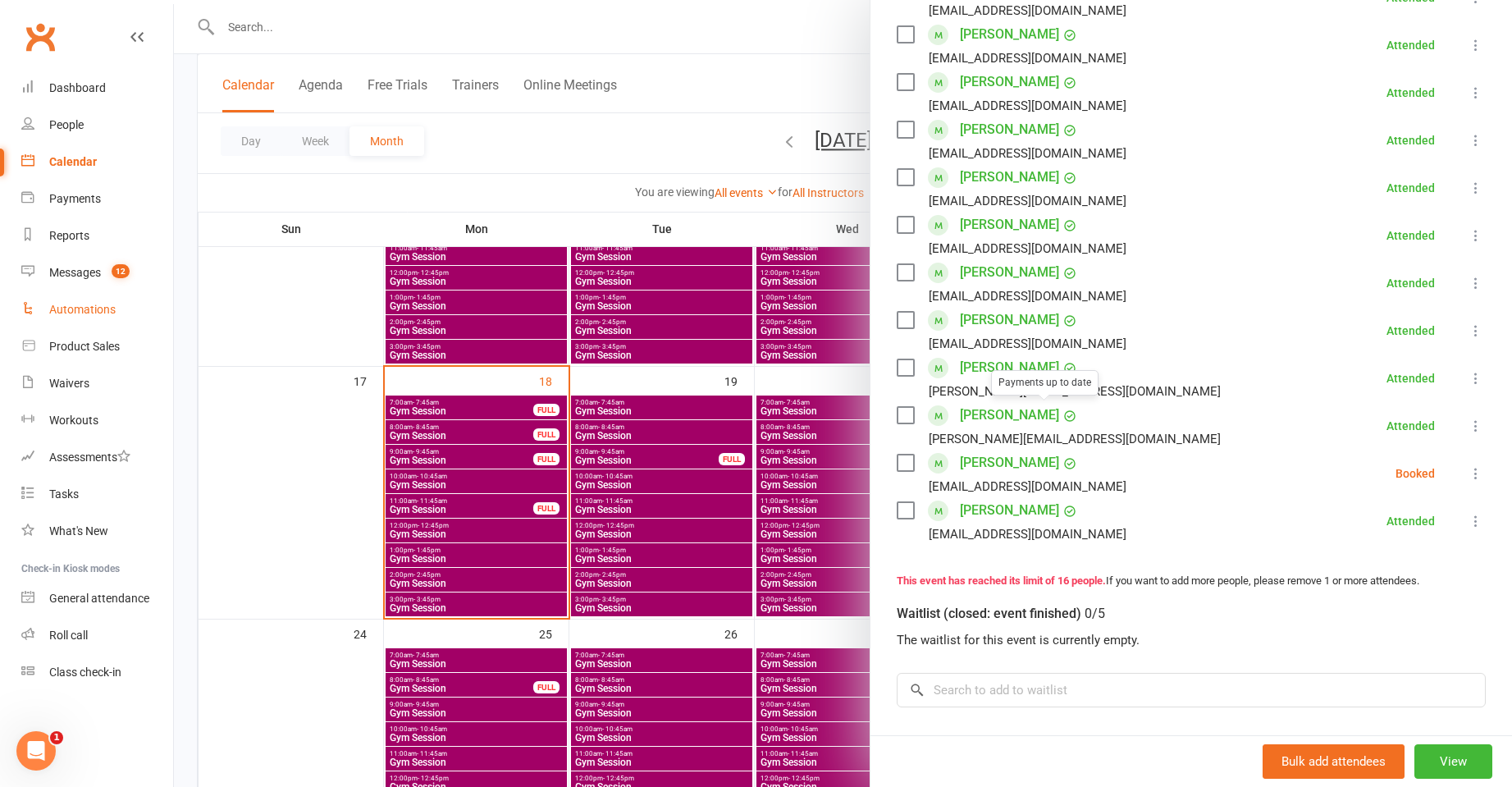
click at [74, 306] on div "Automations" at bounding box center [83, 310] width 67 height 13
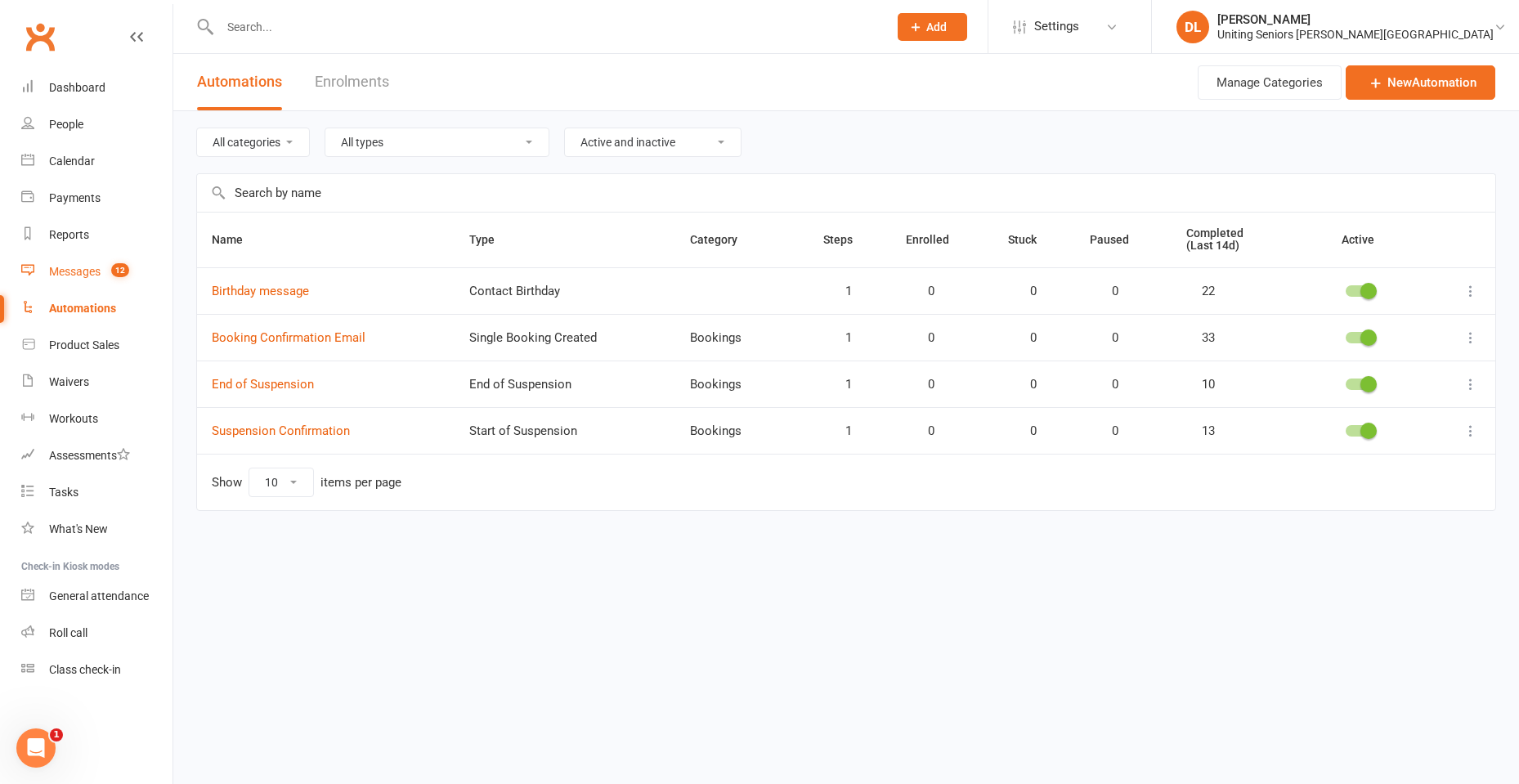
click at [91, 278] on div "Messages" at bounding box center [75, 271] width 51 height 13
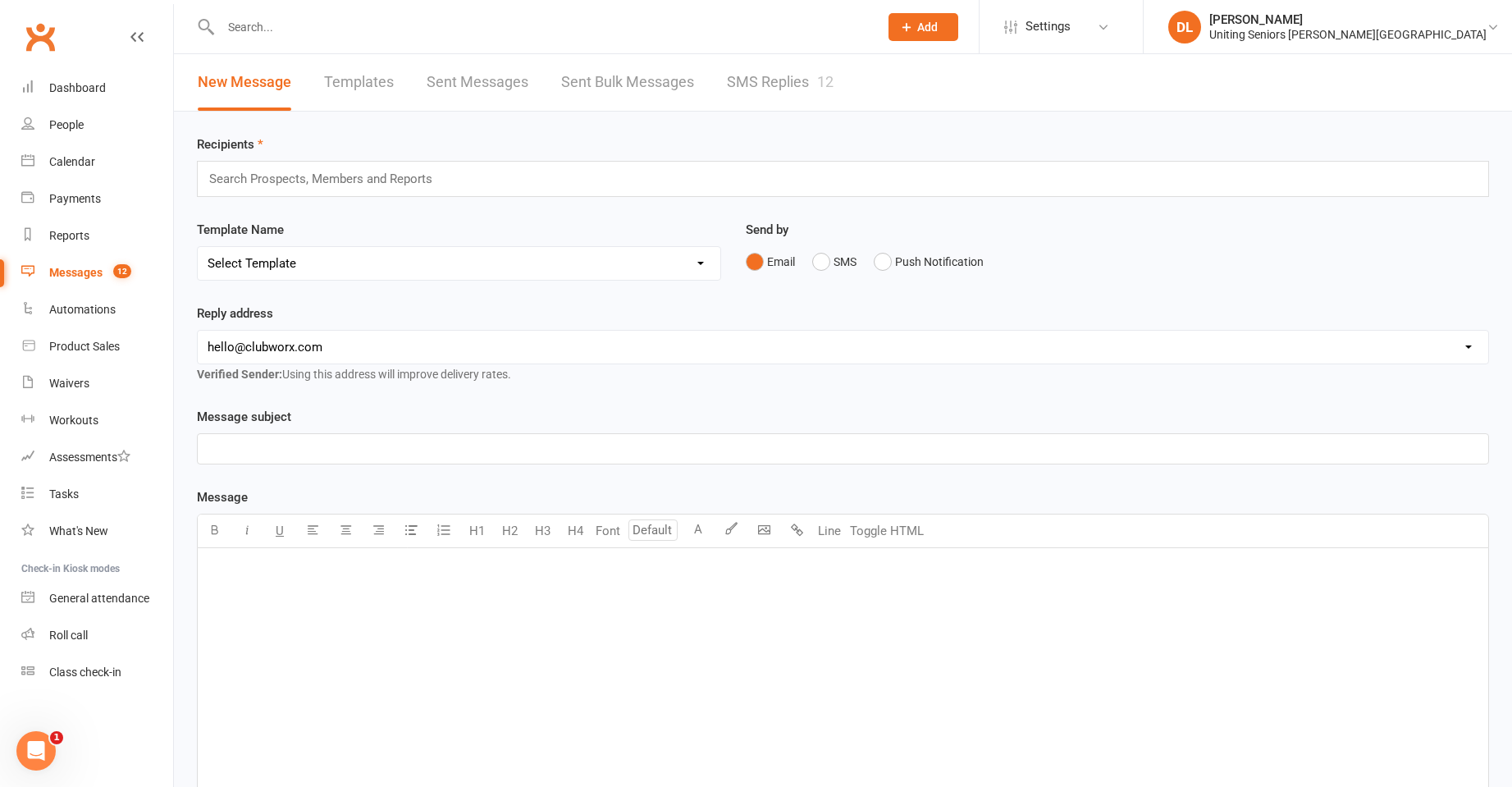
click at [92, 66] on div "Clubworx" at bounding box center [87, 47] width 173 height 61
click at [92, 80] on link "Dashboard" at bounding box center [96, 88] width 151 height 37
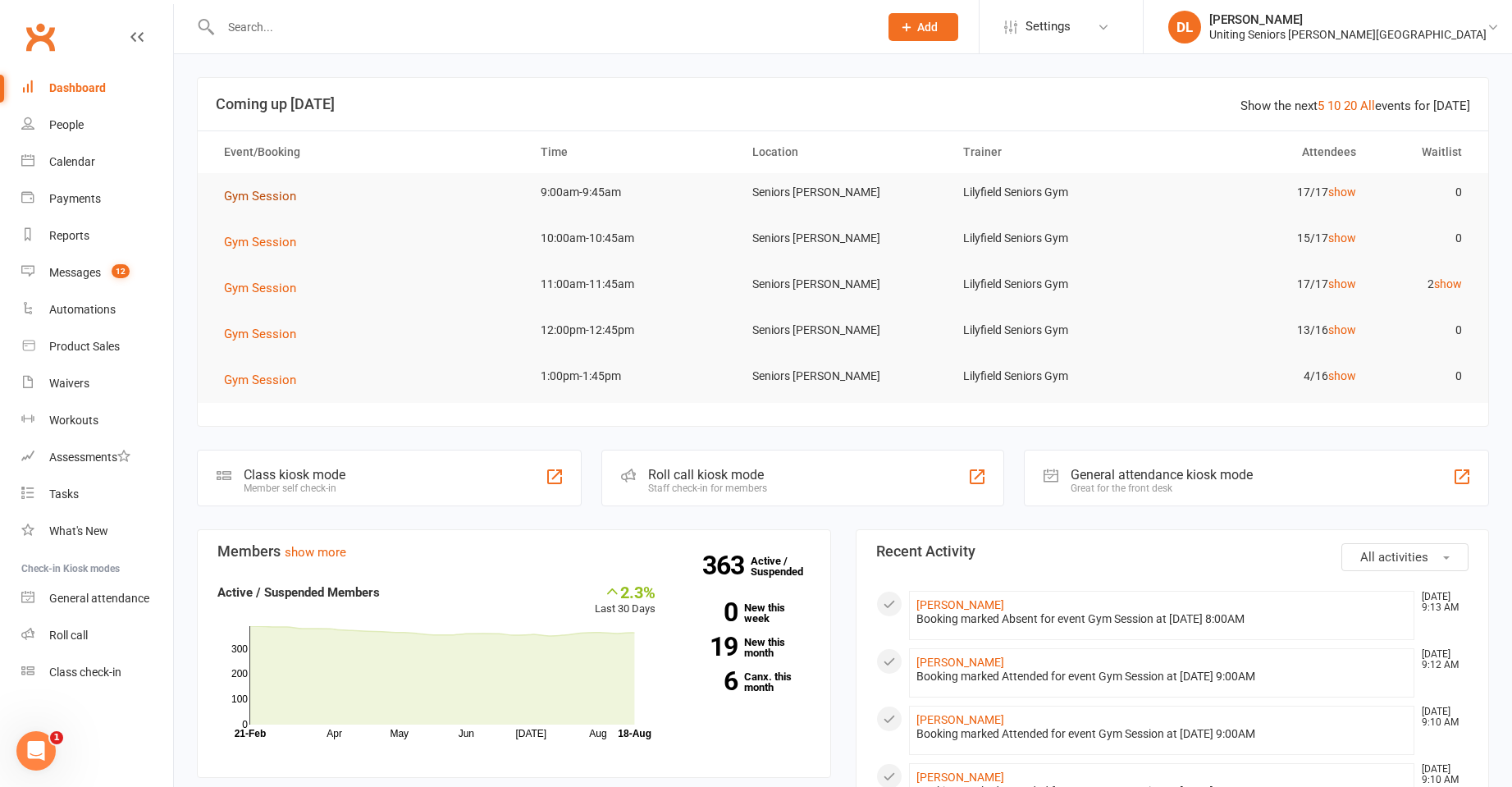
click at [284, 192] on span "Gym Session" at bounding box center [260, 196] width 72 height 15
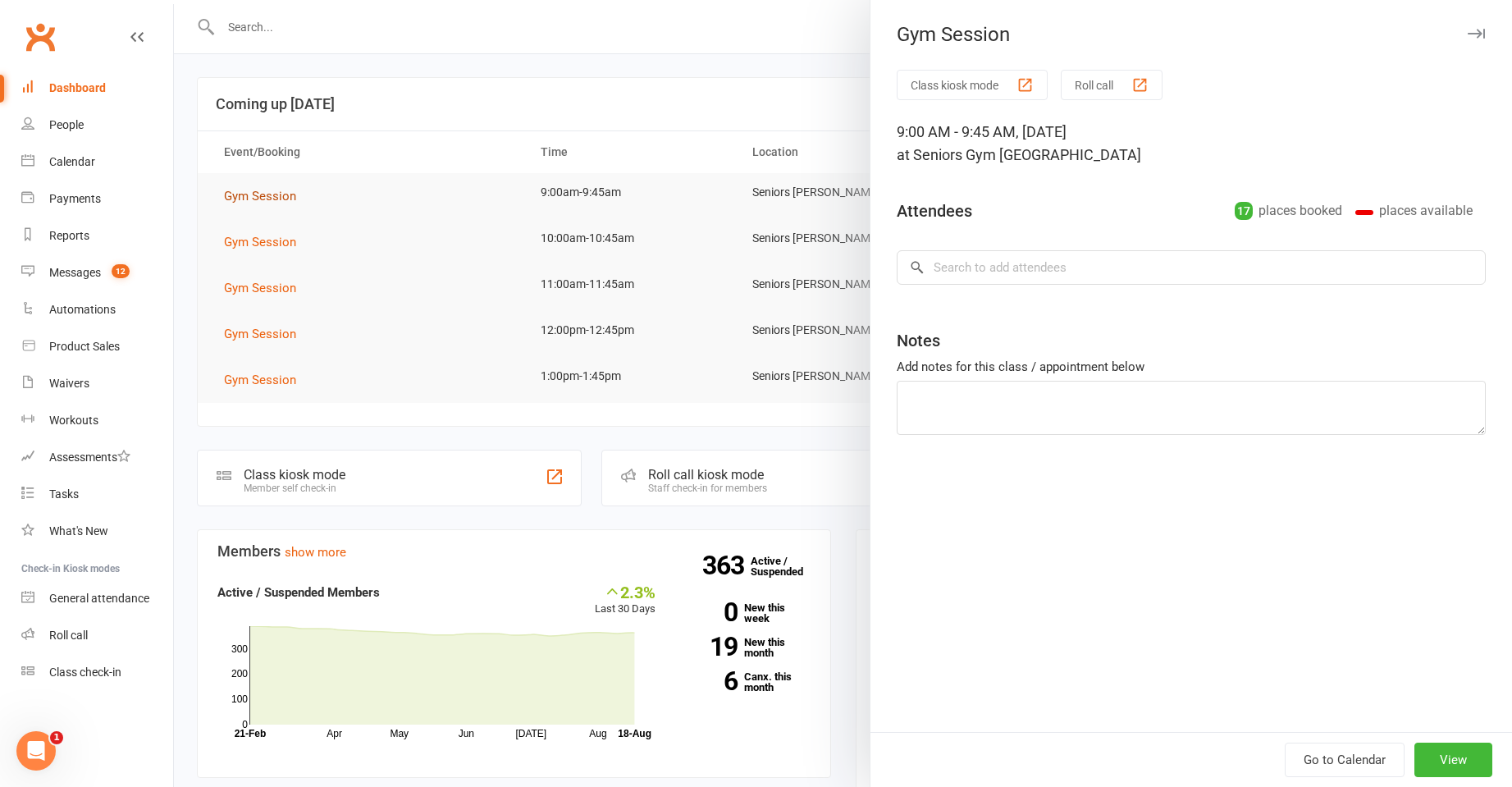
click at [412, 156] on div at bounding box center [843, 394] width 1339 height 787
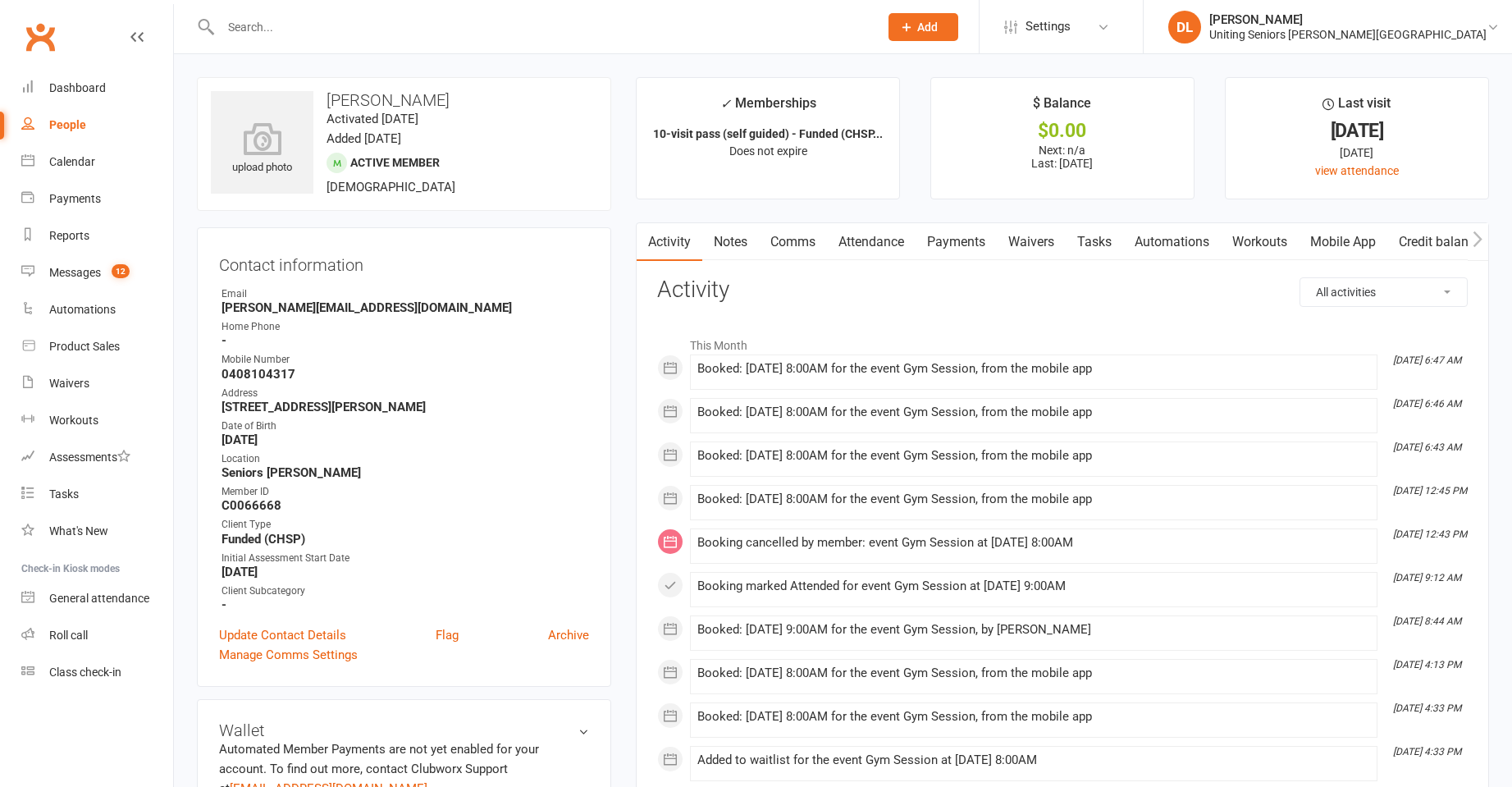
click at [865, 252] on link "Attendance" at bounding box center [871, 242] width 89 height 38
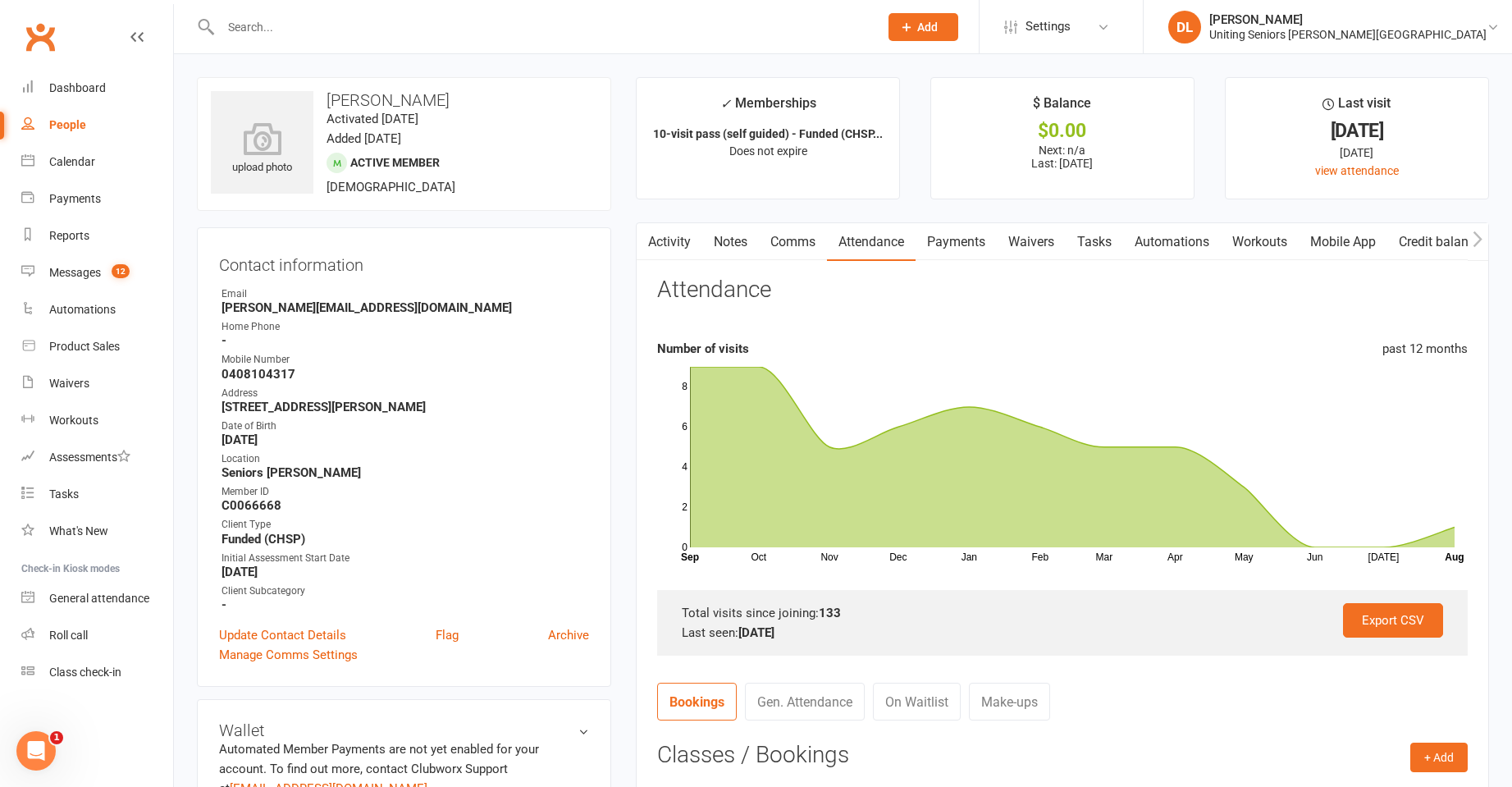
drag, startPoint x: 329, startPoint y: 94, endPoint x: 587, endPoint y: 93, distance: 258.0
click at [587, 93] on h3 "[PERSON_NAME]" at bounding box center [404, 100] width 387 height 18
copy h3 "[PERSON_NAME]"
